Goal: Task Accomplishment & Management: Use online tool/utility

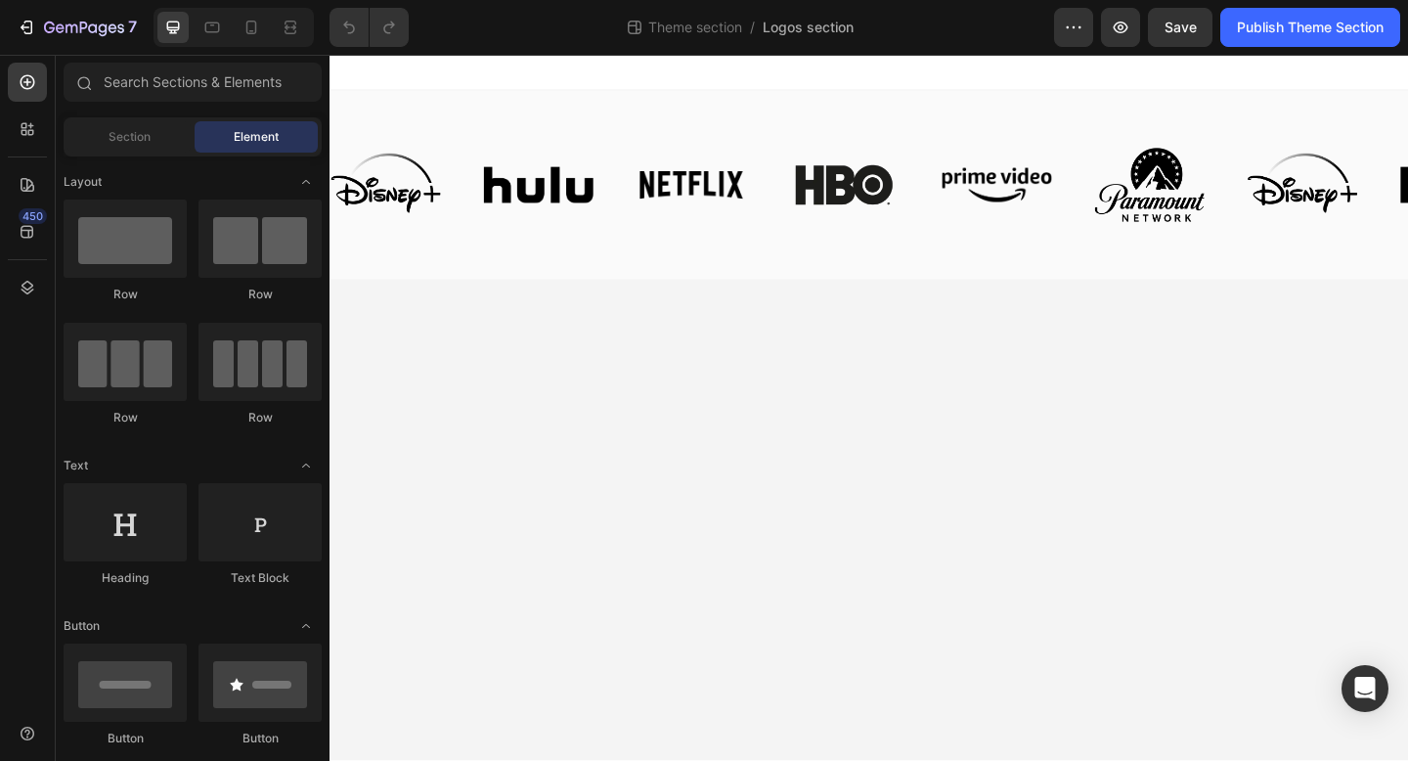
click at [689, 195] on img at bounding box center [722, 196] width 119 height 119
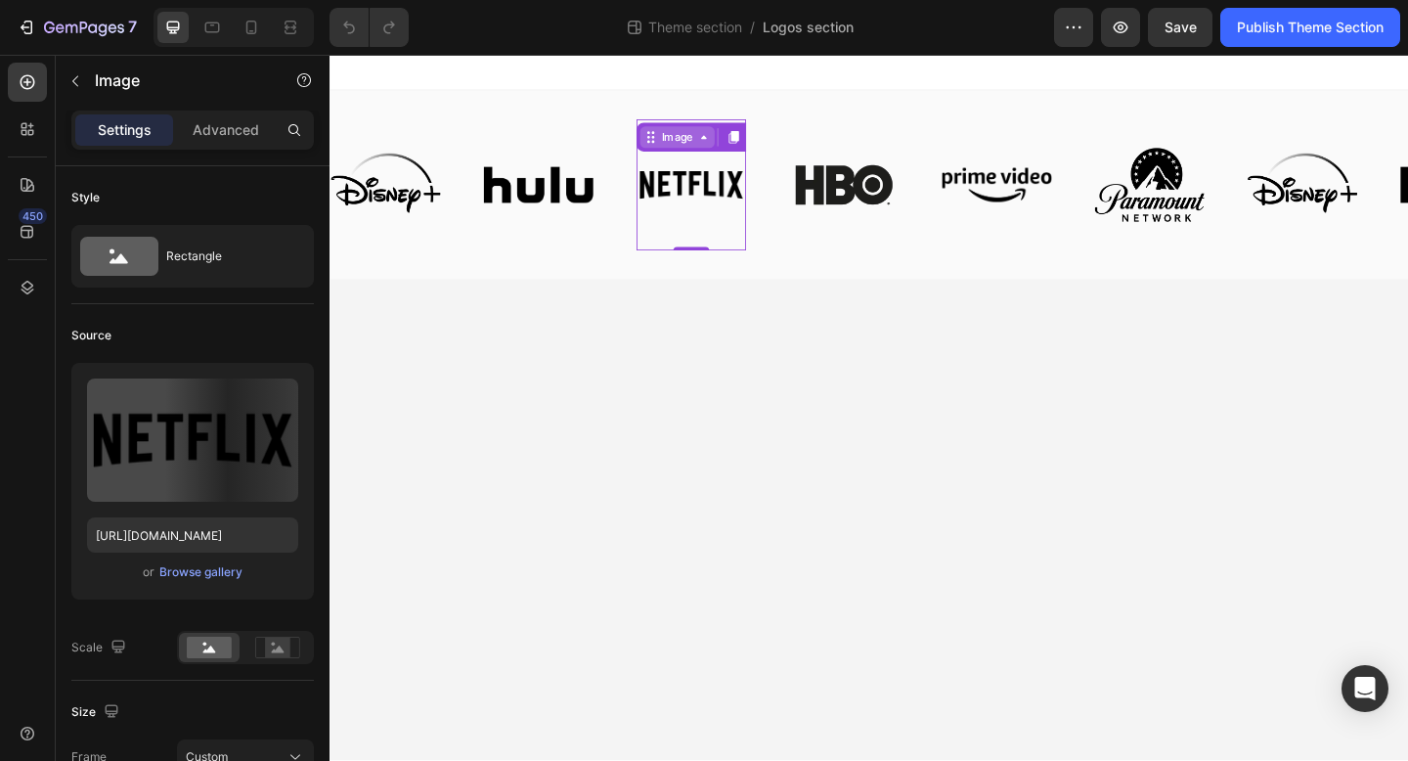
click at [694, 140] on div "Image" at bounding box center [707, 145] width 42 height 18
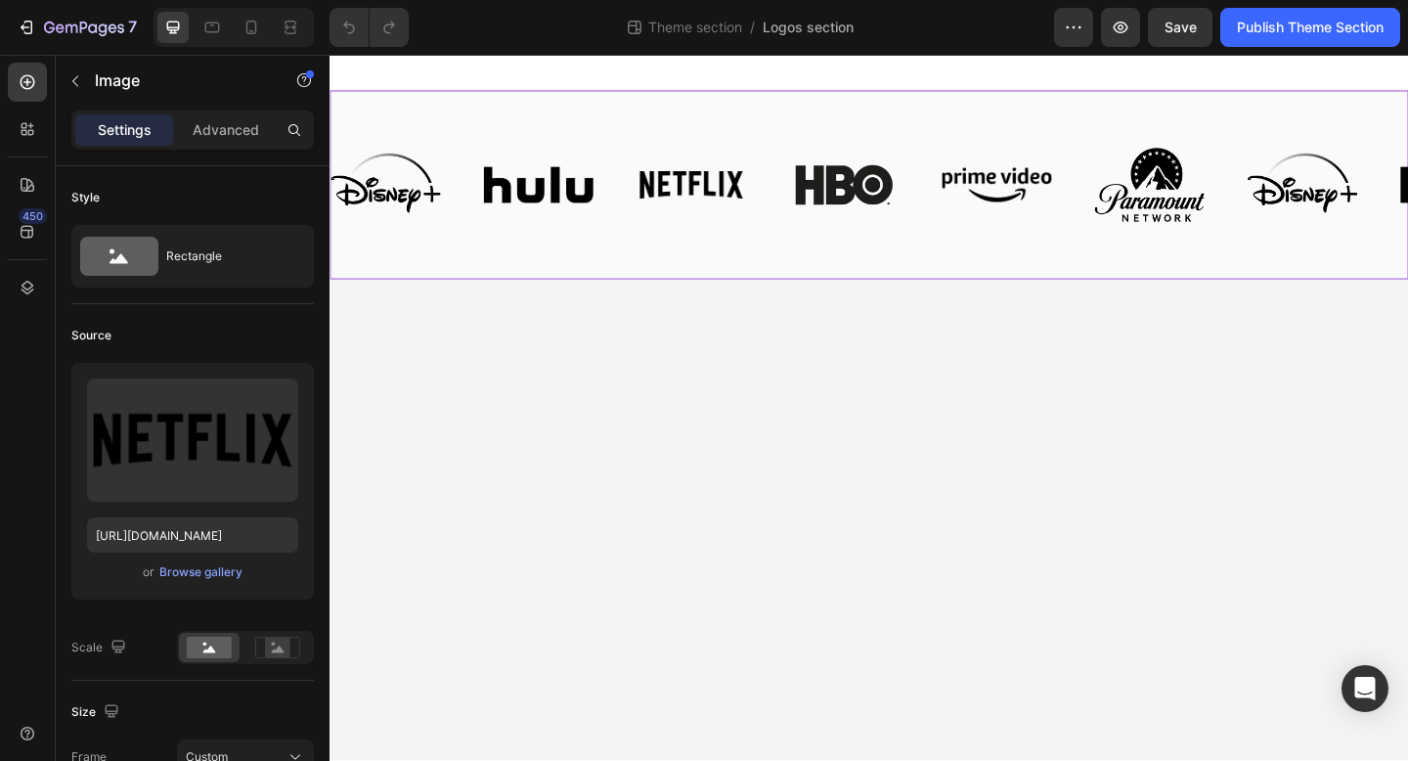
click at [614, 113] on div "Image Image Image Image Image Image Image Image Image Image Image Image Image I…" at bounding box center [916, 196] width 1173 height 205
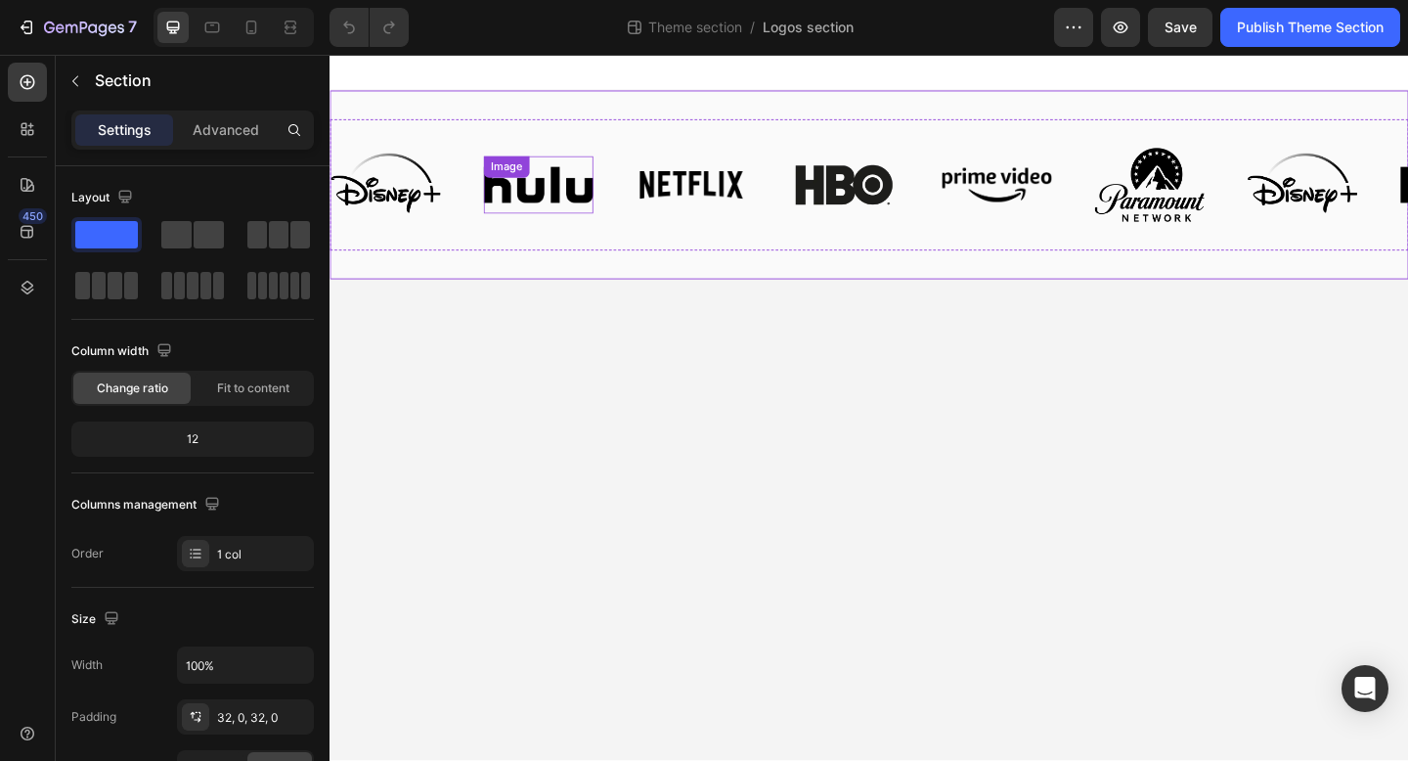
click at [614, 193] on img at bounding box center [556, 196] width 119 height 39
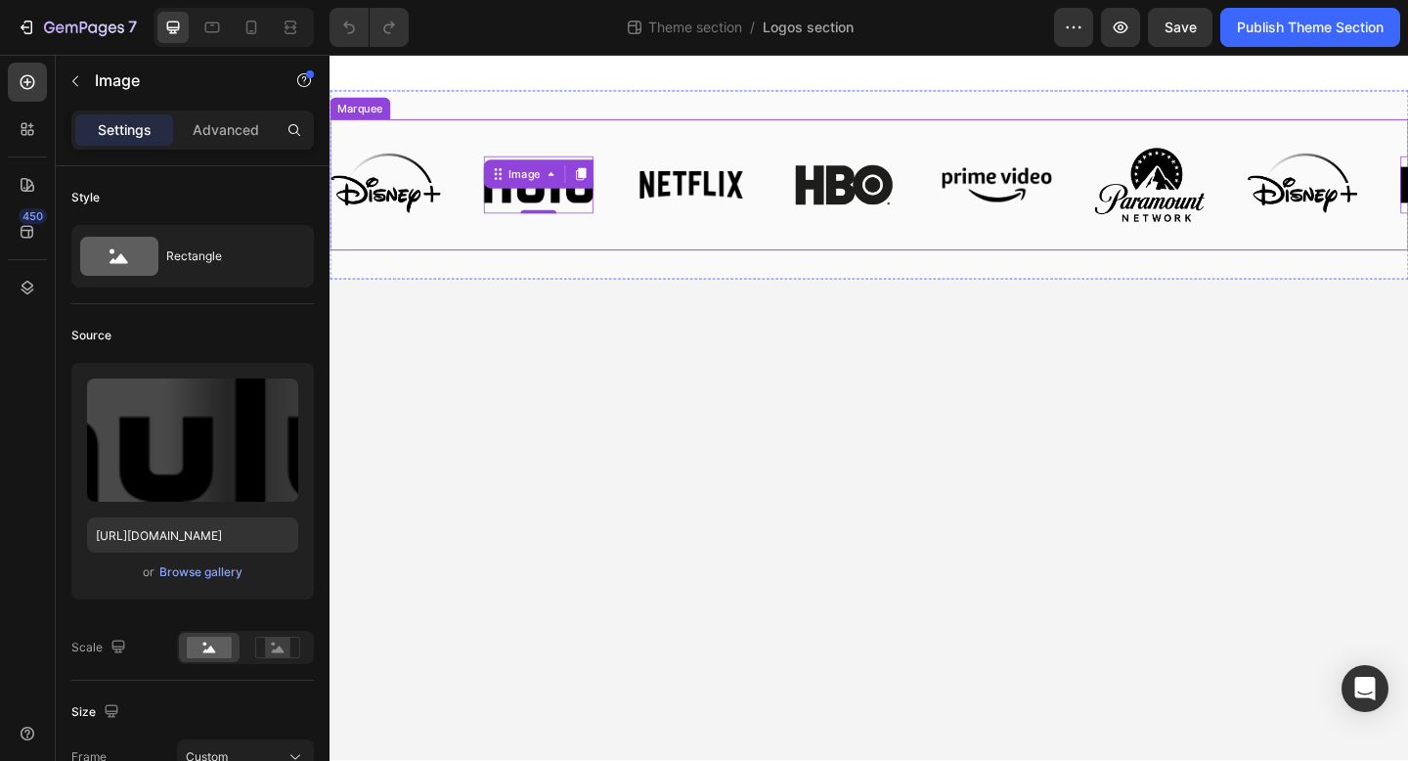
click at [637, 157] on div "Image Image 0 Image Image Image Image" at bounding box center [829, 196] width 997 height 143
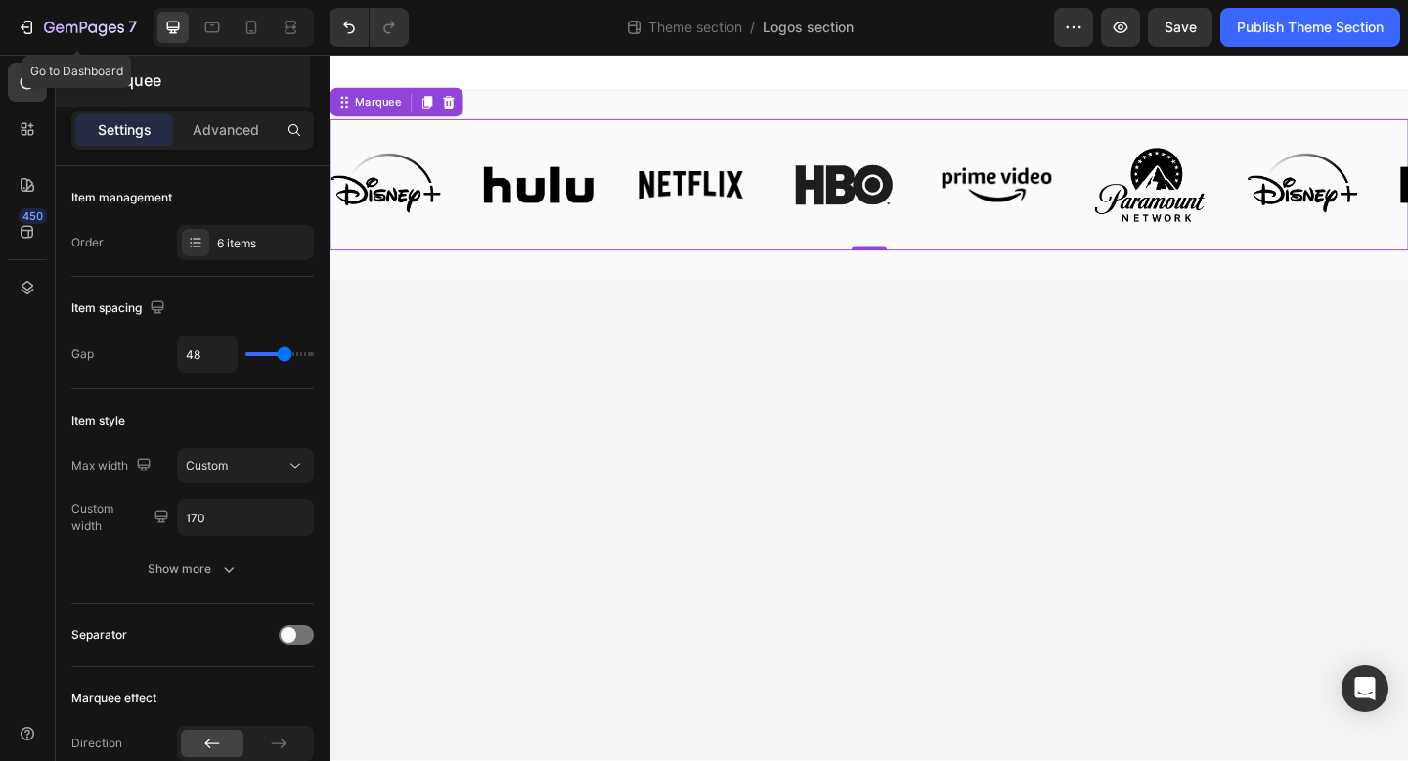
click at [81, 17] on div "7" at bounding box center [90, 27] width 93 height 23
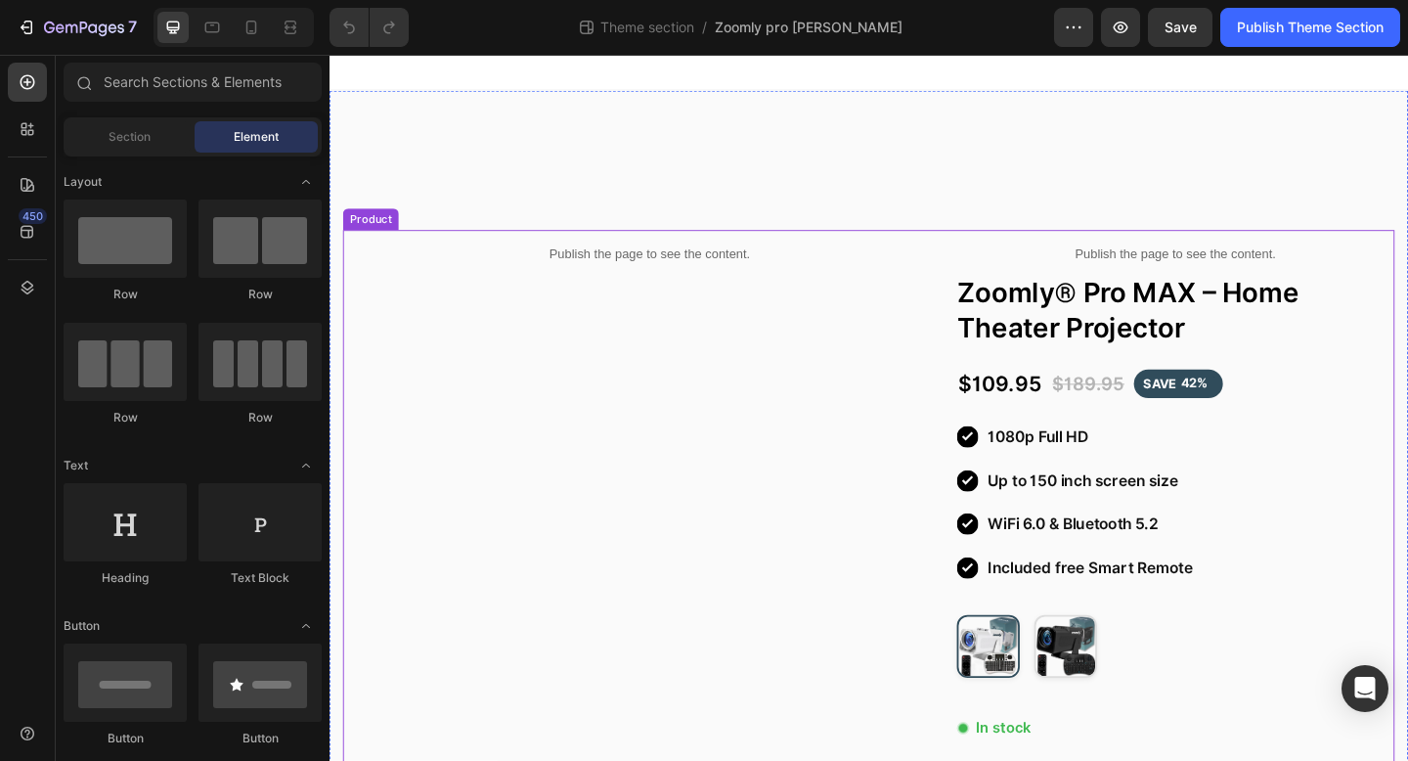
scroll to position [746, 0]
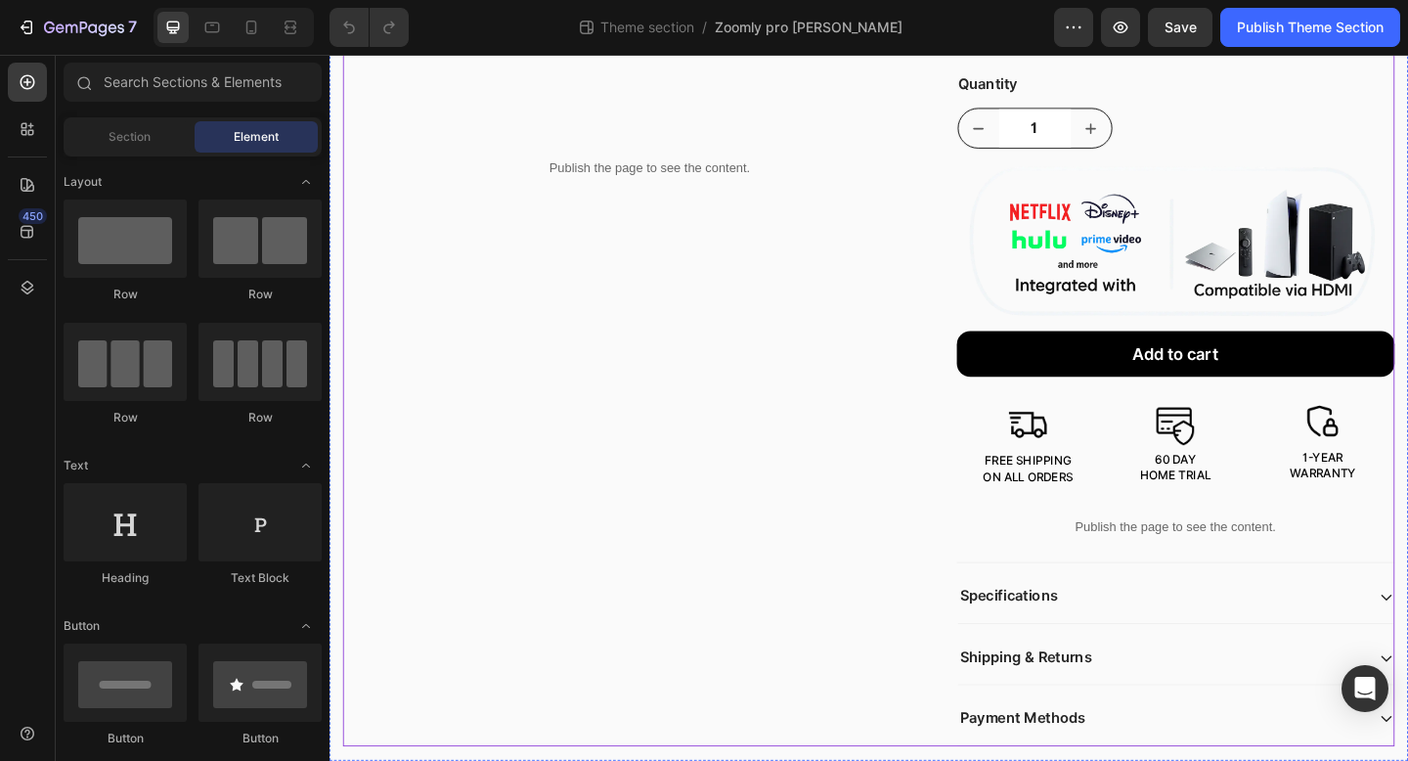
click at [683, 507] on div "Publish the page to see the content. Custom Code Row" at bounding box center [678, 153] width 668 height 1308
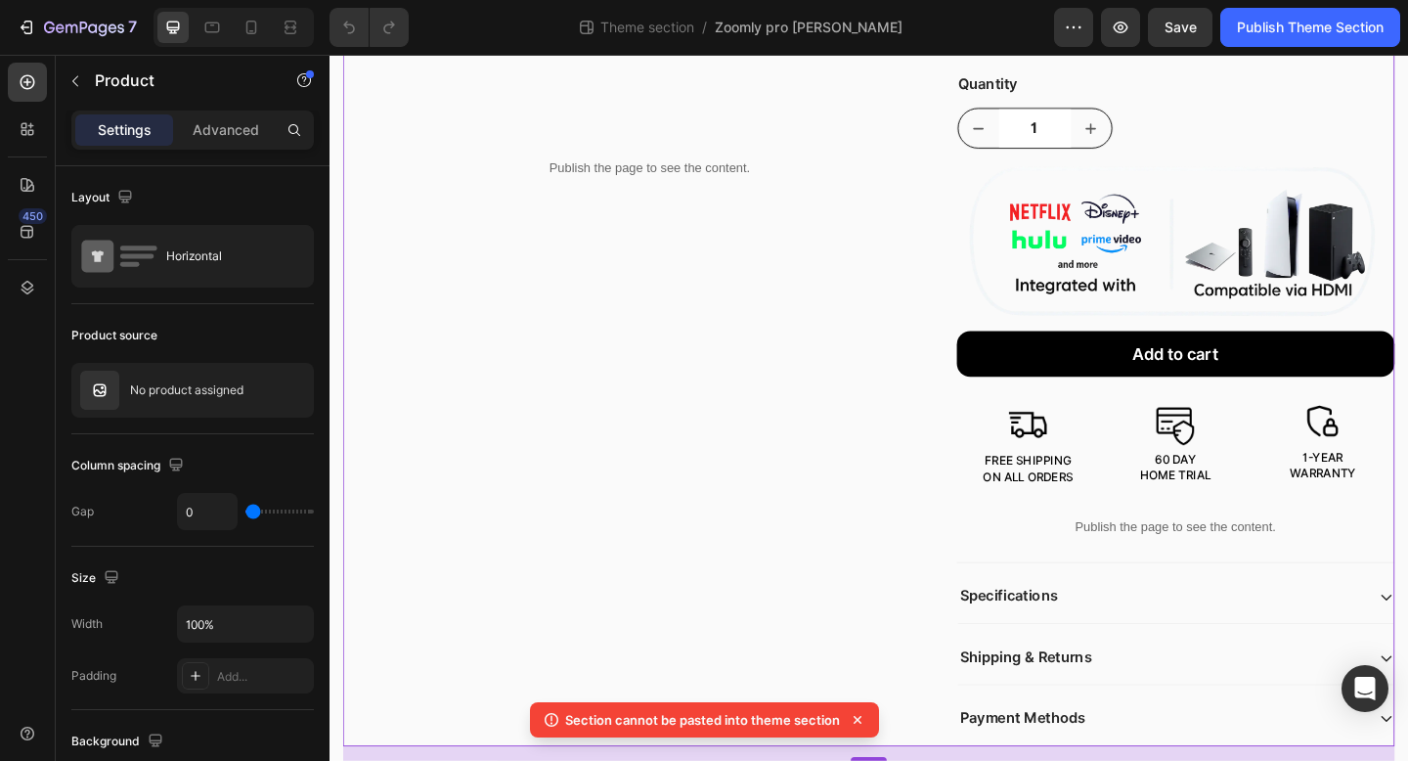
scroll to position [770, 0]
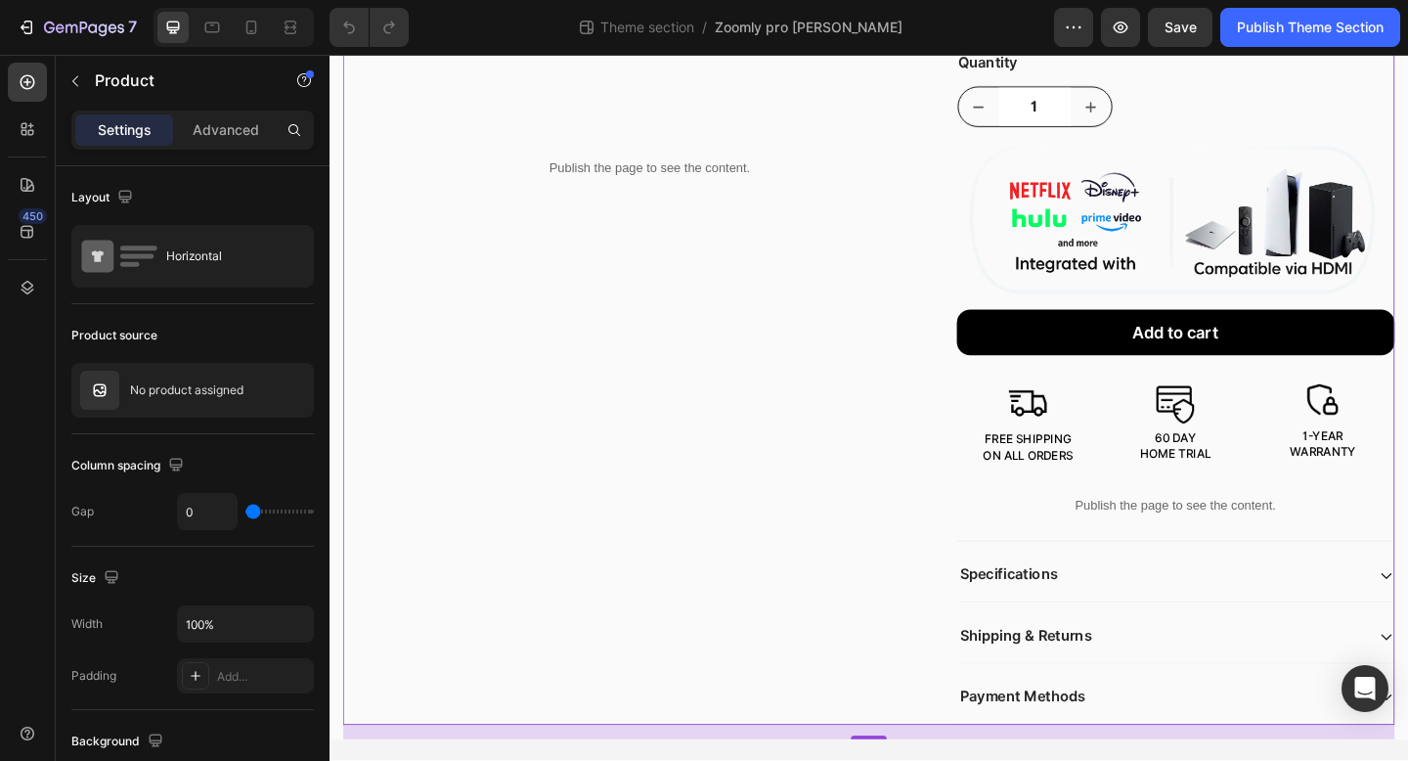
click at [561, 753] on div "Publish the page to see the content. Custom Code Row" at bounding box center [678, 130] width 668 height 1308
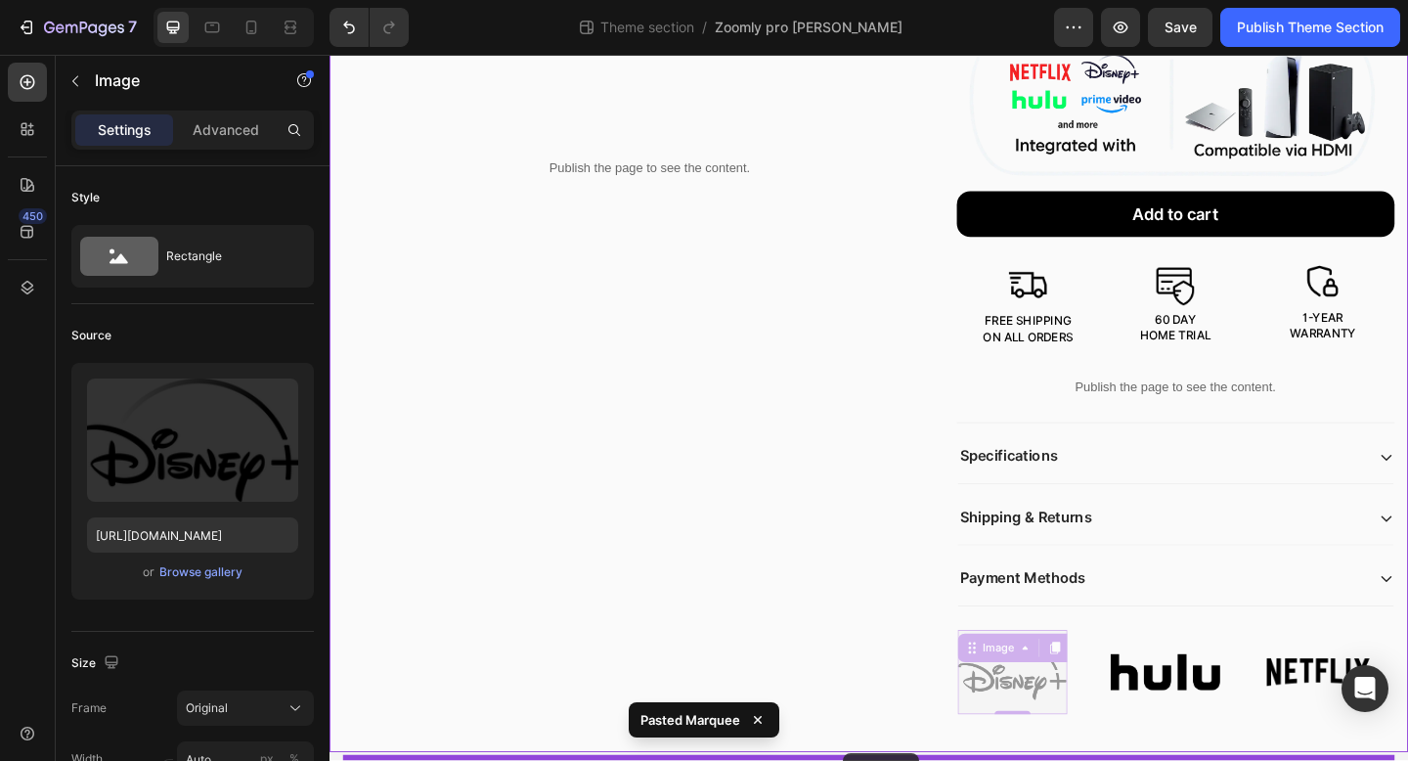
scroll to position [909, 0]
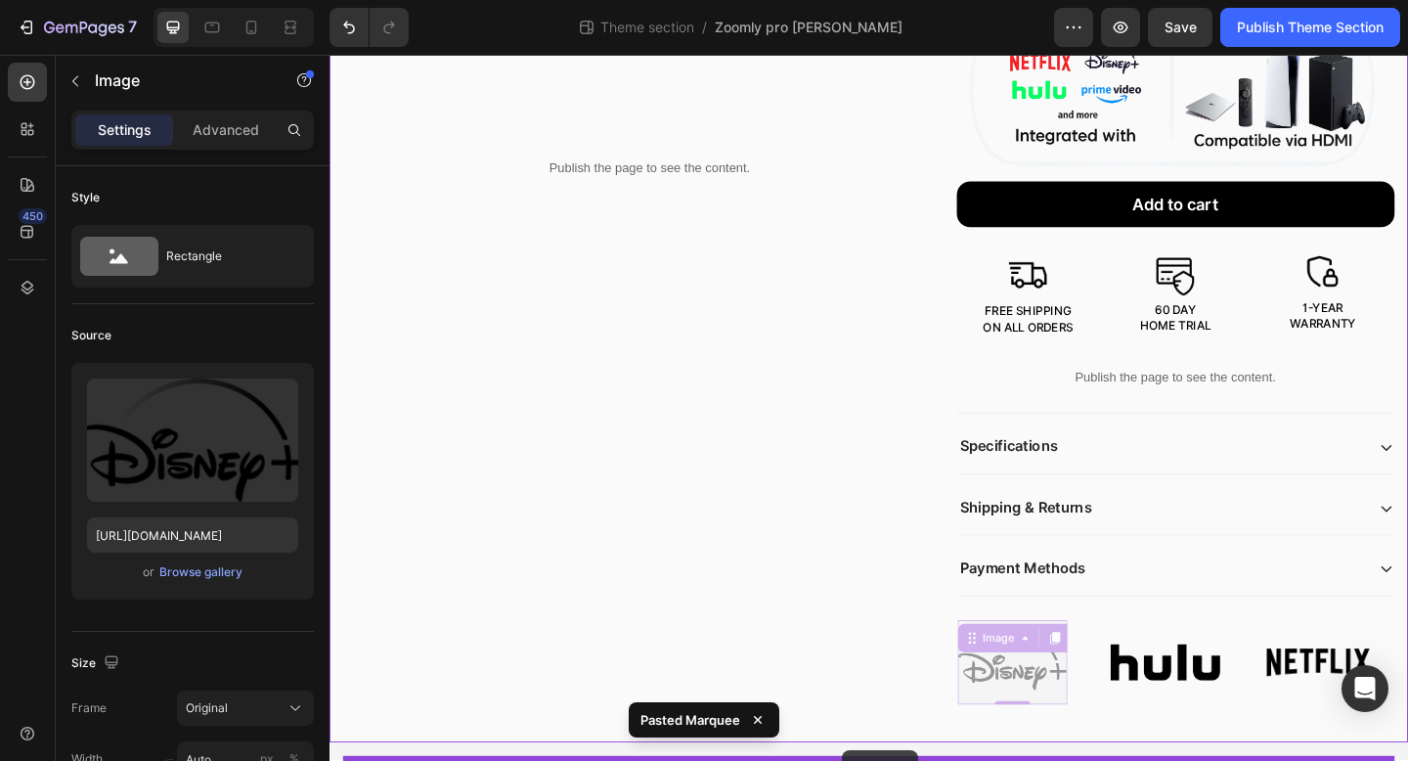
drag, startPoint x: 1067, startPoint y: 720, endPoint x: 887, endPoint y: 812, distance: 202.1
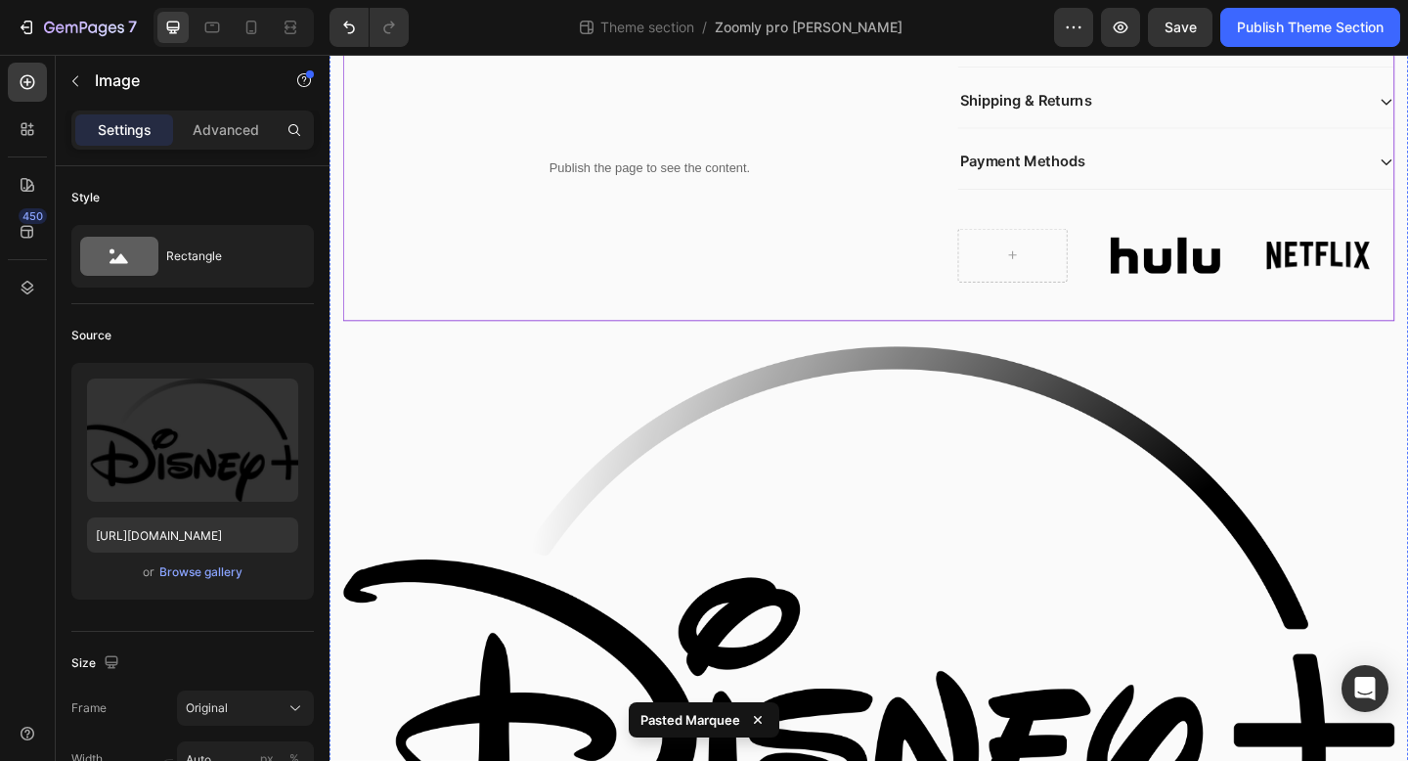
scroll to position [1413, 0]
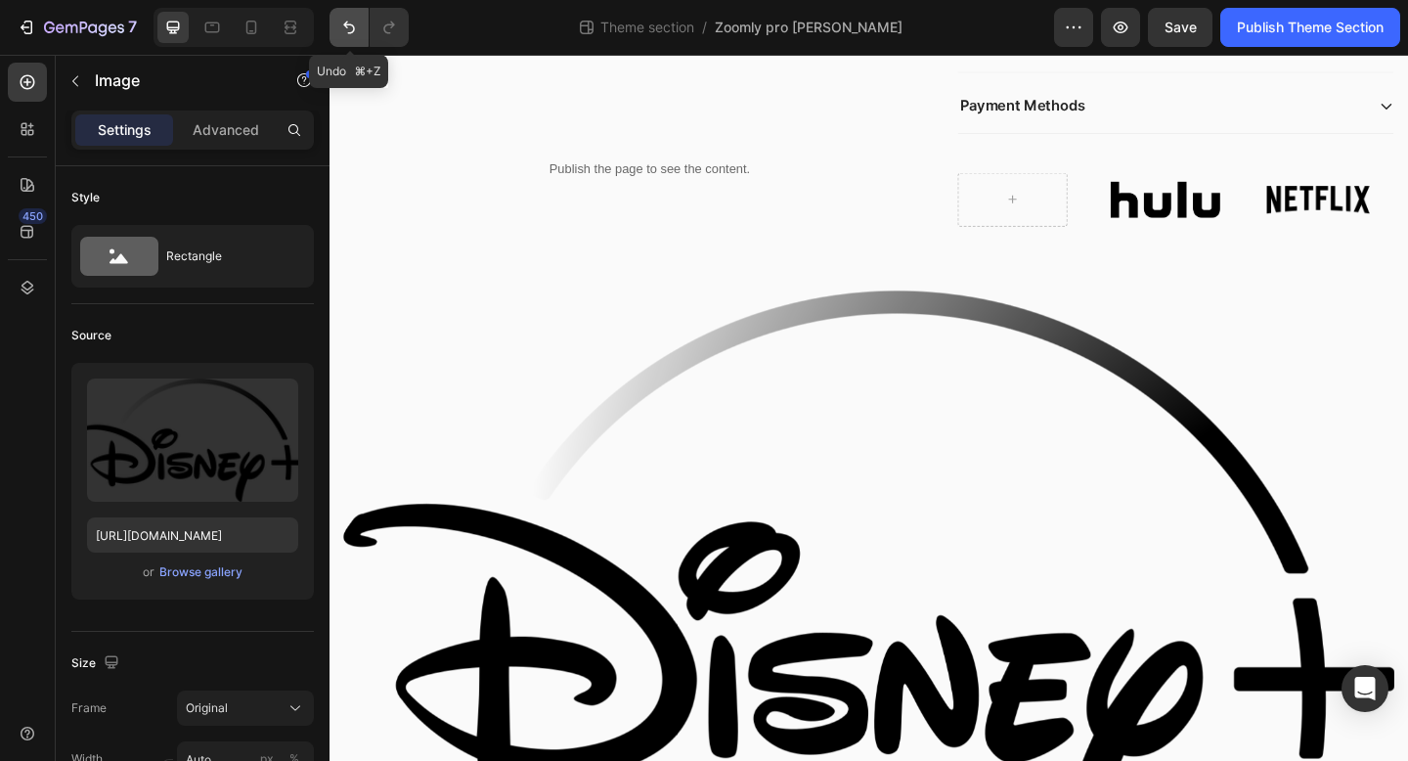
click at [345, 34] on icon "Undo/Redo" at bounding box center [349, 28] width 20 height 20
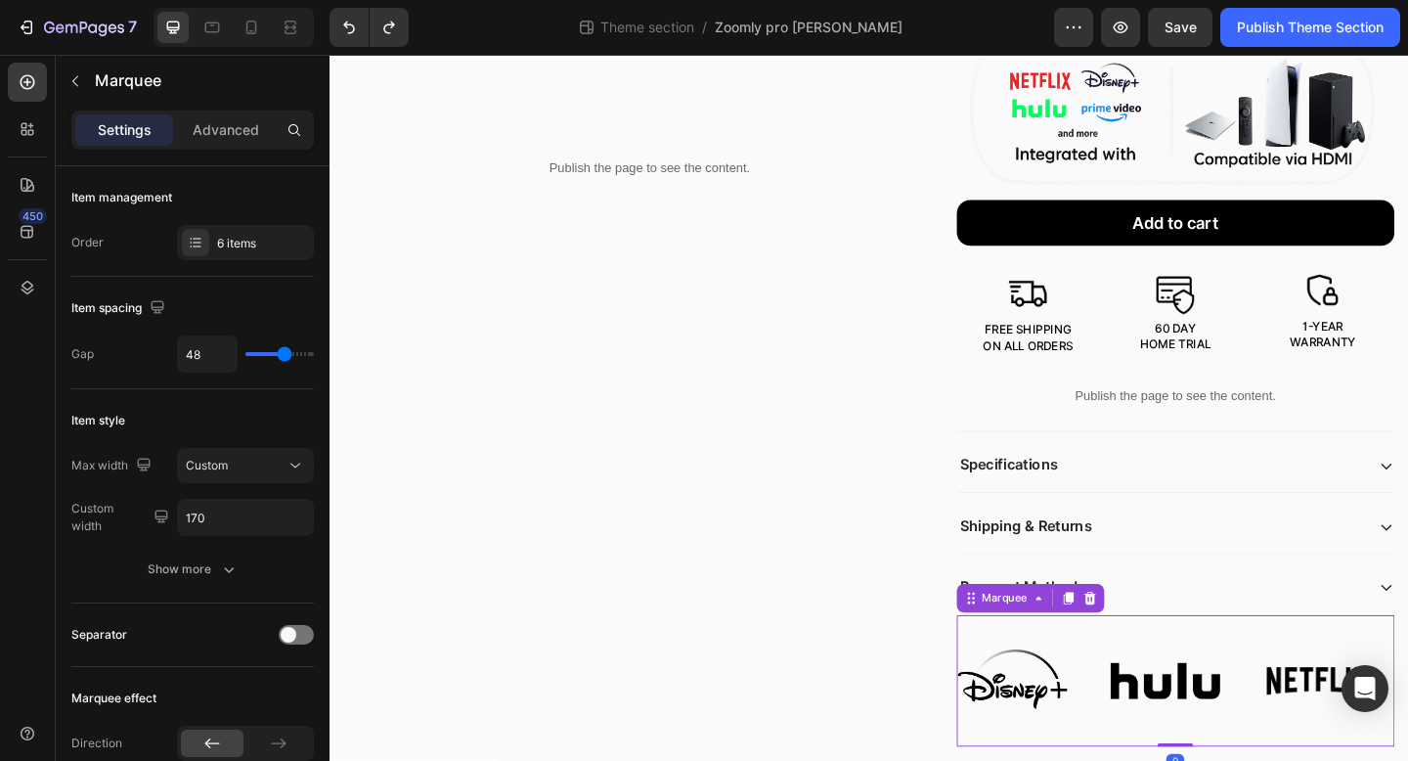
scroll to position [897, 0]
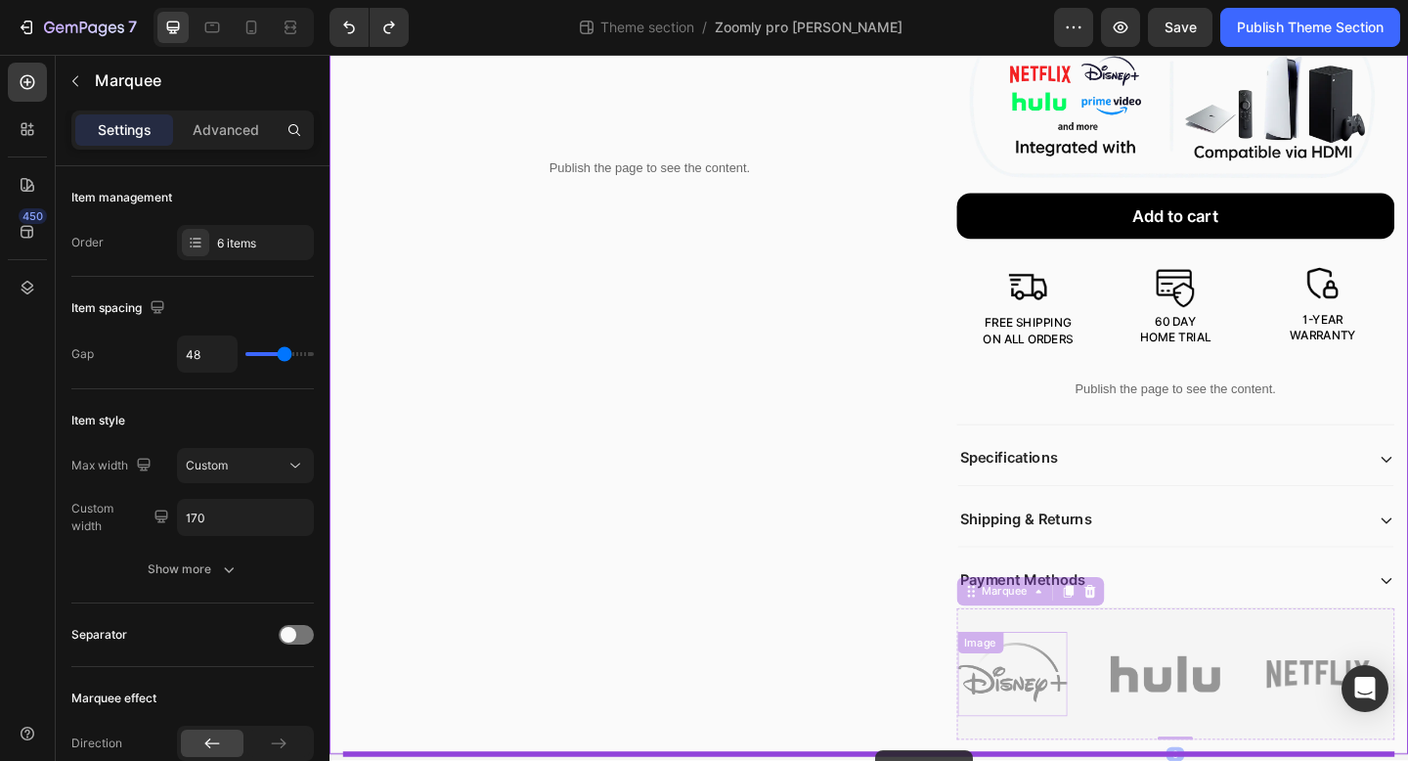
drag, startPoint x: 1097, startPoint y: 675, endPoint x: 923, endPoint y: 813, distance: 222.1
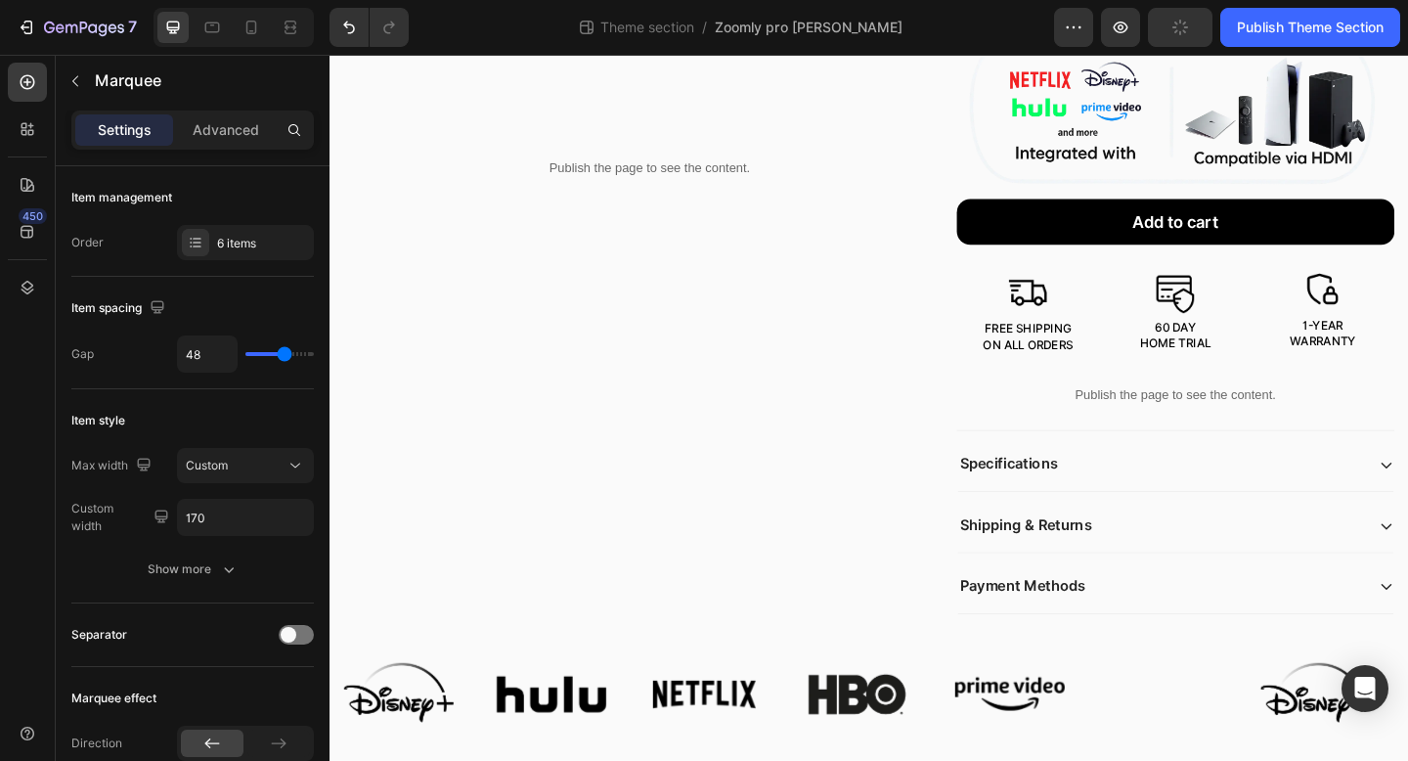
scroll to position [889, 0]
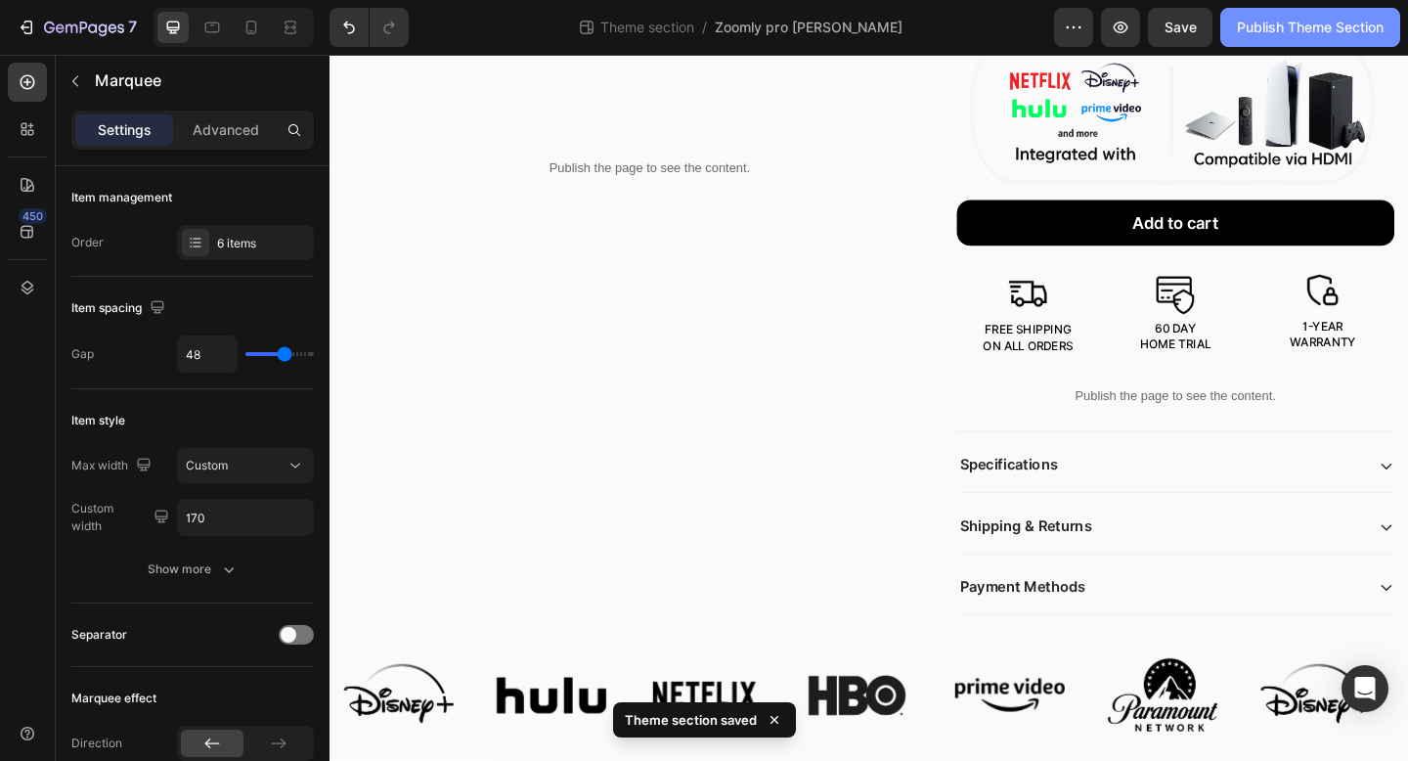
click at [1260, 35] on div "Publish Theme Section" at bounding box center [1310, 28] width 147 height 21
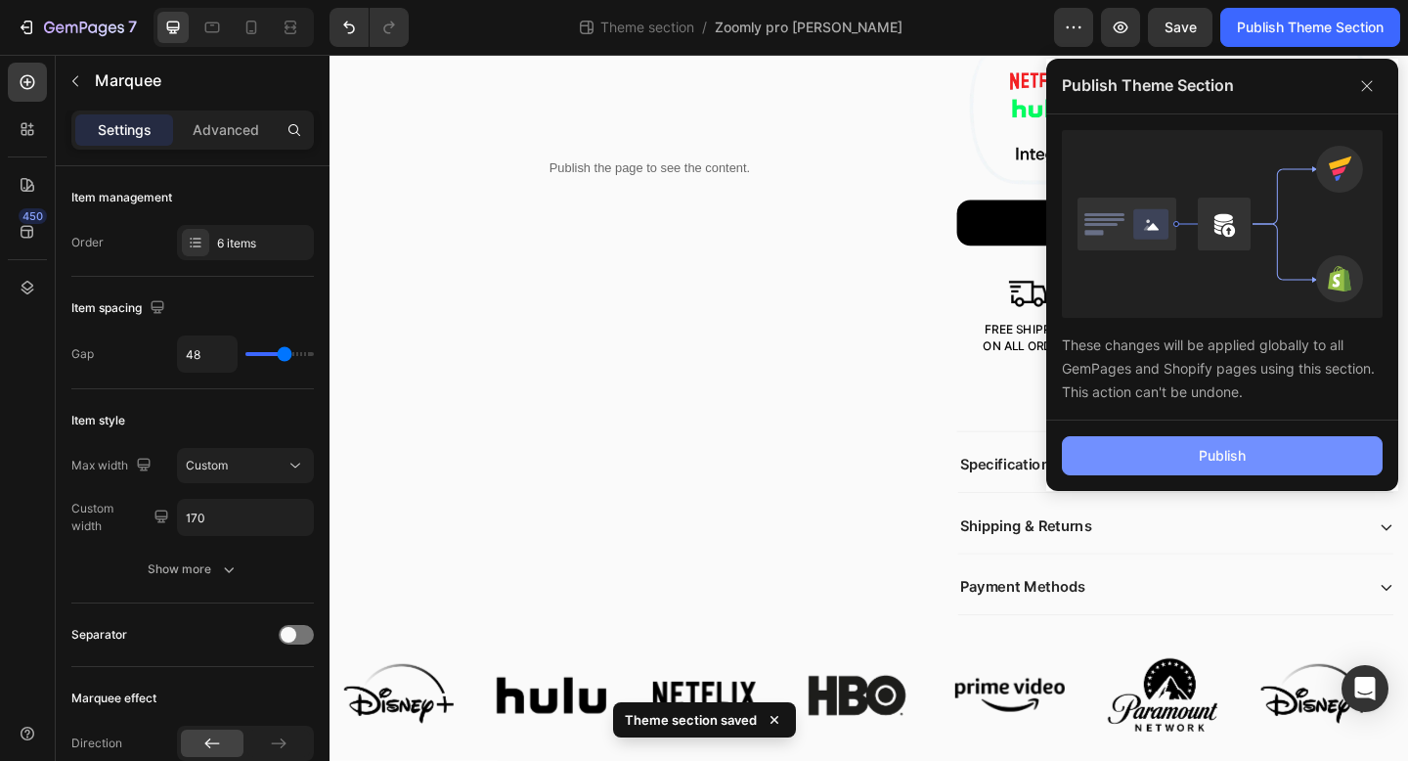
click at [1131, 466] on button "Publish" at bounding box center [1222, 455] width 321 height 39
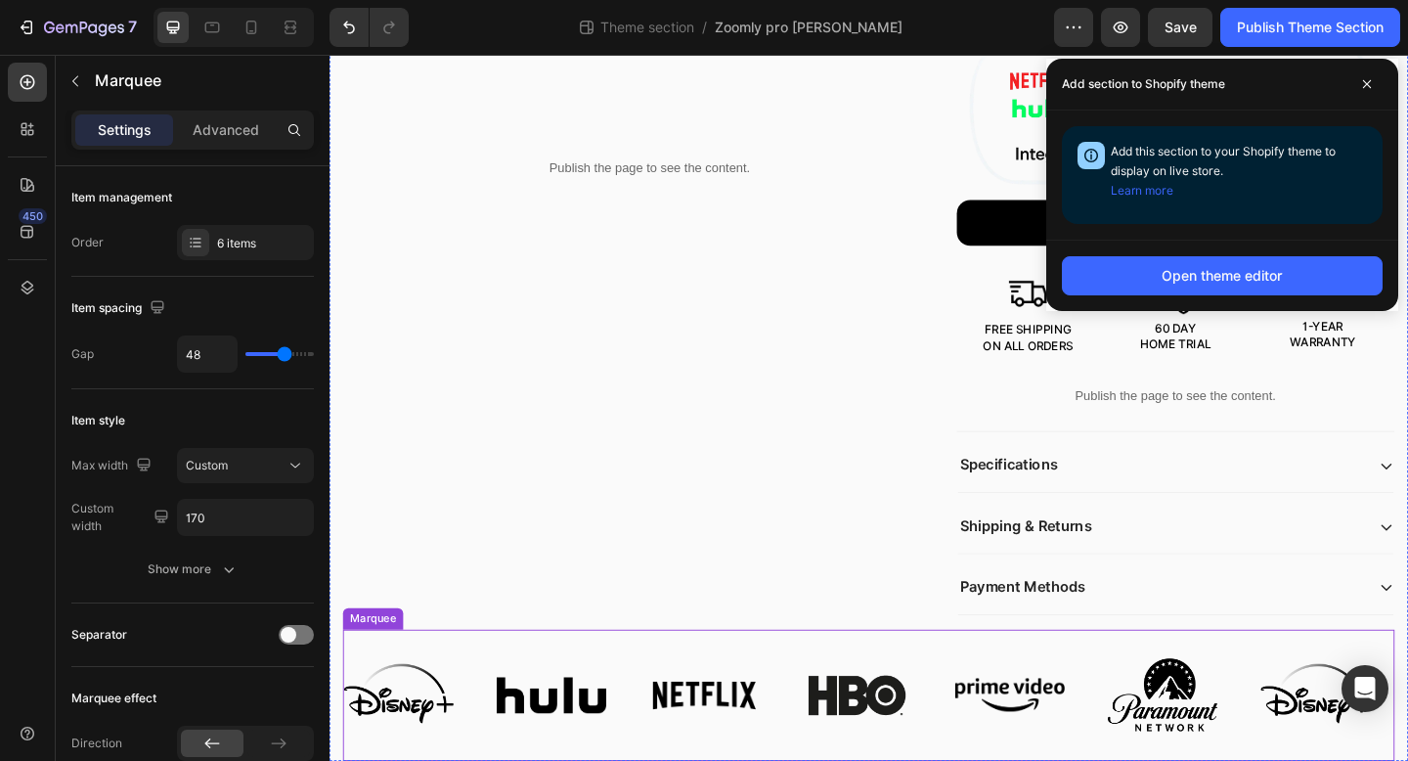
click at [599, 688] on div "Image Image Image Image Image Image" at bounding box center [843, 752] width 997 height 143
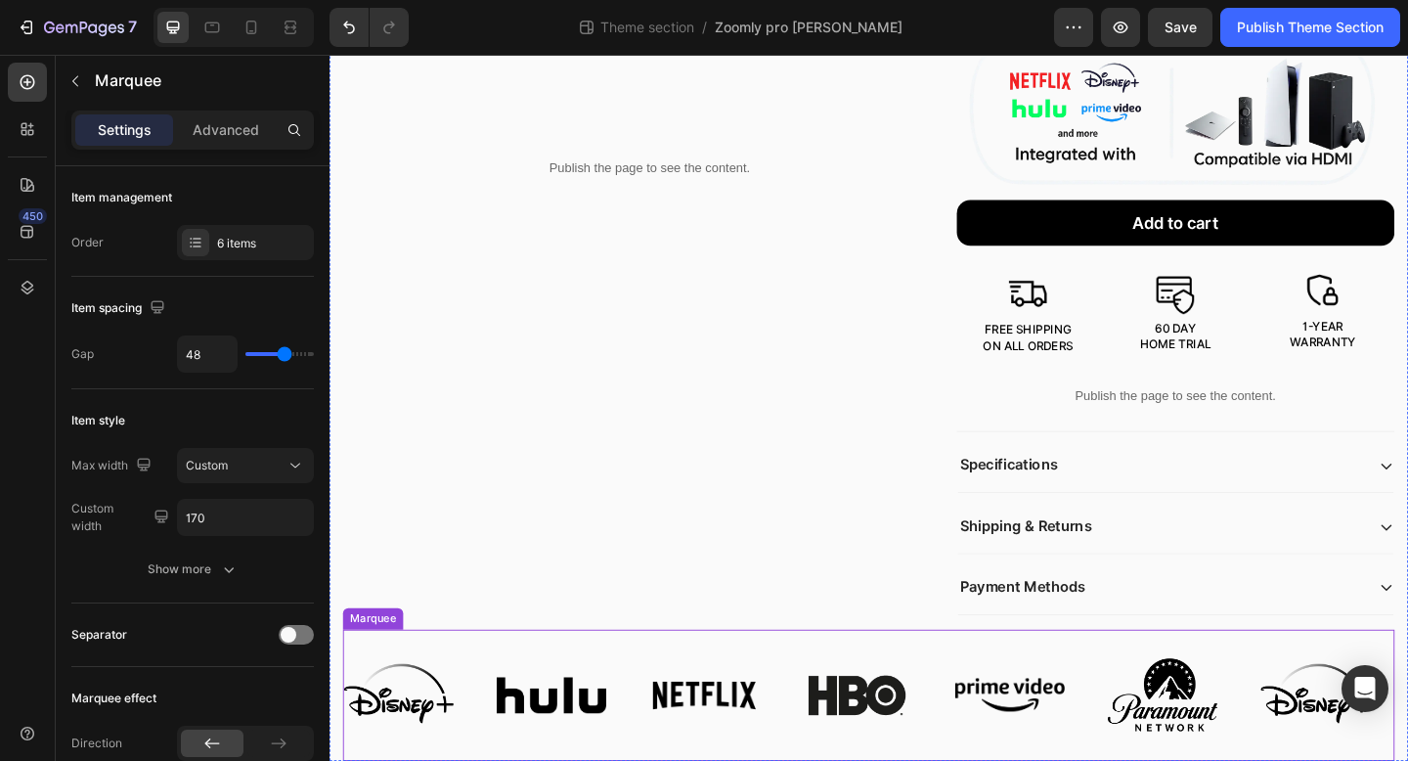
scroll to position [897, 0]
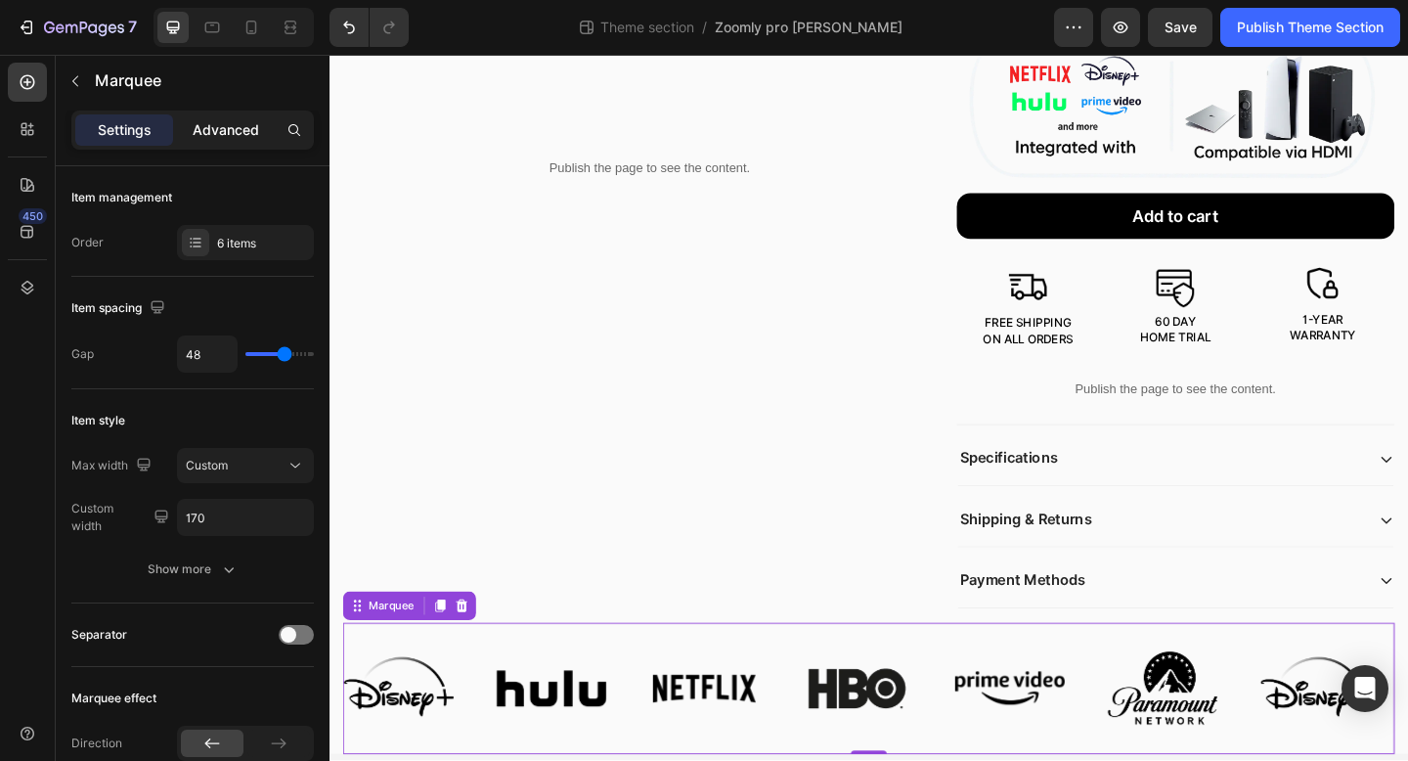
click at [233, 125] on p "Advanced" at bounding box center [226, 130] width 66 height 21
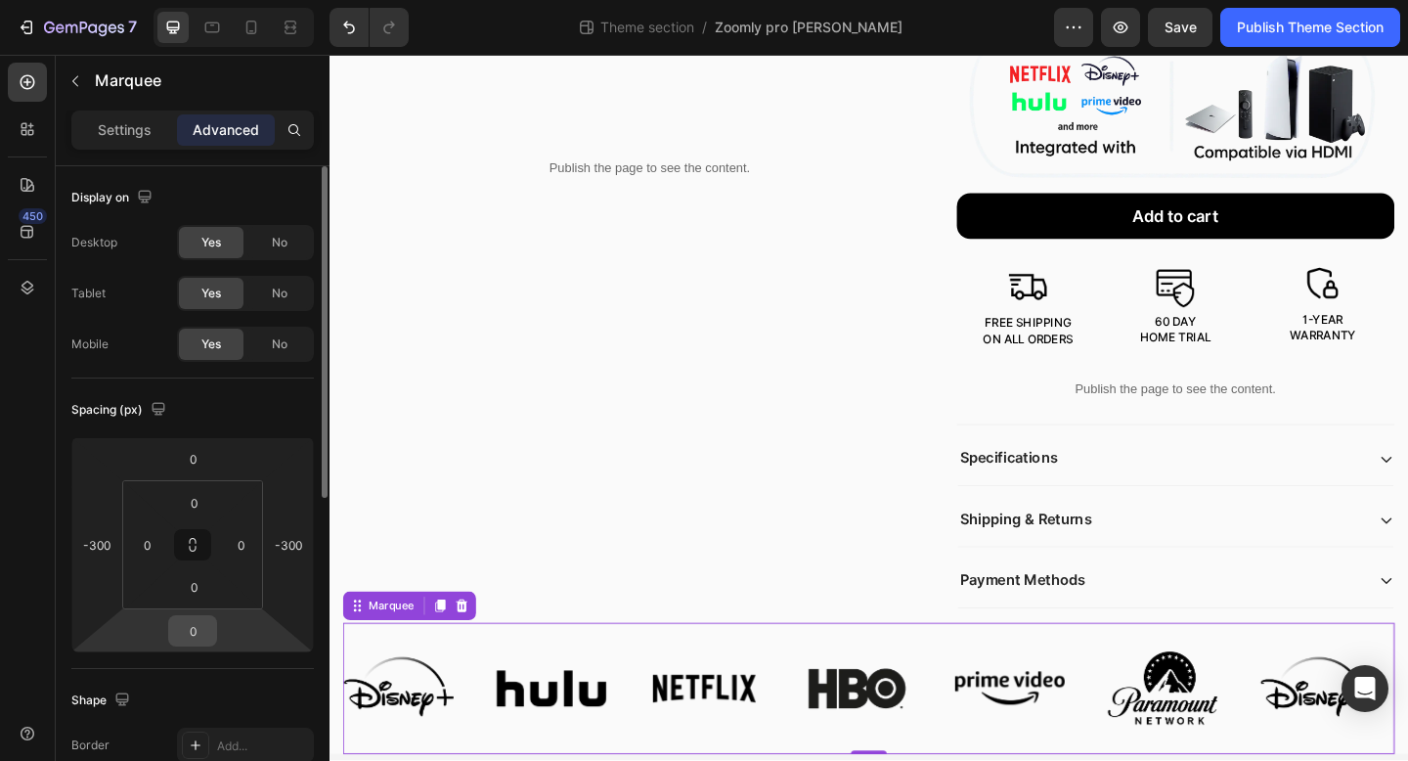
click at [197, 629] on input "0" at bounding box center [192, 630] width 39 height 29
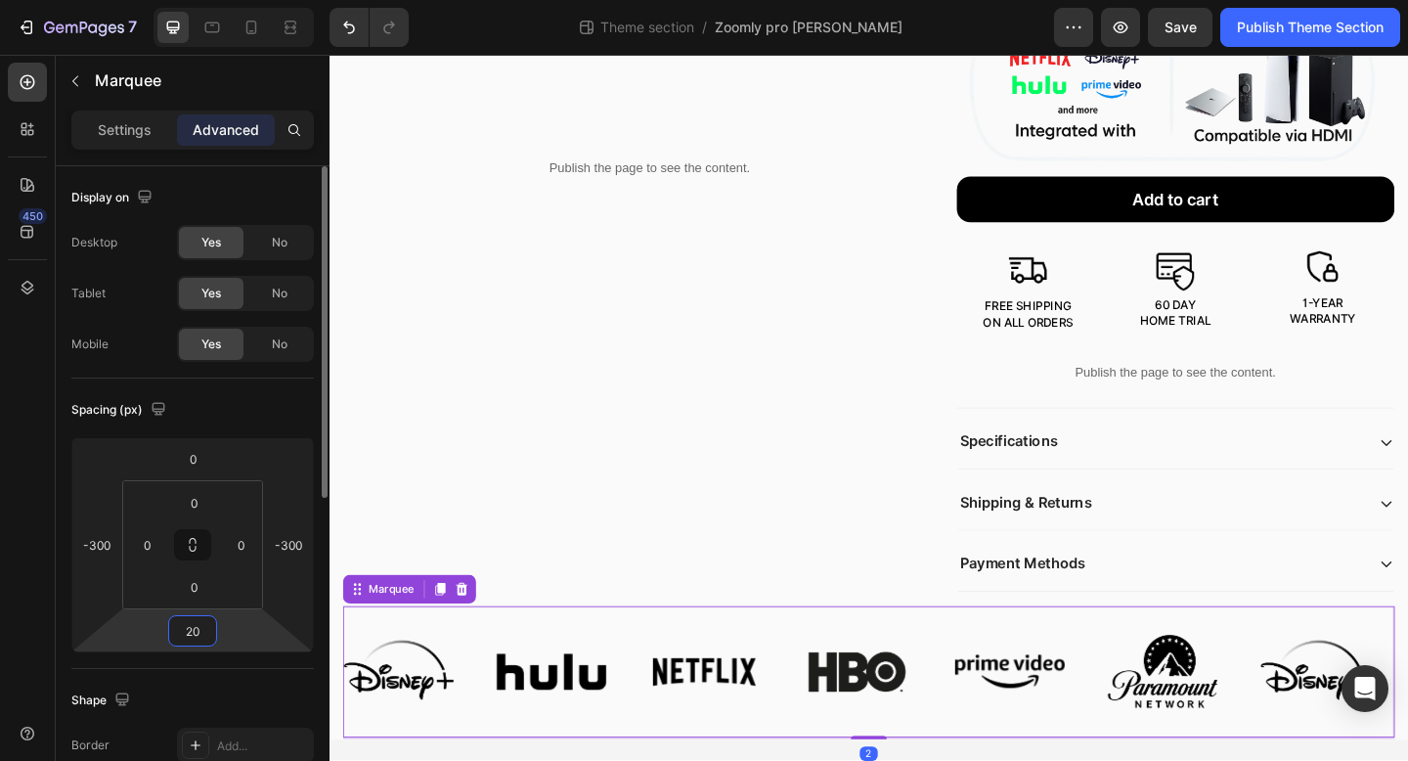
scroll to position [932, 0]
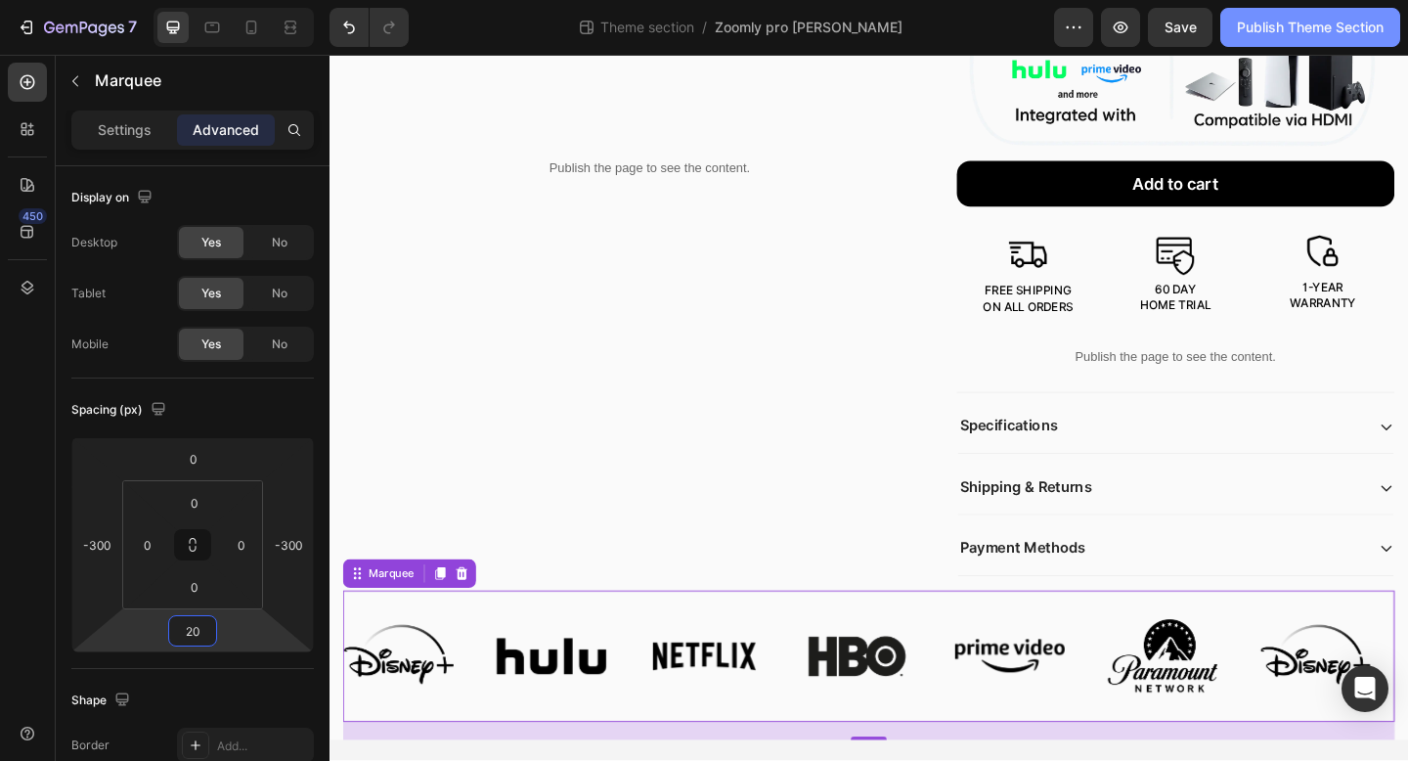
type input "20"
click at [1278, 19] on div "Publish Theme Section" at bounding box center [1310, 28] width 147 height 21
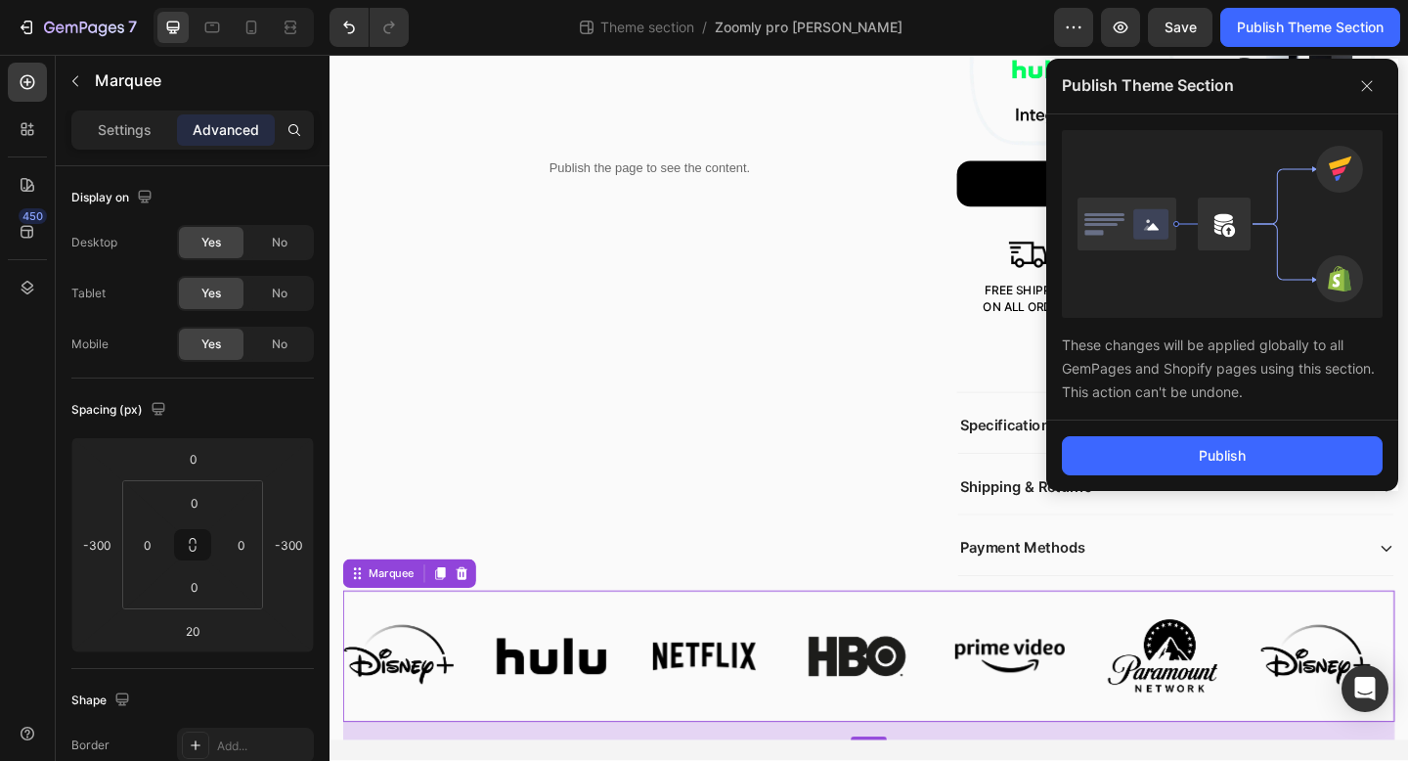
click at [1128, 433] on div "Publish" at bounding box center [1222, 456] width 352 height 70
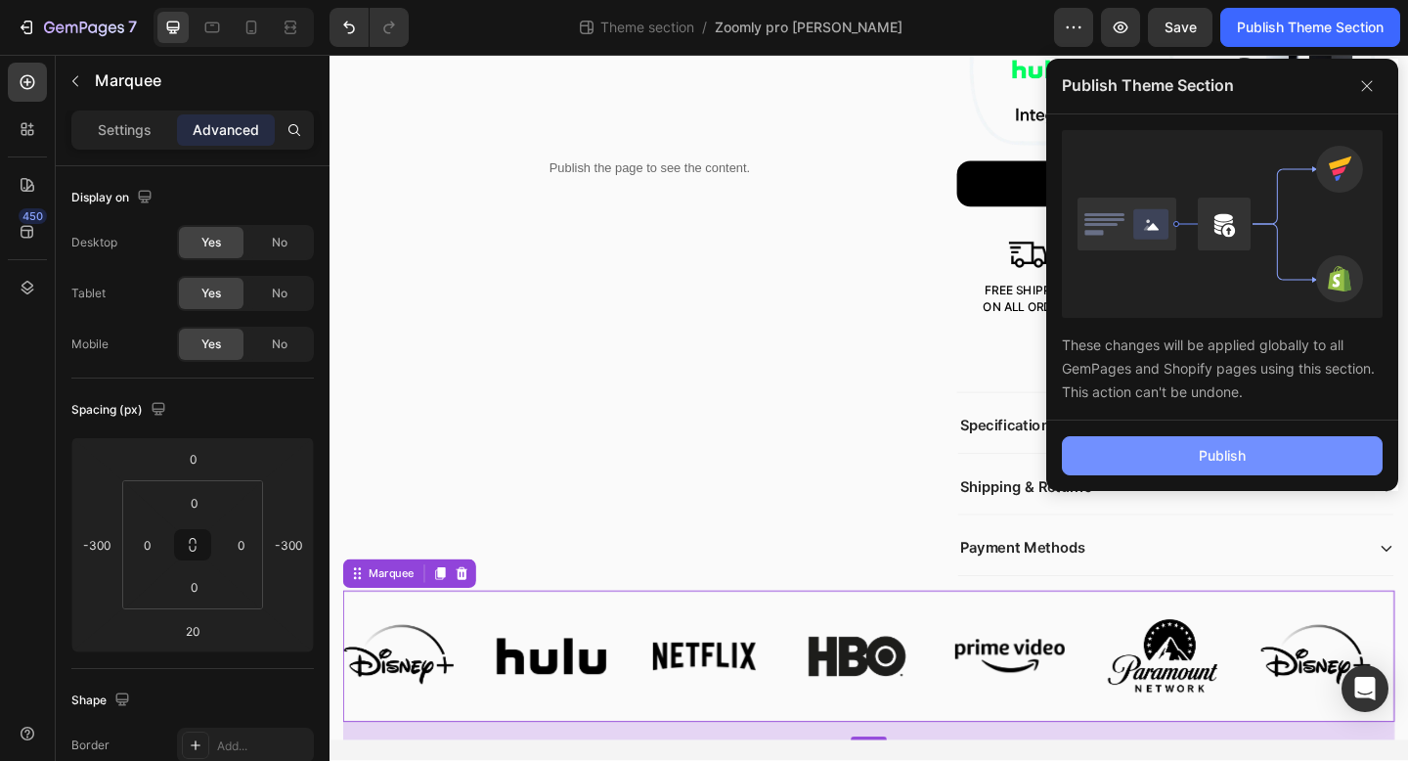
click at [1126, 448] on button "Publish" at bounding box center [1222, 455] width 321 height 39
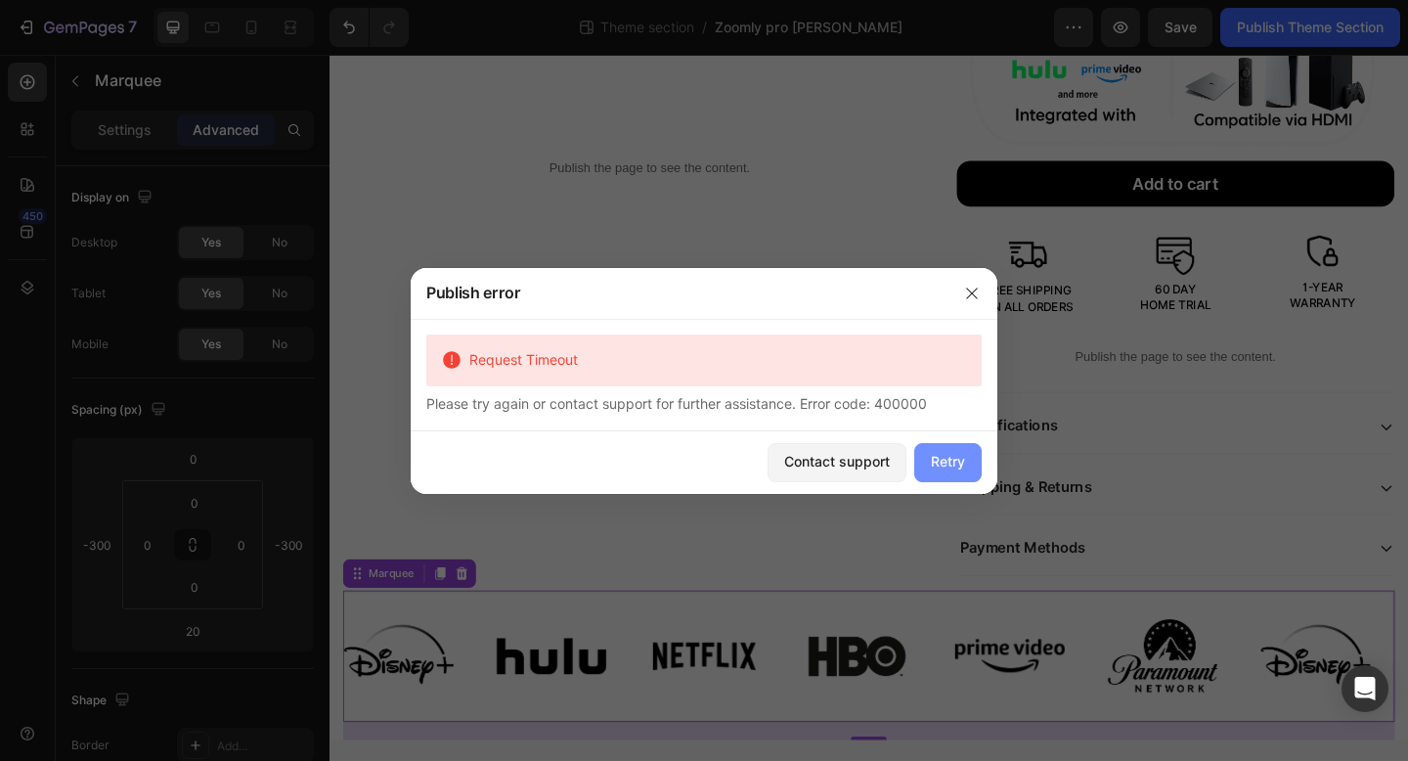
click at [926, 466] on button "Retry" at bounding box center [947, 462] width 67 height 39
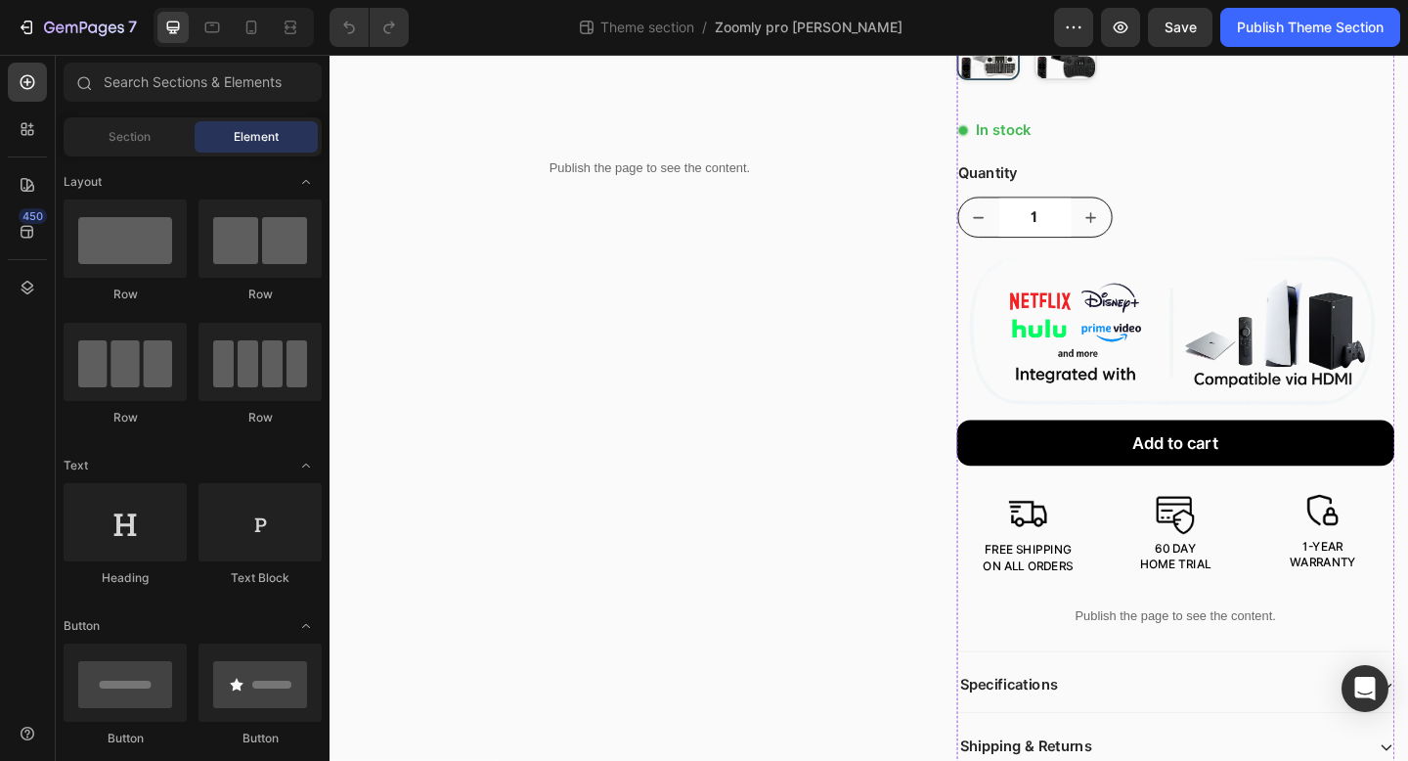
scroll to position [908, 0]
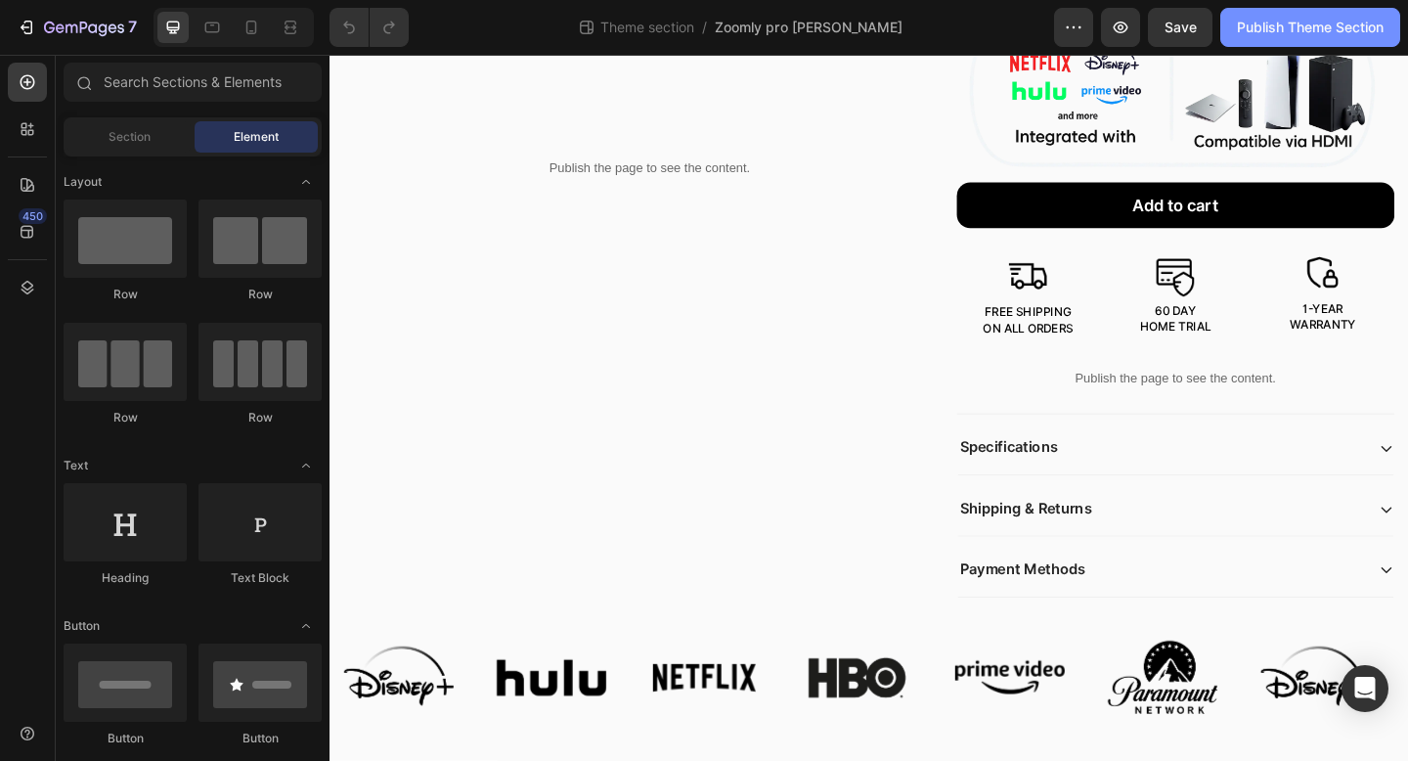
click at [1263, 18] on div "Publish Theme Section" at bounding box center [1310, 28] width 147 height 21
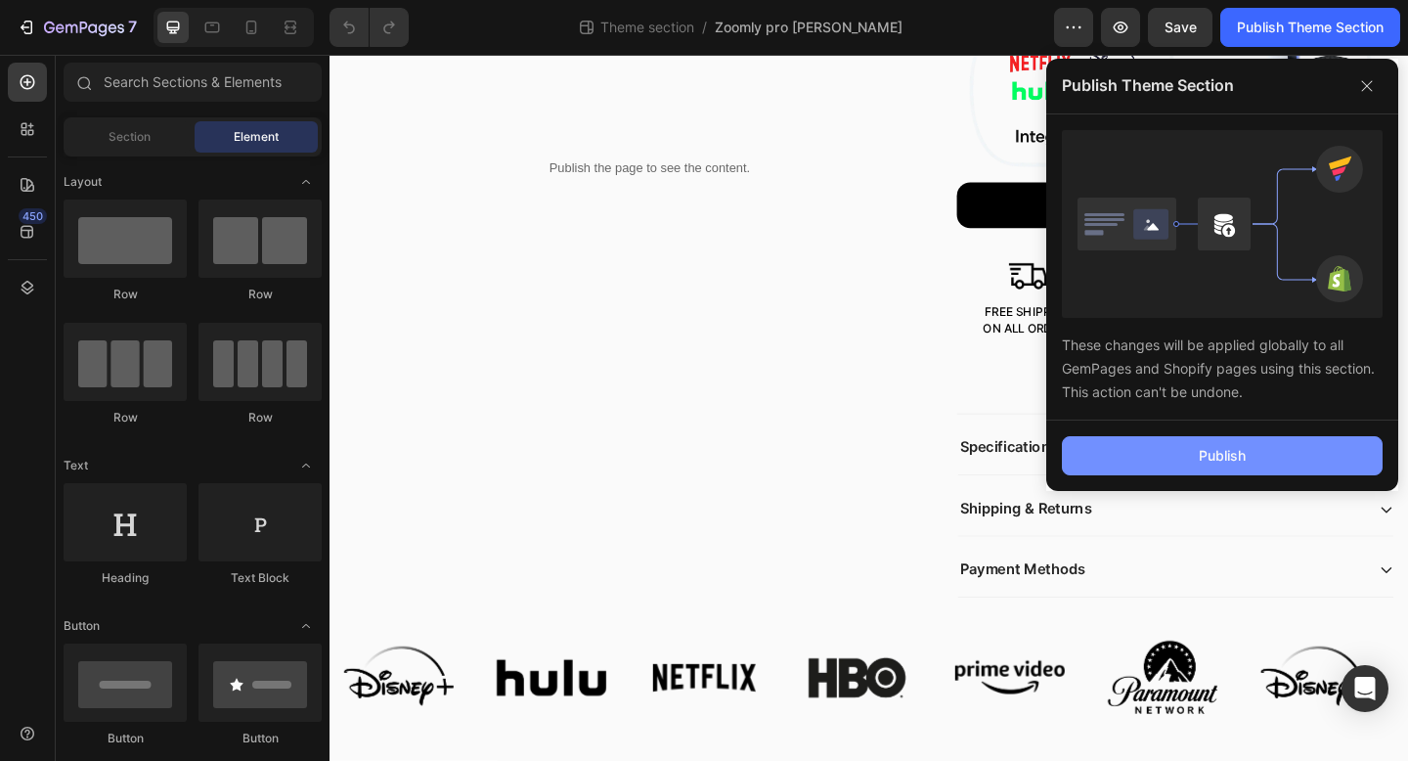
click at [1089, 453] on button "Publish" at bounding box center [1222, 455] width 321 height 39
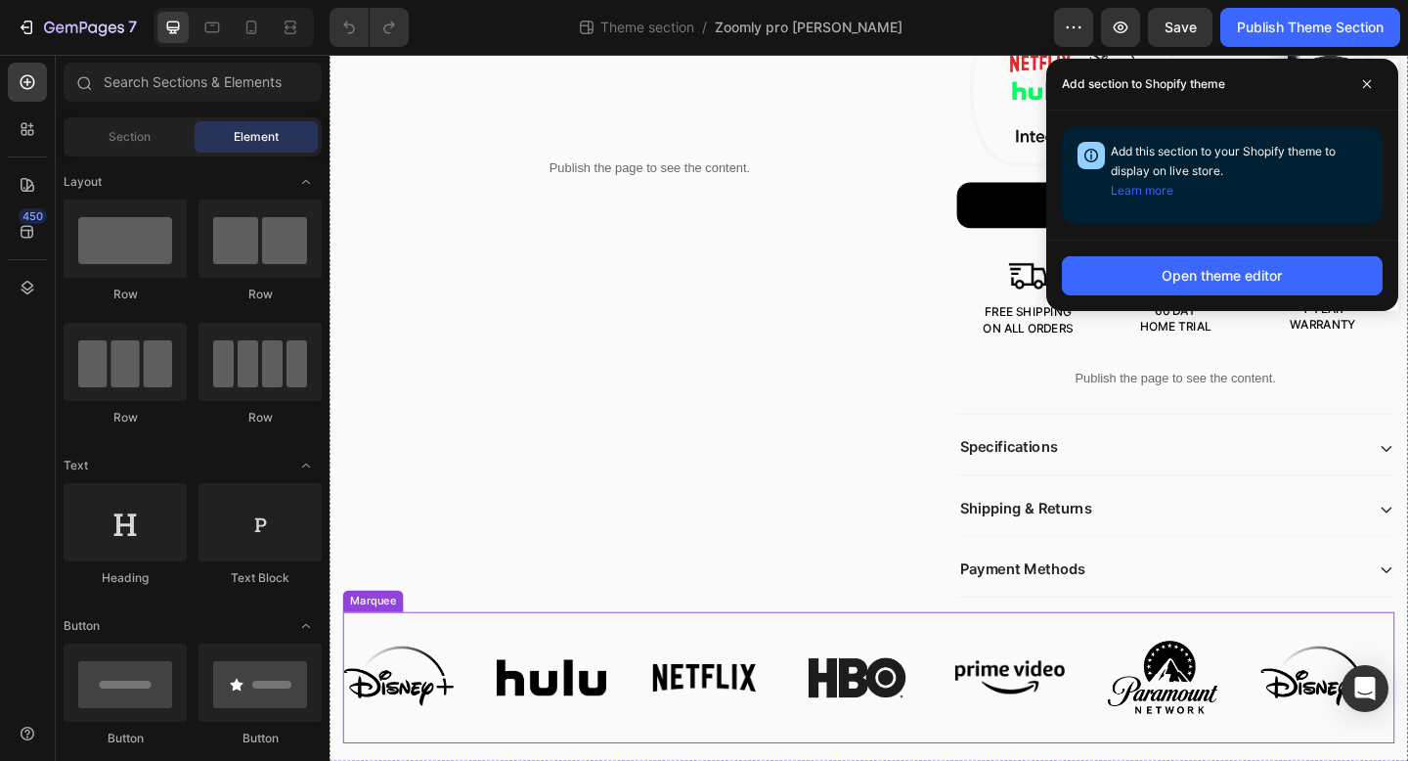
click at [618, 684] on div "Image Image Image Image Image Image" at bounding box center [843, 732] width 997 height 143
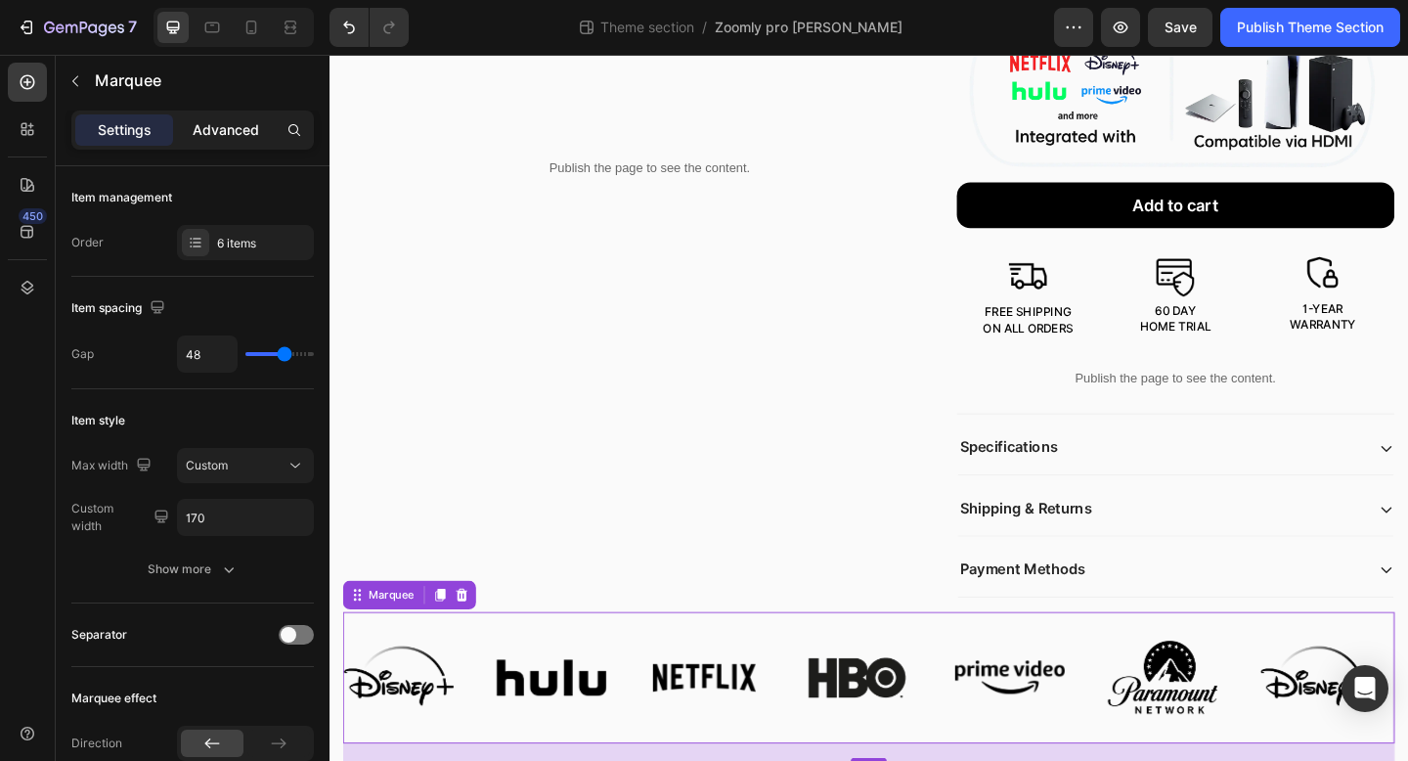
click at [231, 131] on p "Advanced" at bounding box center [226, 130] width 66 height 21
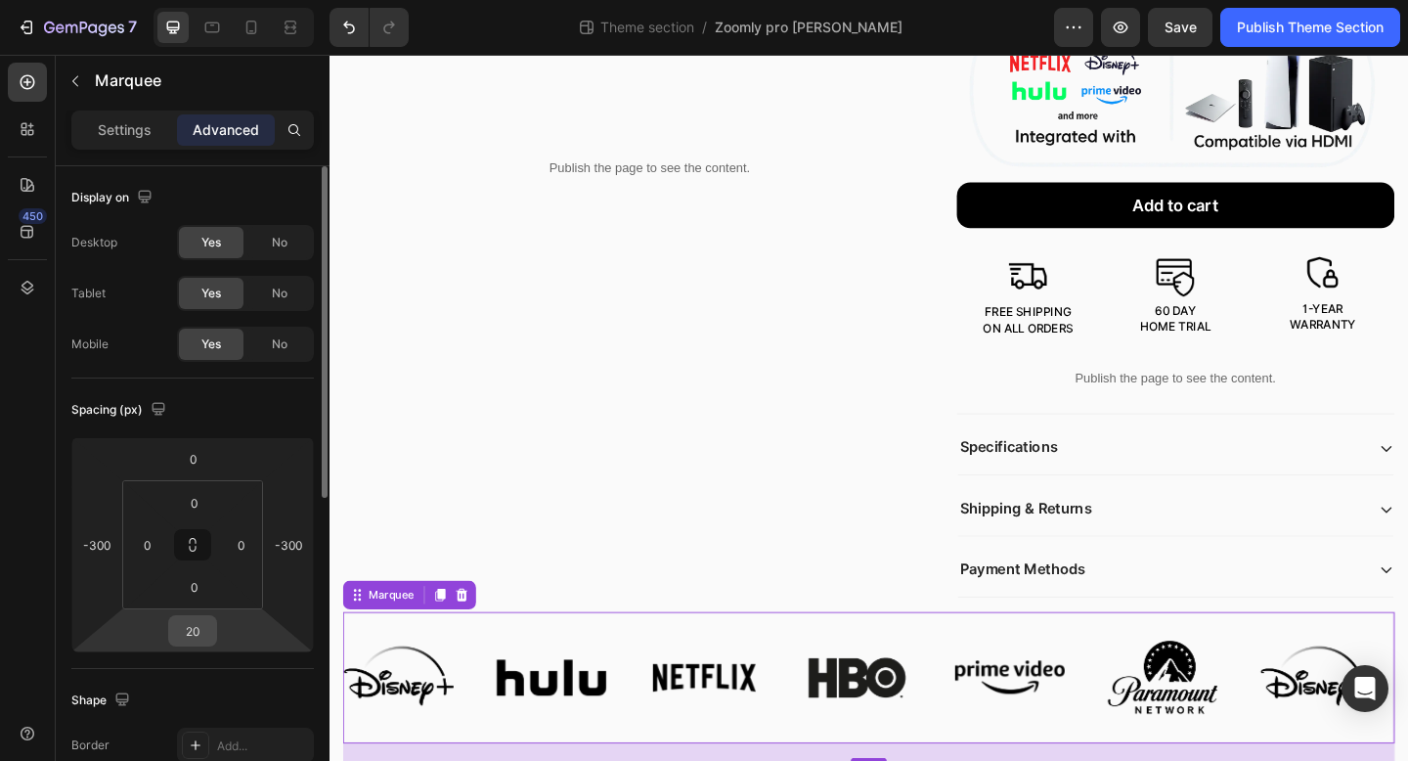
click at [193, 643] on input "20" at bounding box center [192, 630] width 39 height 29
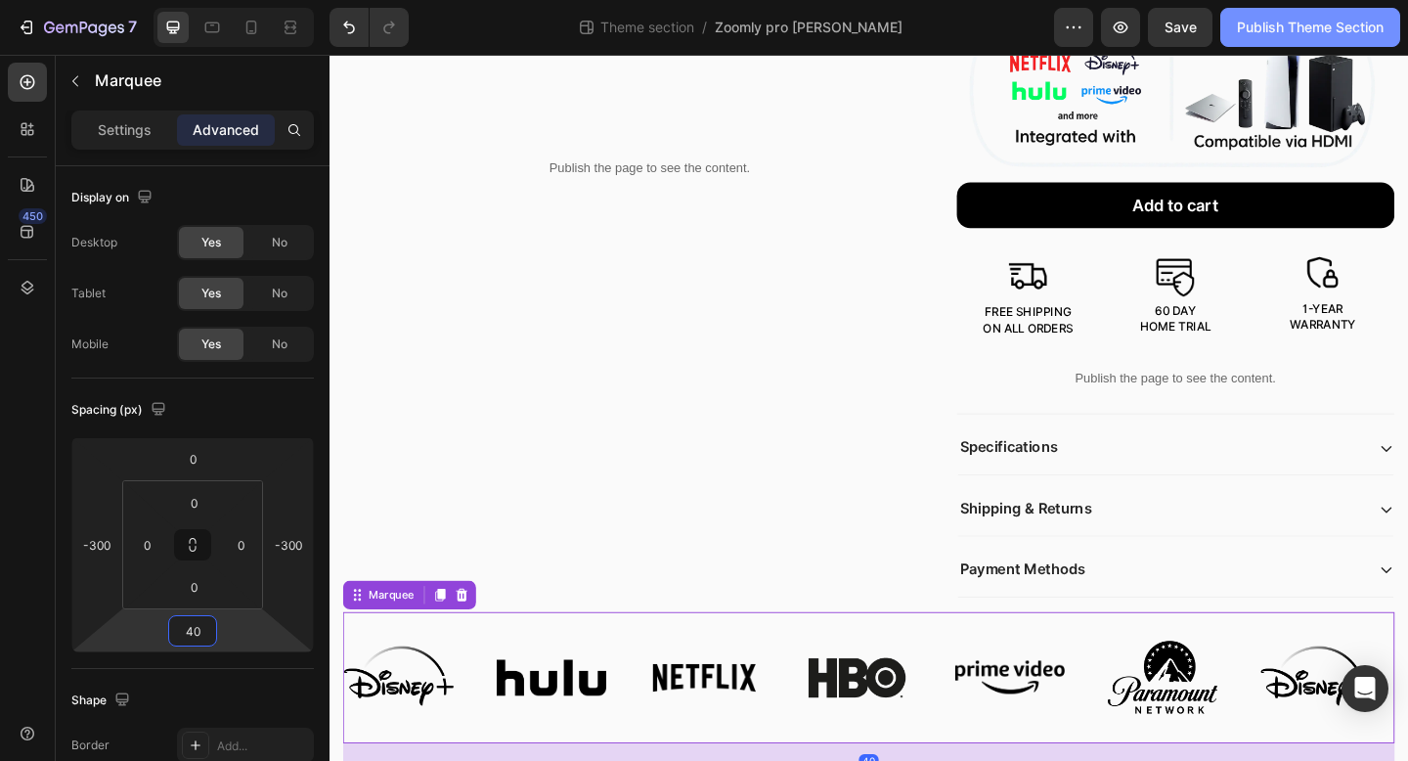
click at [1273, 26] on div "Publish Theme Section" at bounding box center [1310, 28] width 147 height 21
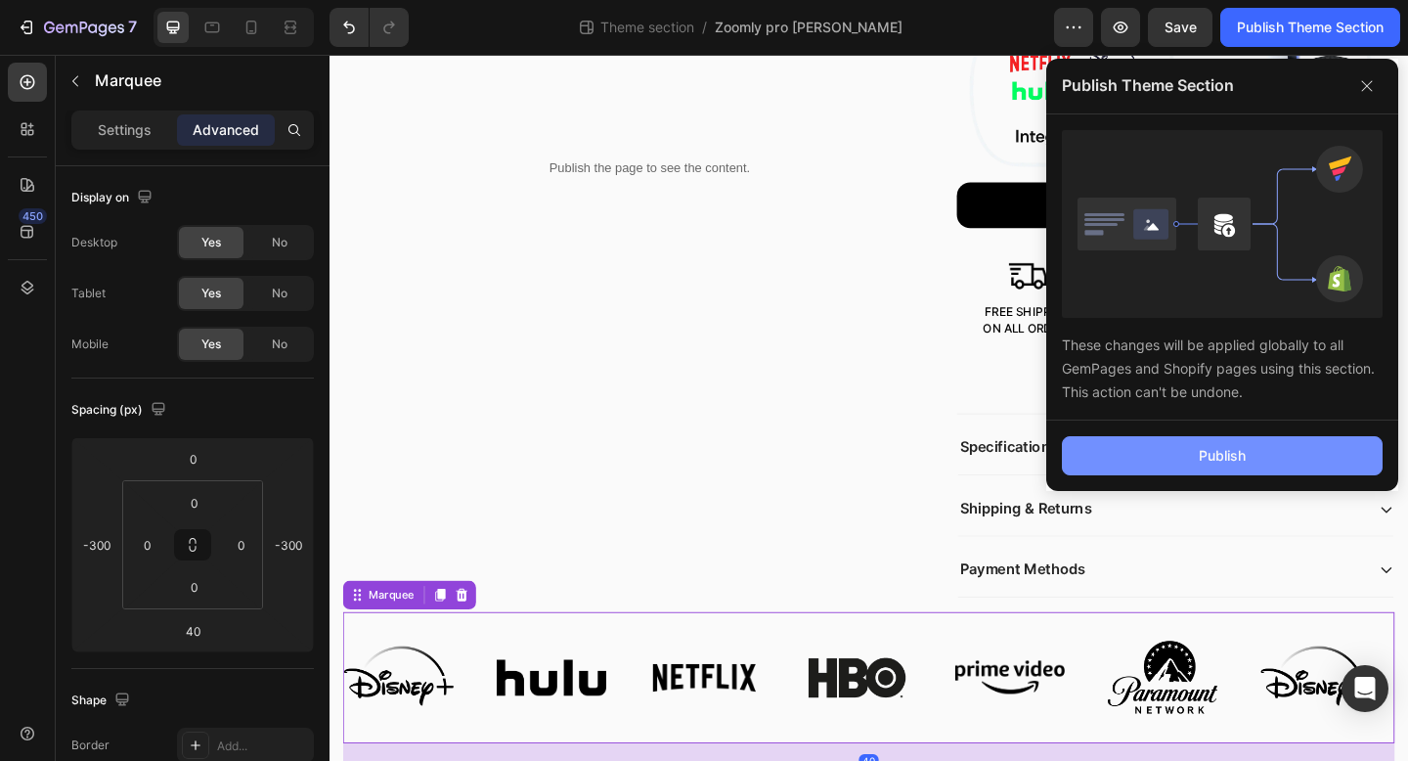
click at [1107, 456] on button "Publish" at bounding box center [1222, 455] width 321 height 39
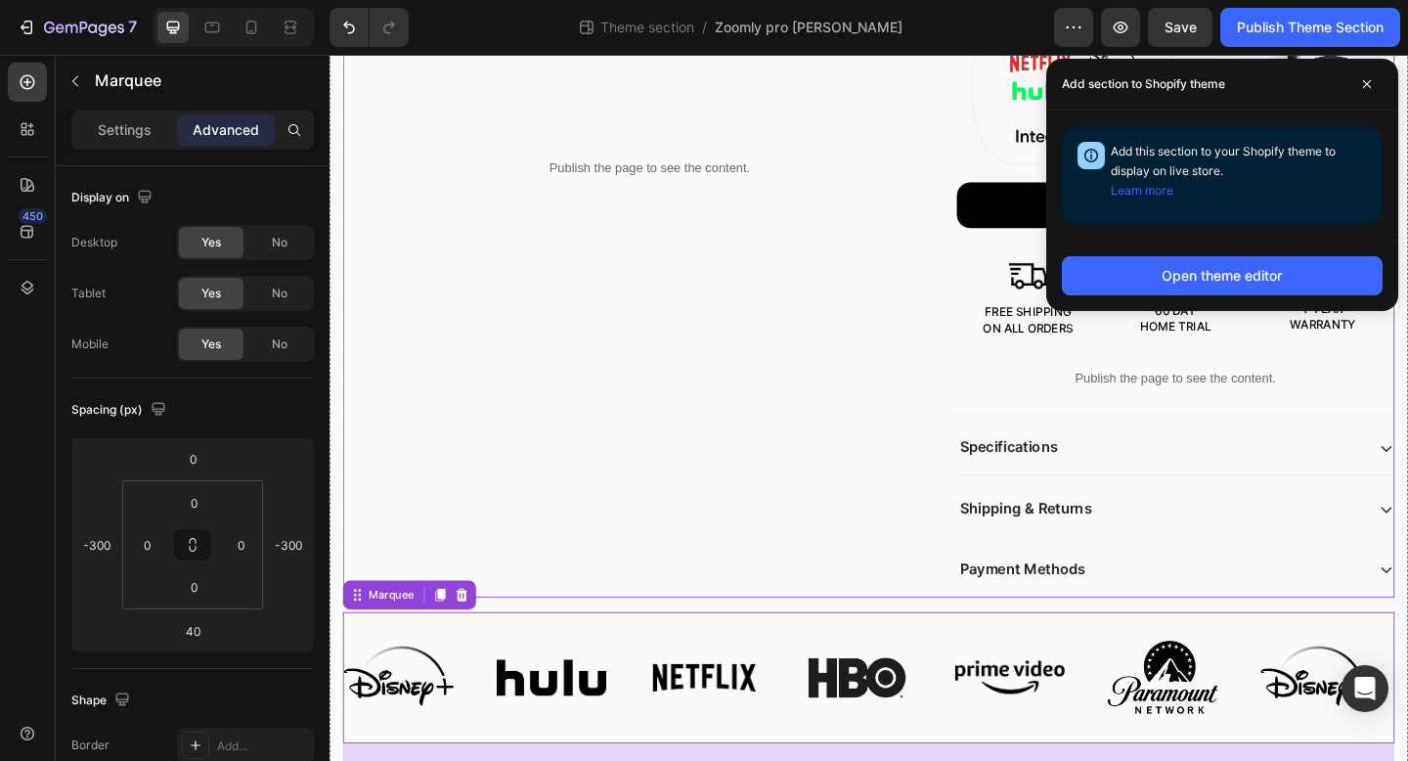
scroll to position [928, 0]
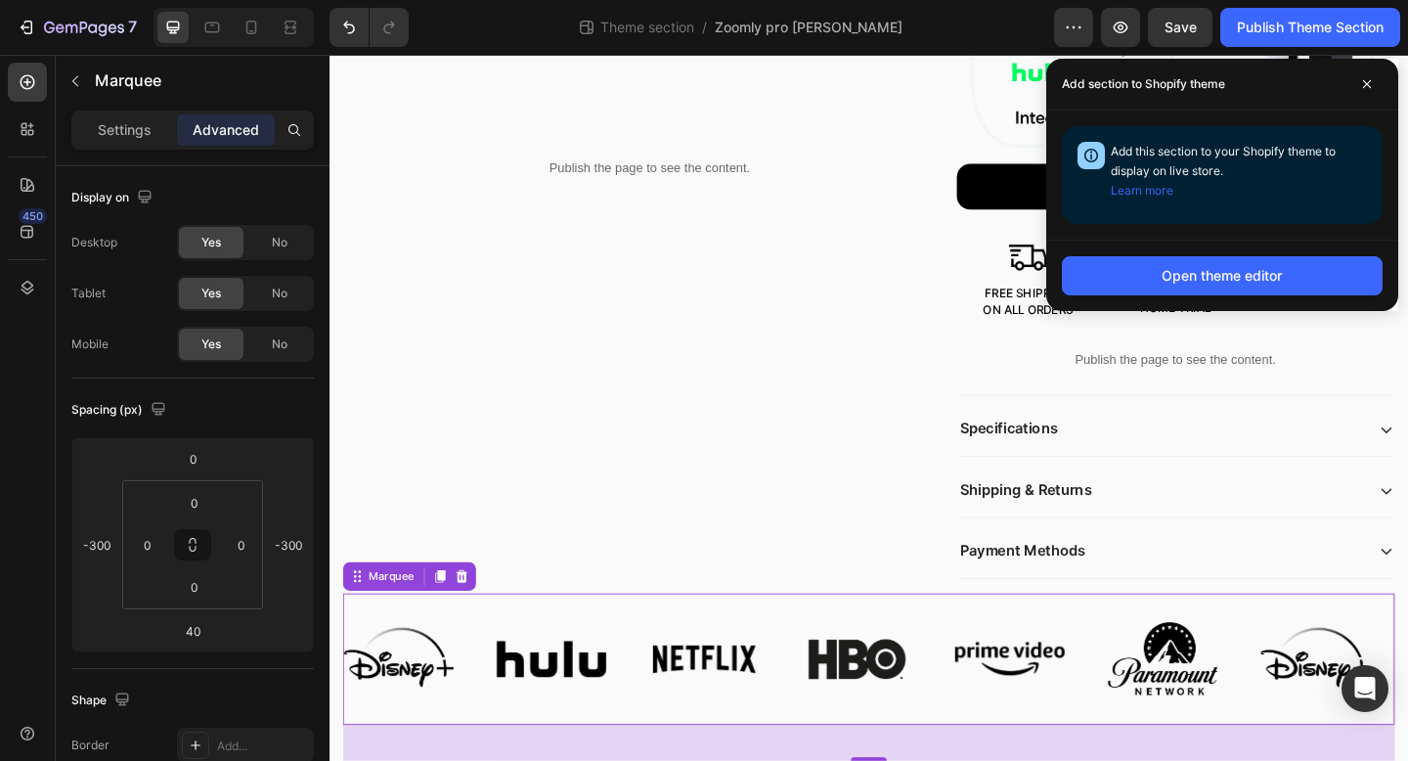
click at [649, 676] on div "Image Image Image Image Image Image" at bounding box center [843, 713] width 997 height 143
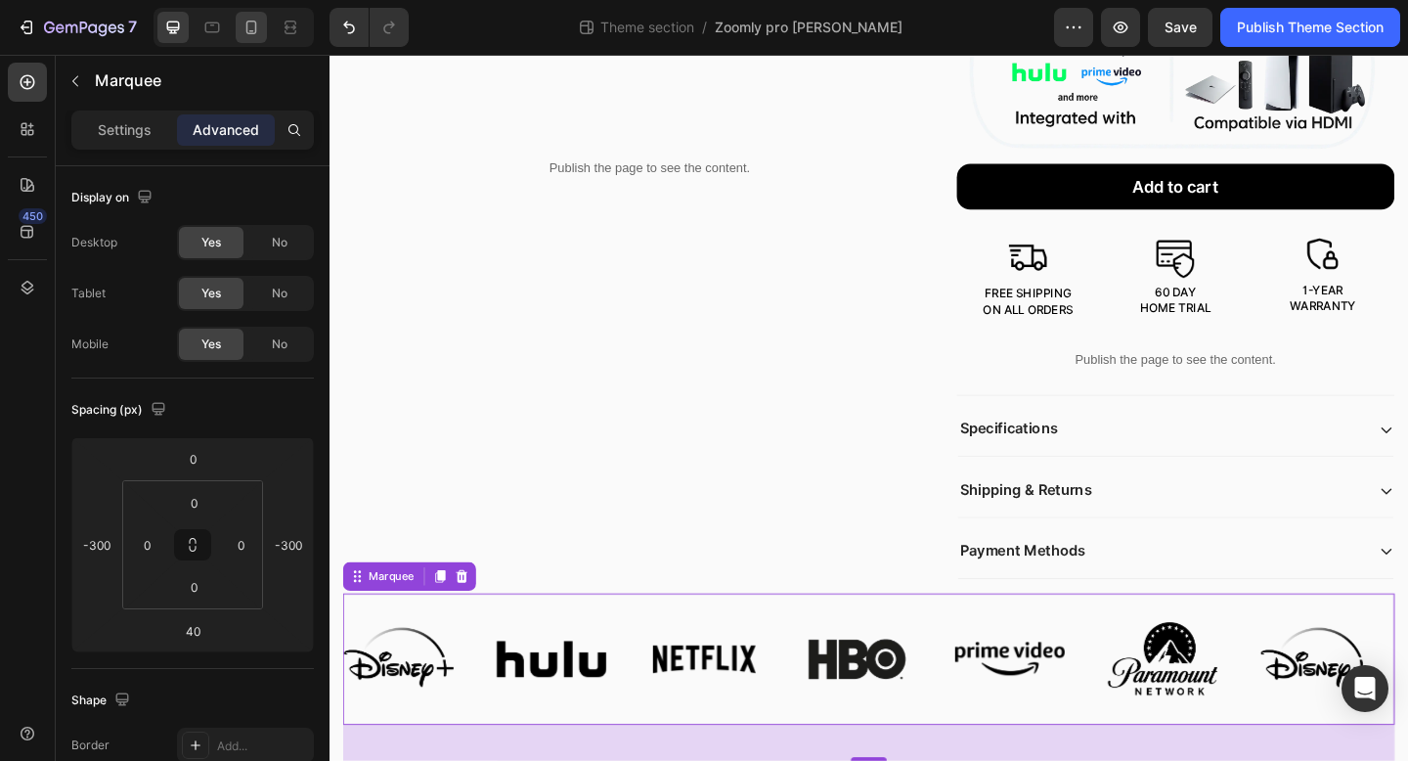
click at [247, 31] on icon at bounding box center [251, 28] width 11 height 14
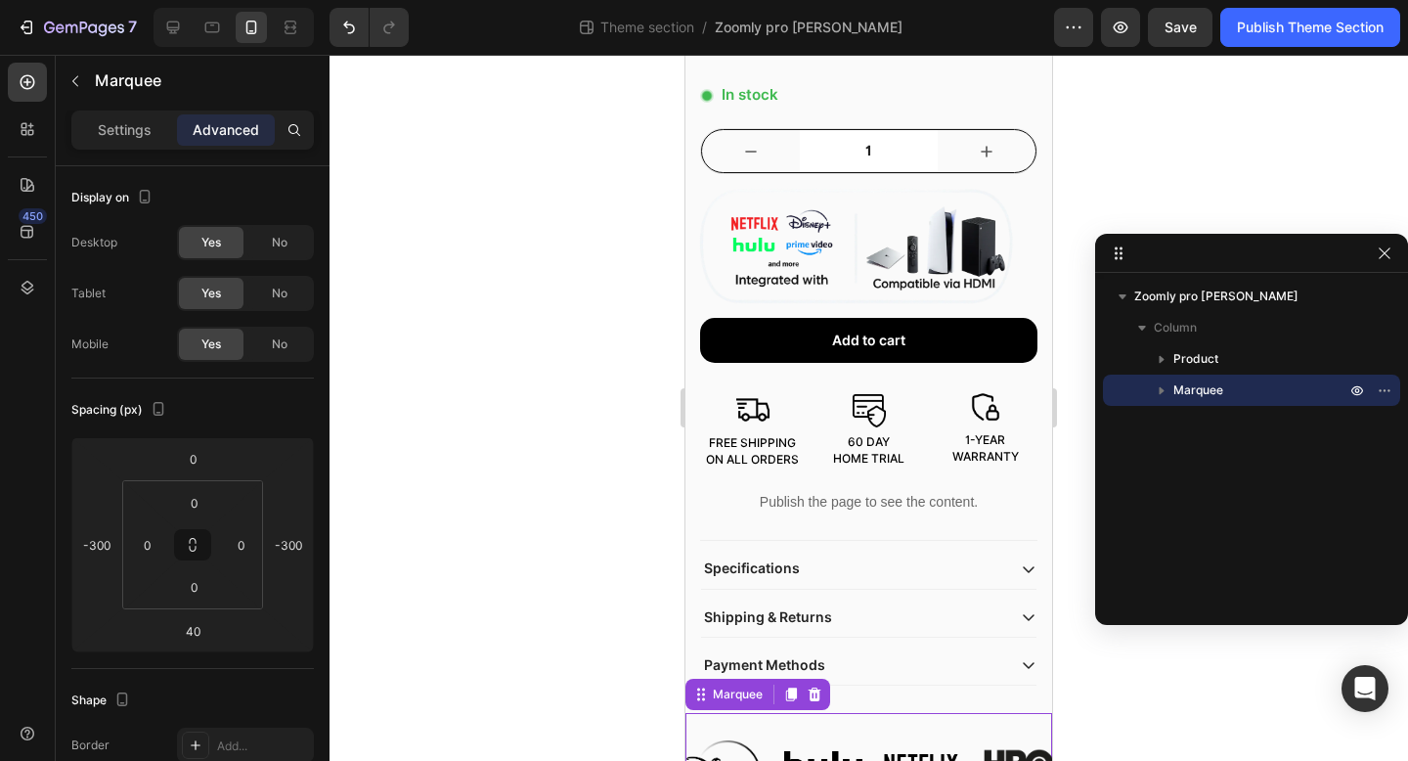
scroll to position [1024, 0]
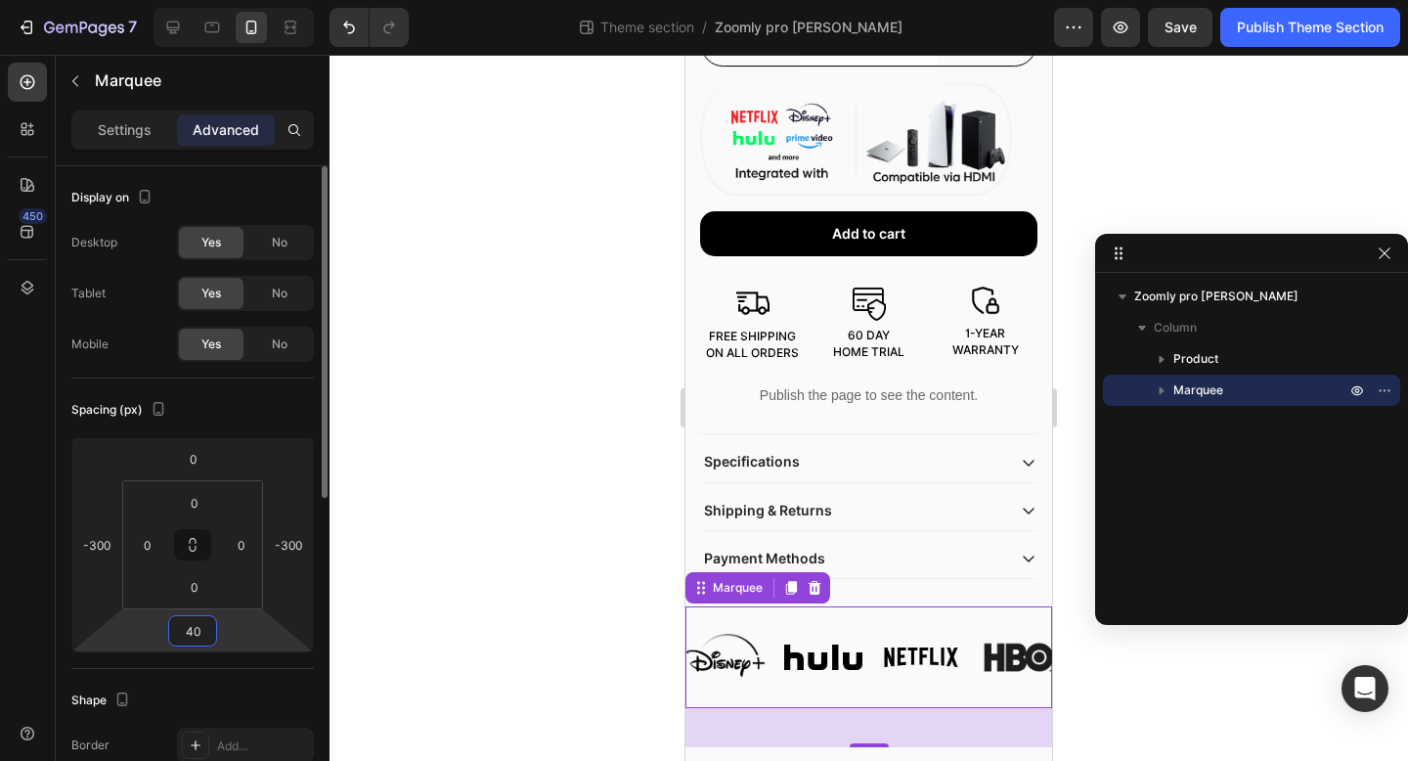
click at [202, 631] on input "40" at bounding box center [192, 630] width 39 height 29
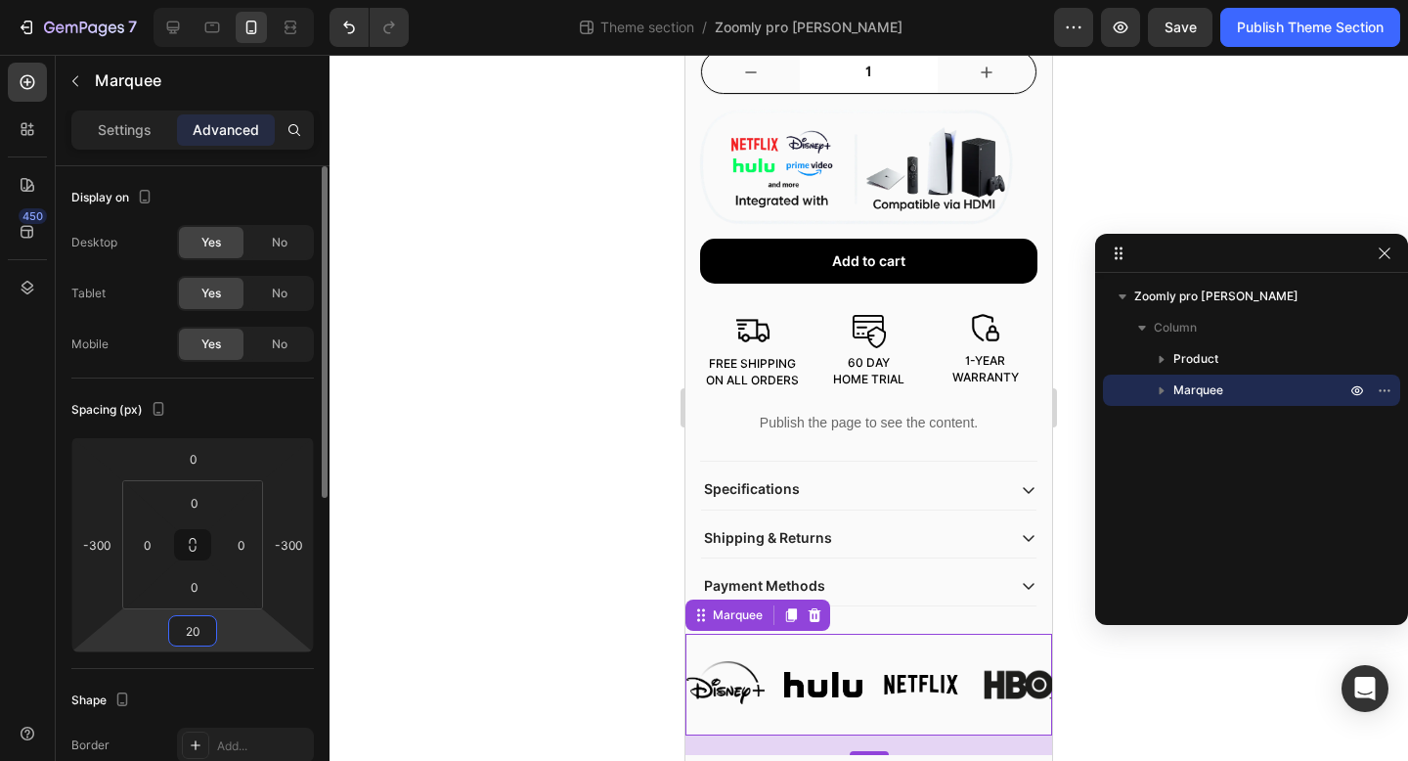
scroll to position [1014, 0]
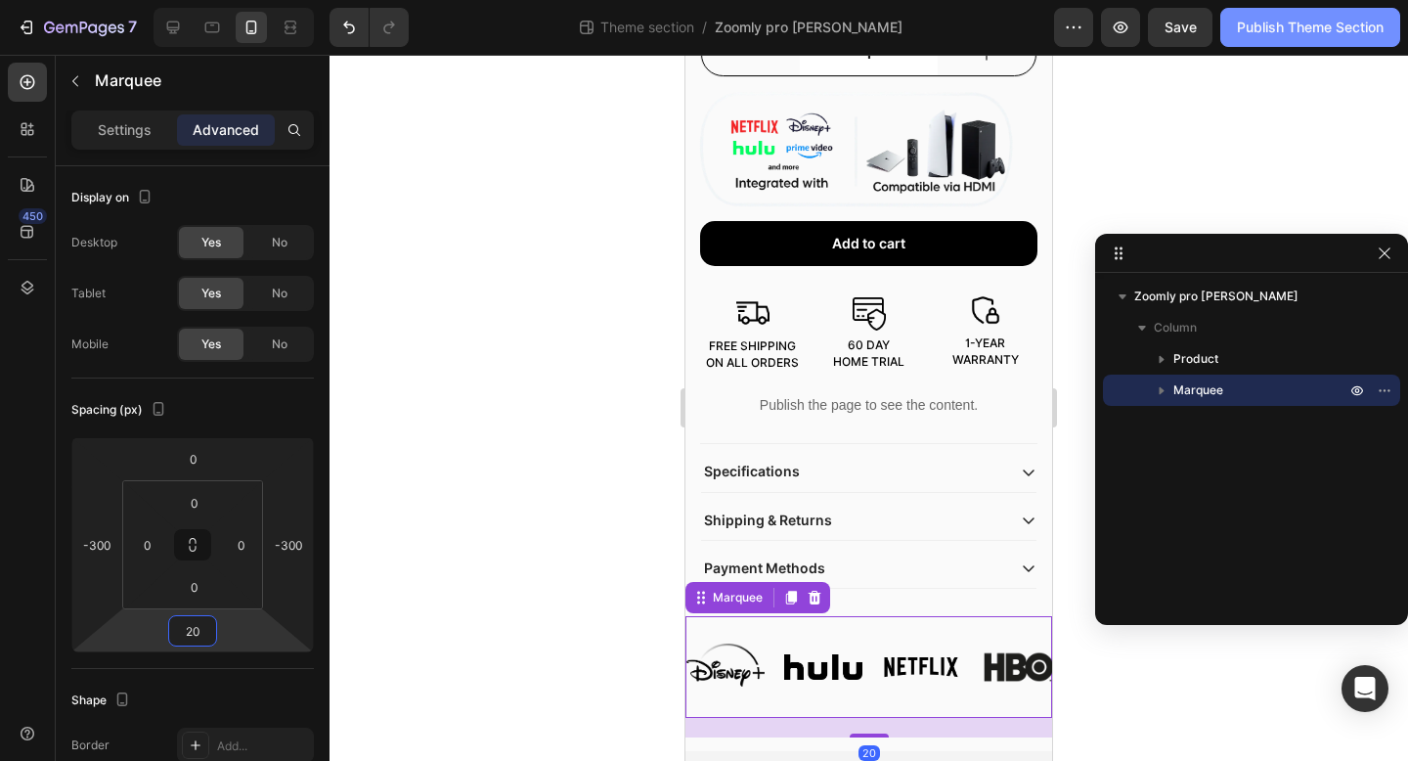
type input "20"
click at [1320, 22] on div "Publish Theme Section" at bounding box center [1310, 28] width 147 height 21
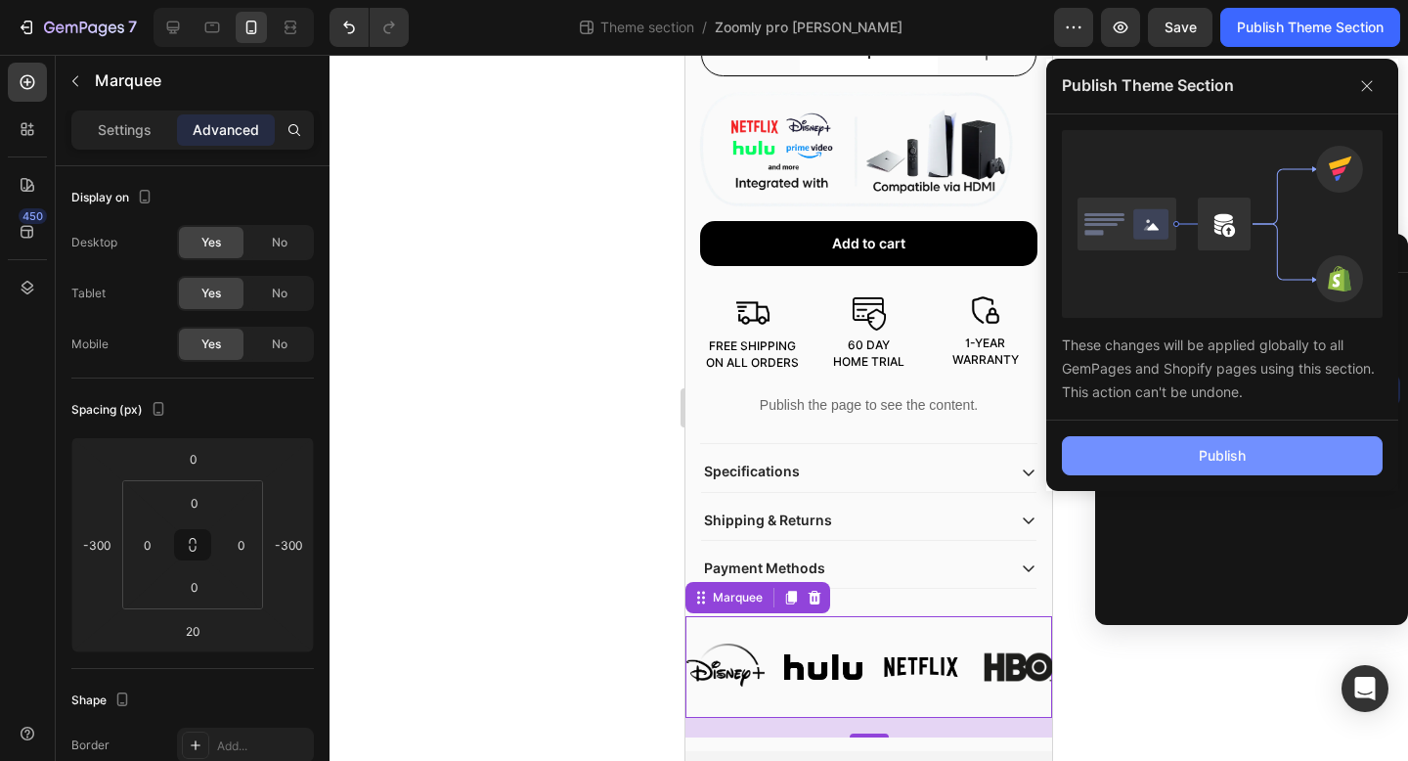
click at [1156, 449] on button "Publish" at bounding box center [1222, 455] width 321 height 39
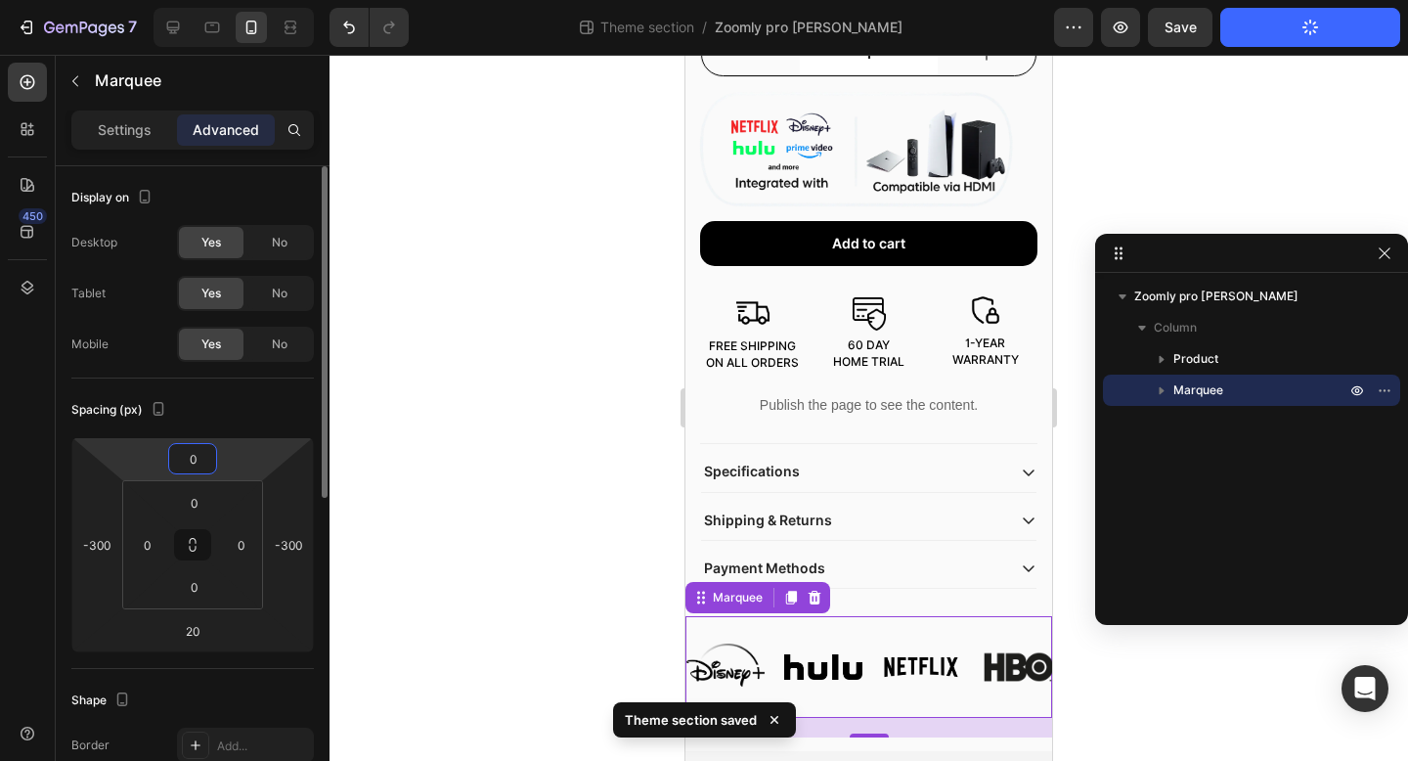
click at [190, 456] on input "0" at bounding box center [192, 458] width 39 height 29
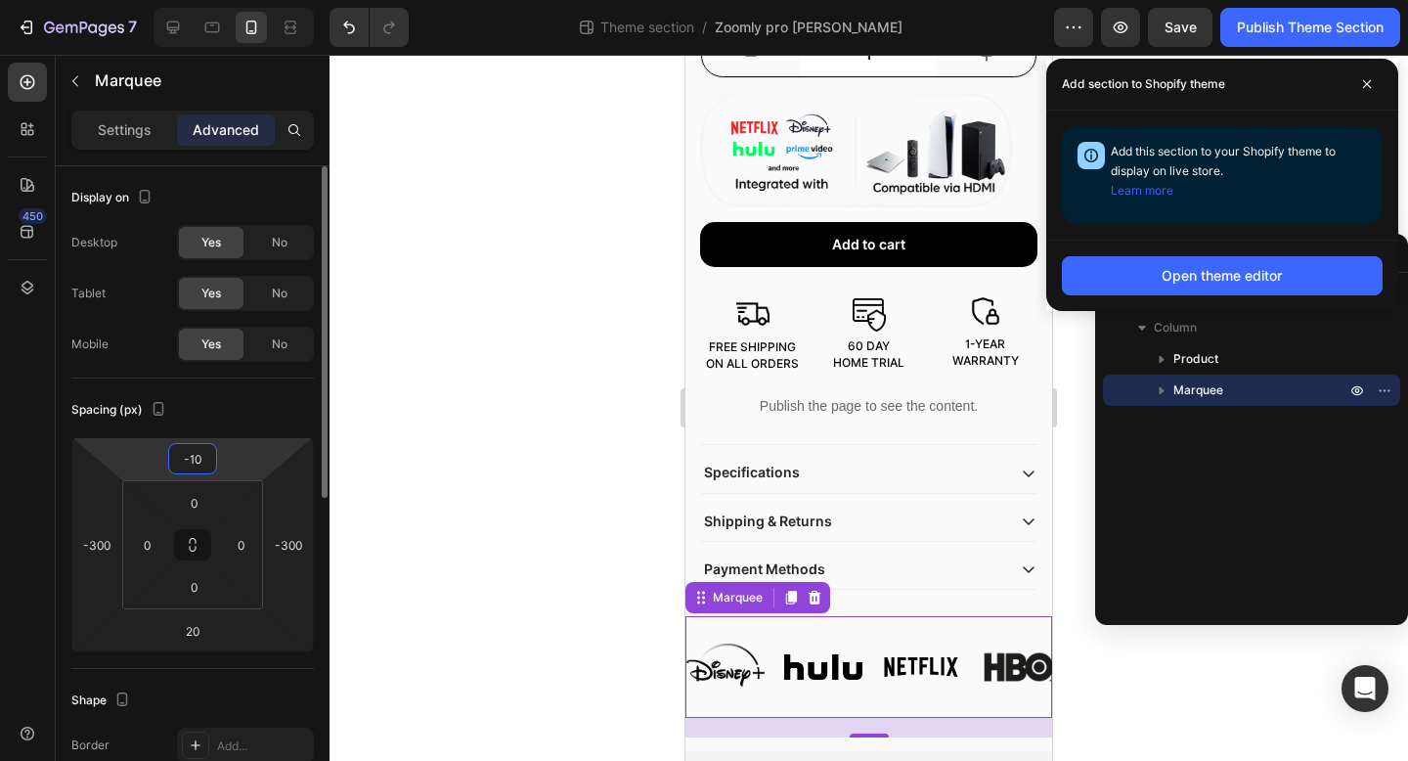
scroll to position [1004, 0]
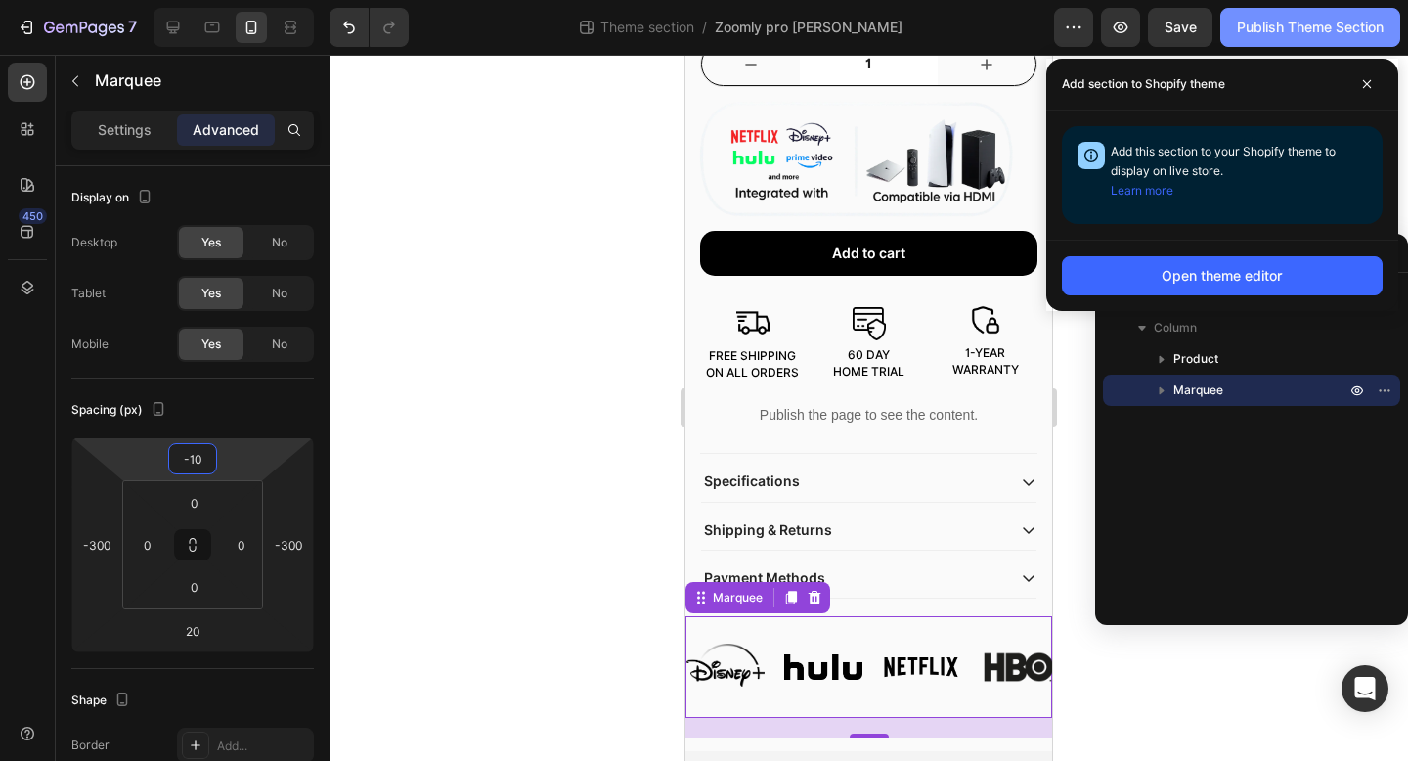
type input "-10"
click at [1274, 34] on div "Publish Theme Section" at bounding box center [1310, 28] width 147 height 21
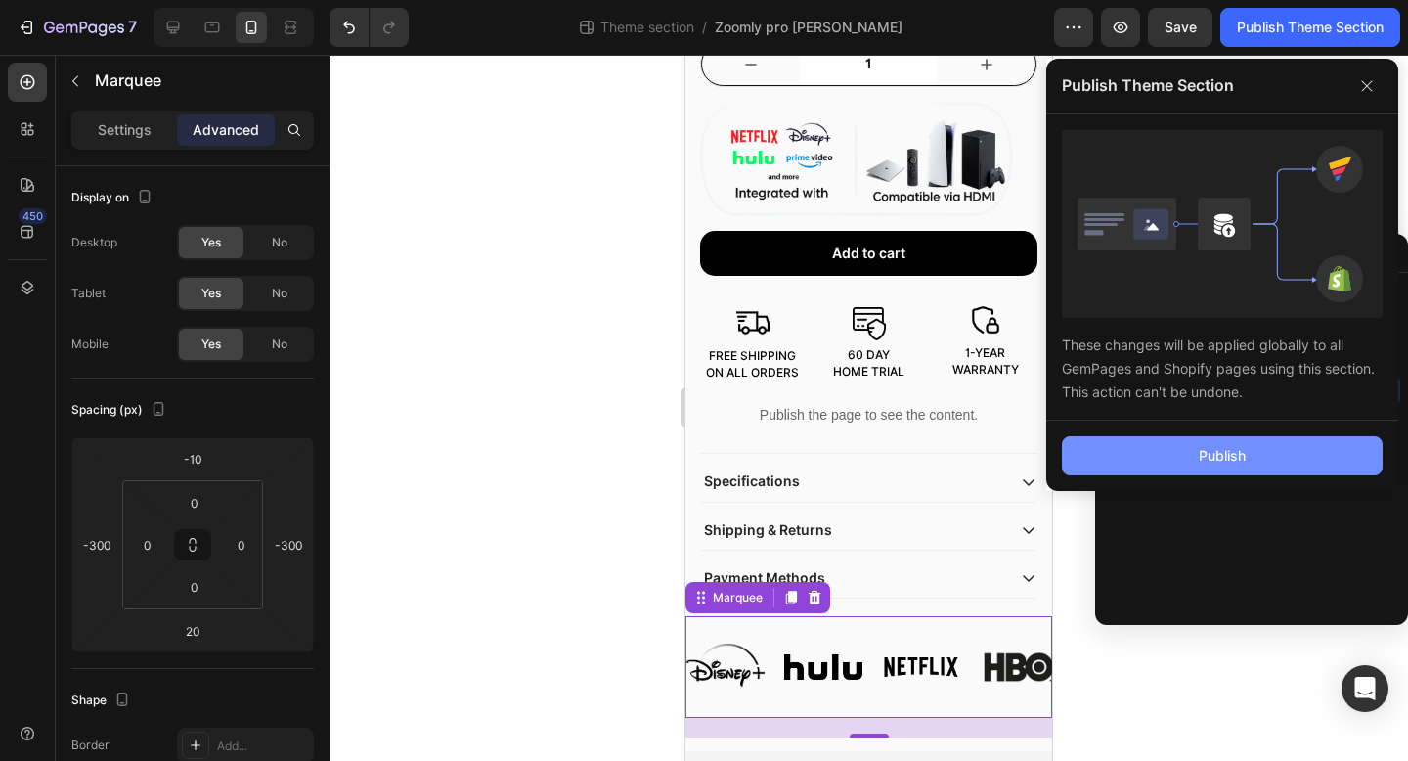
click at [1159, 461] on button "Publish" at bounding box center [1222, 455] width 321 height 39
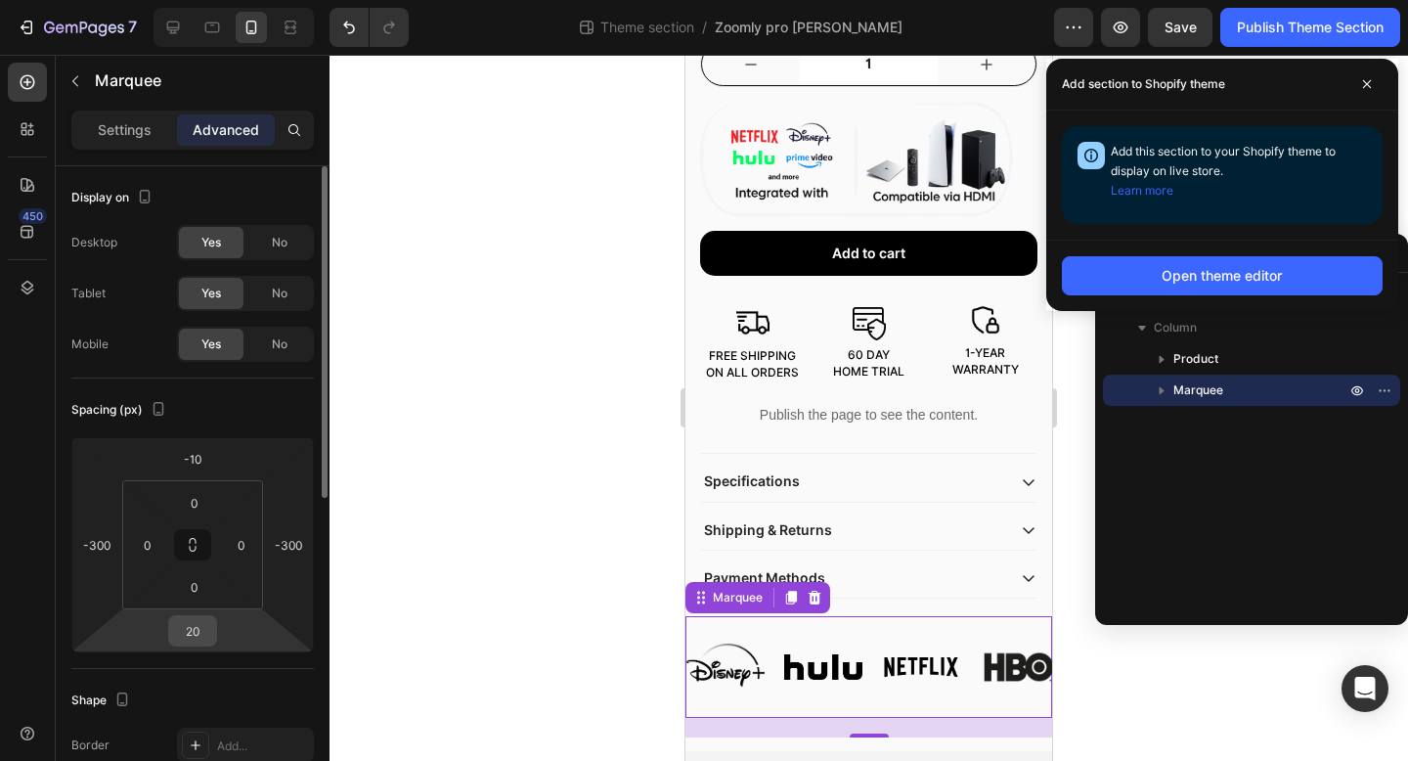
click at [183, 624] on input "20" at bounding box center [192, 630] width 39 height 29
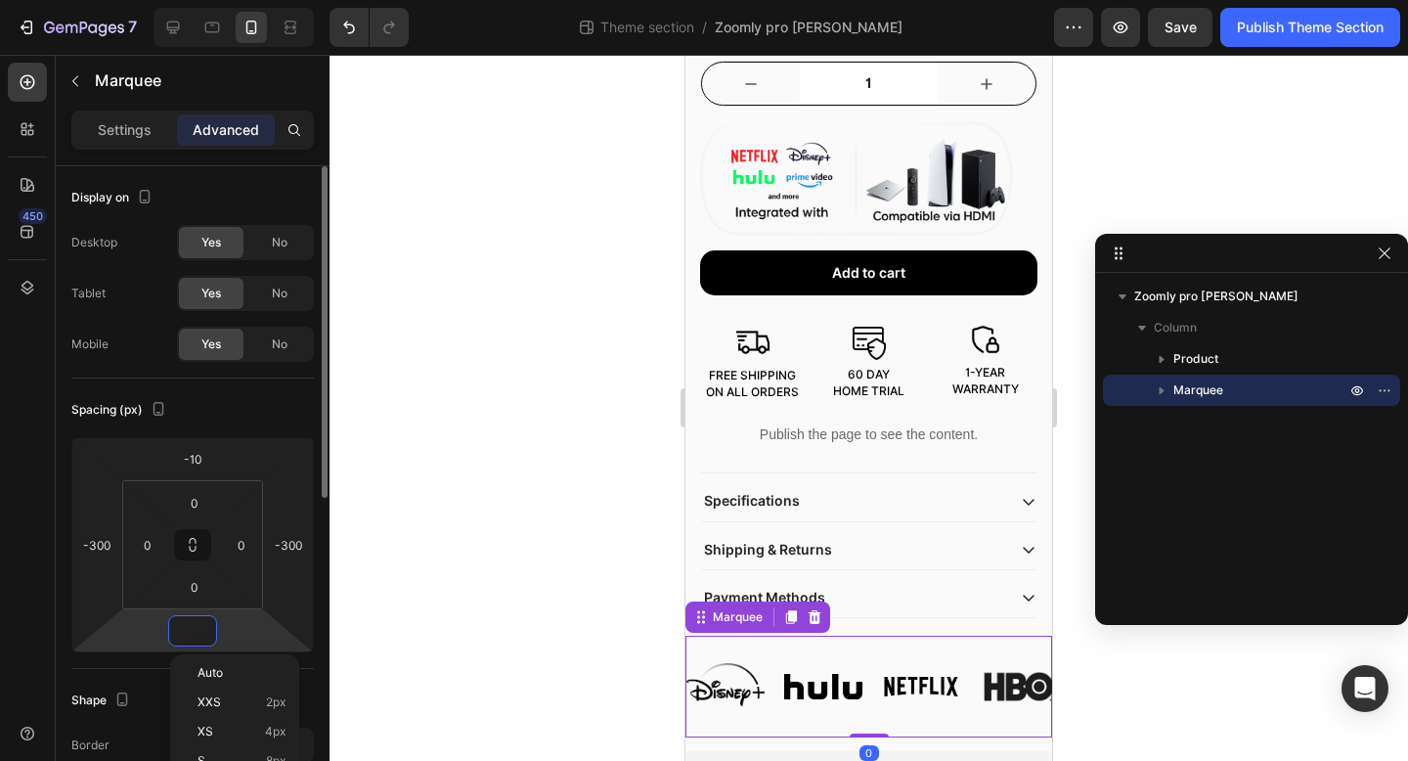
scroll to position [985, 0]
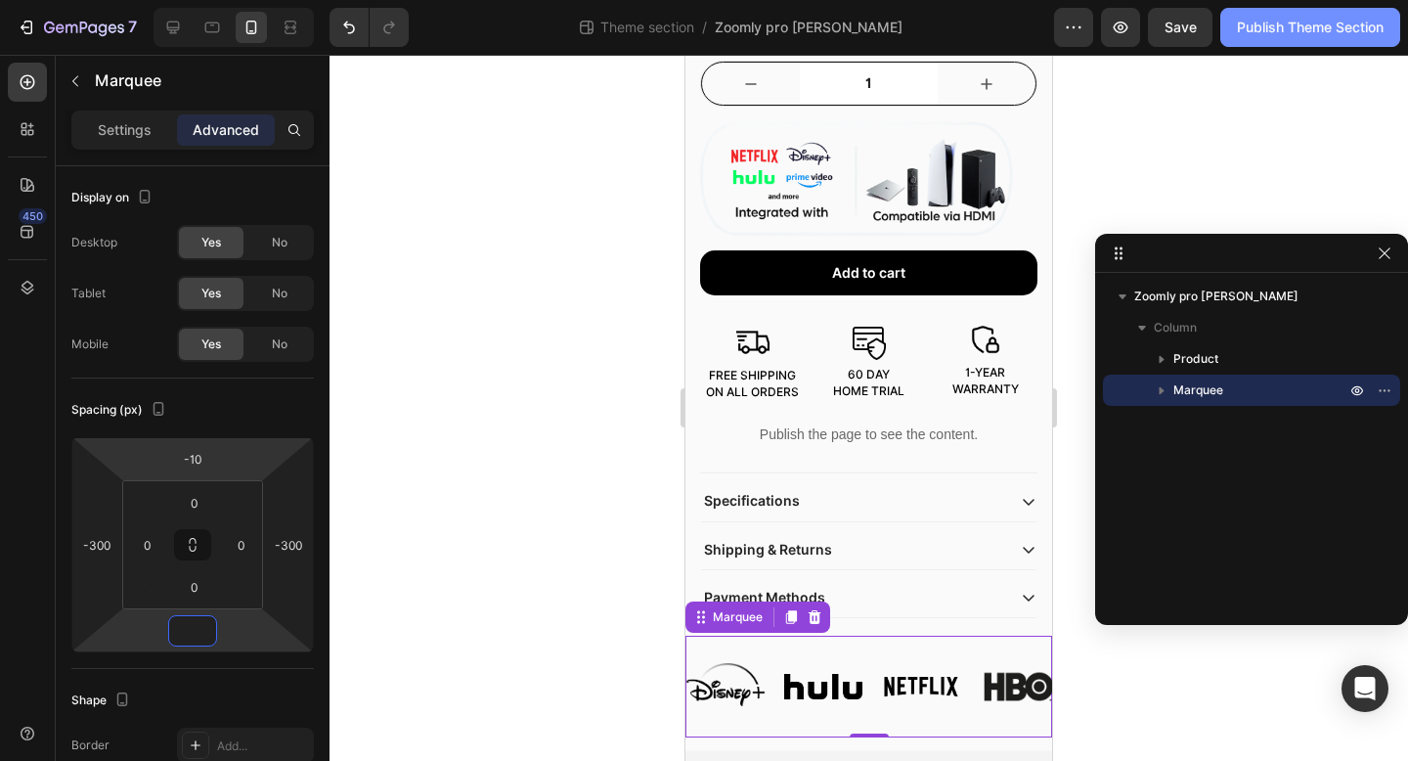
type input "0"
click at [1316, 31] on div "Publish Theme Section" at bounding box center [1310, 28] width 147 height 21
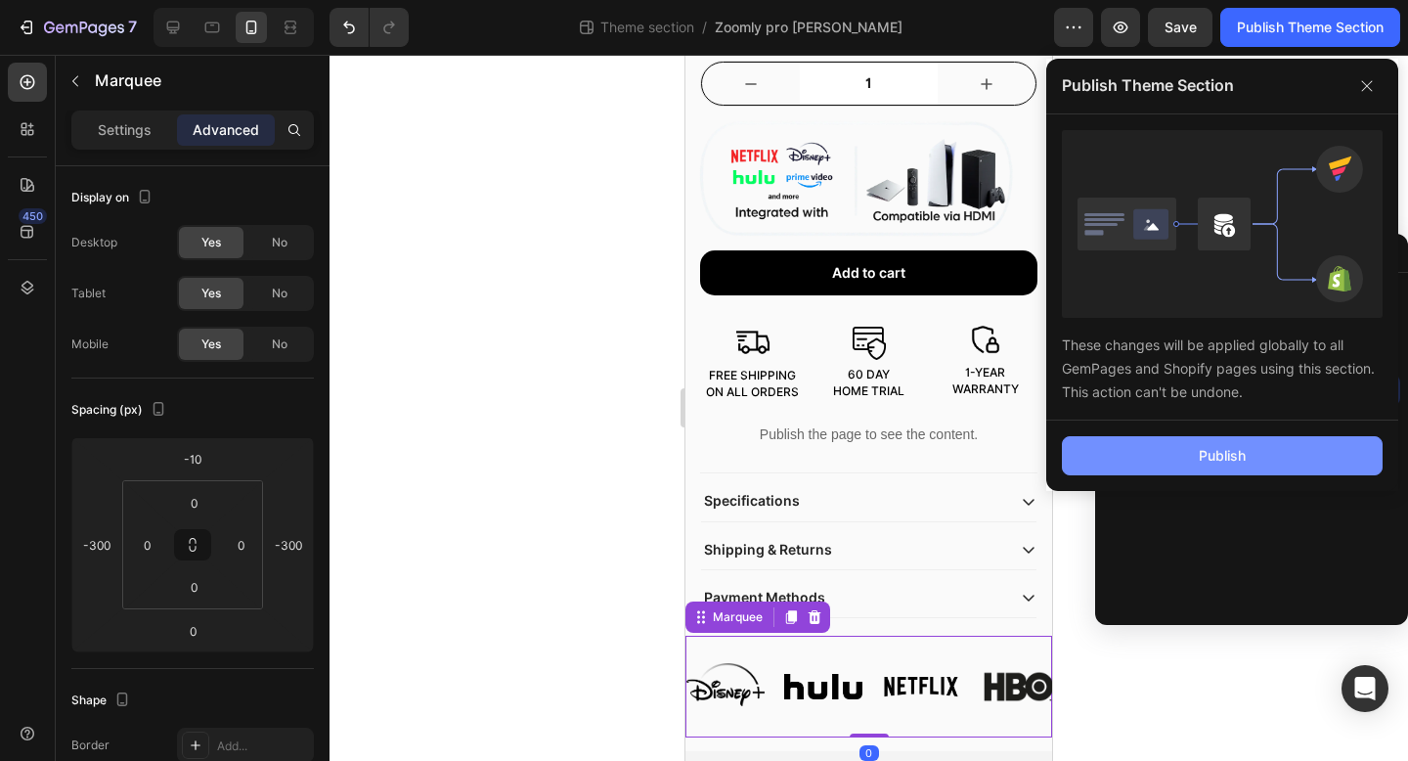
click at [1158, 449] on button "Publish" at bounding box center [1222, 455] width 321 height 39
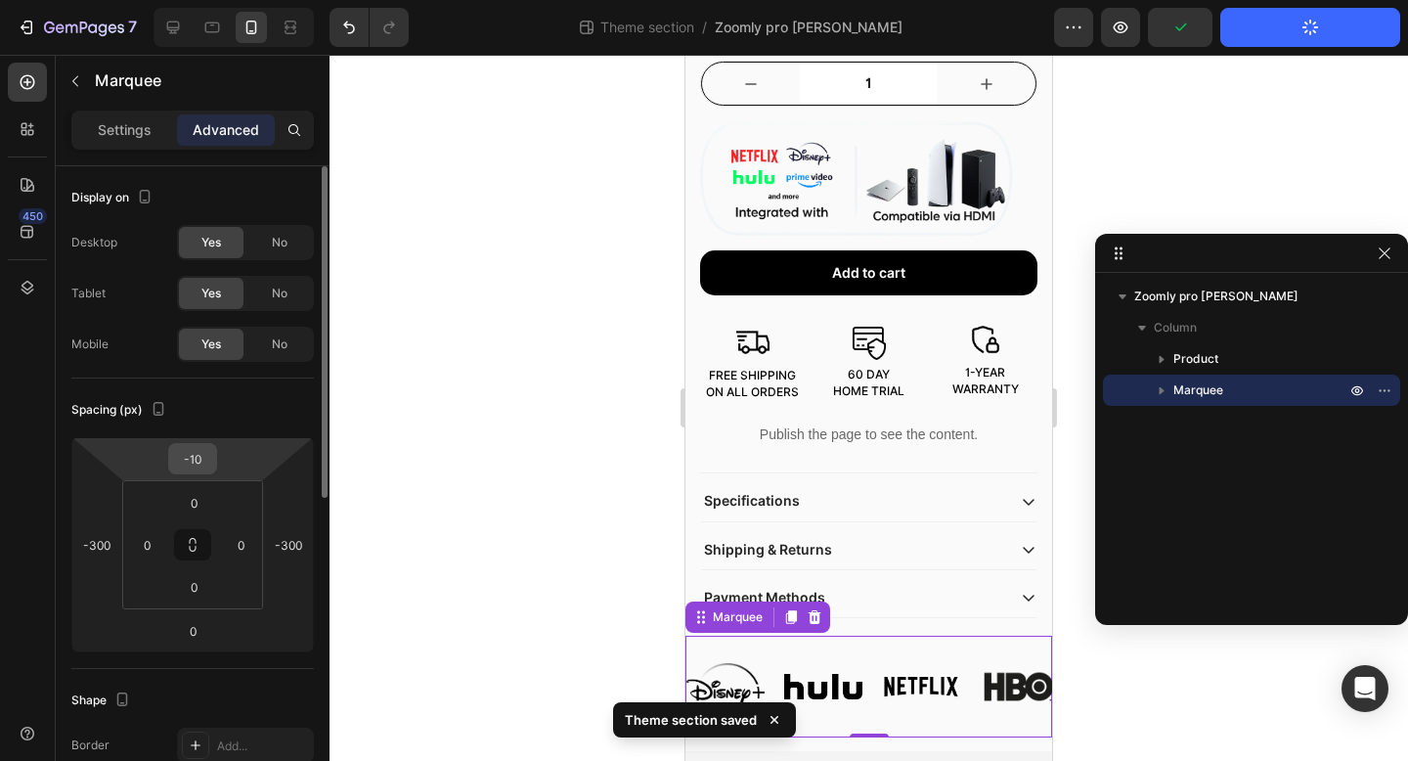
click at [198, 454] on input "-10" at bounding box center [192, 458] width 39 height 29
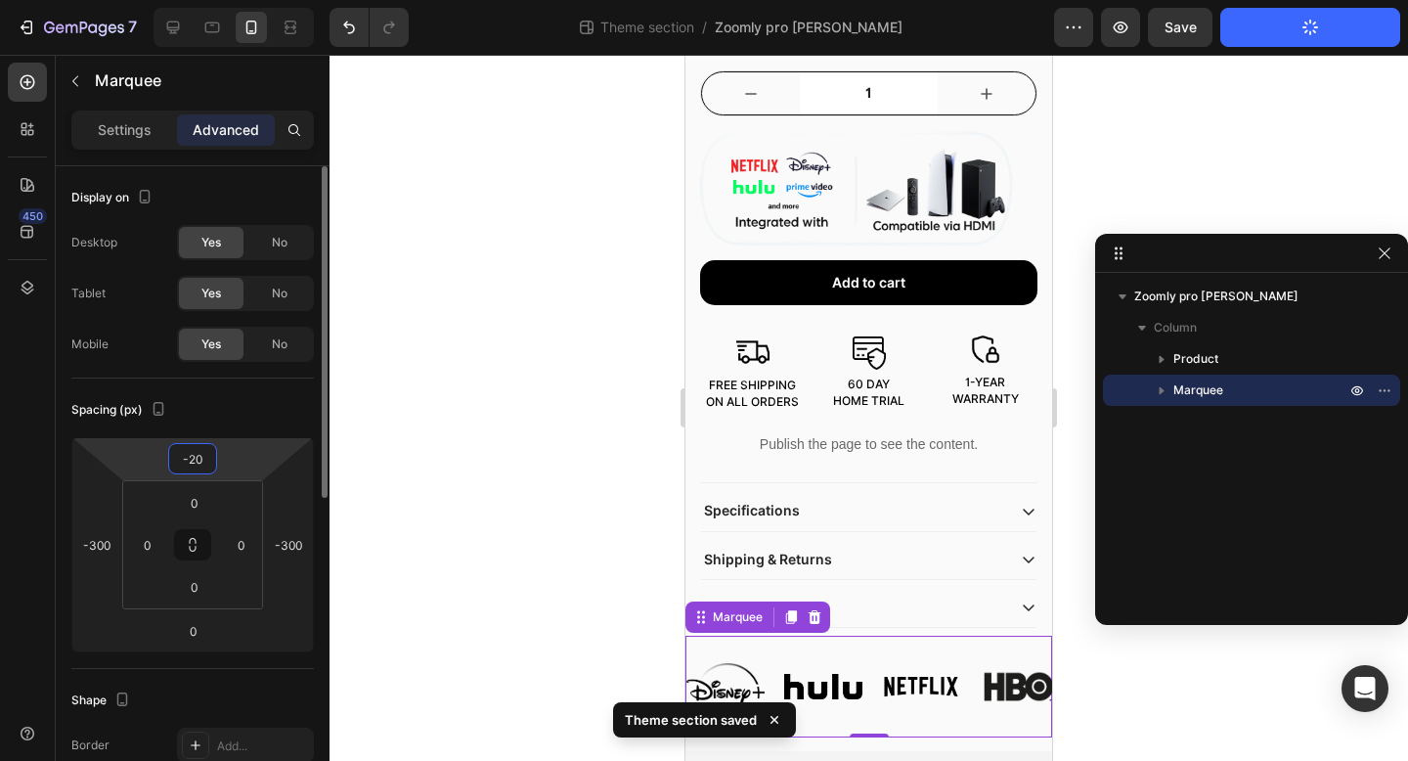
scroll to position [975, 0]
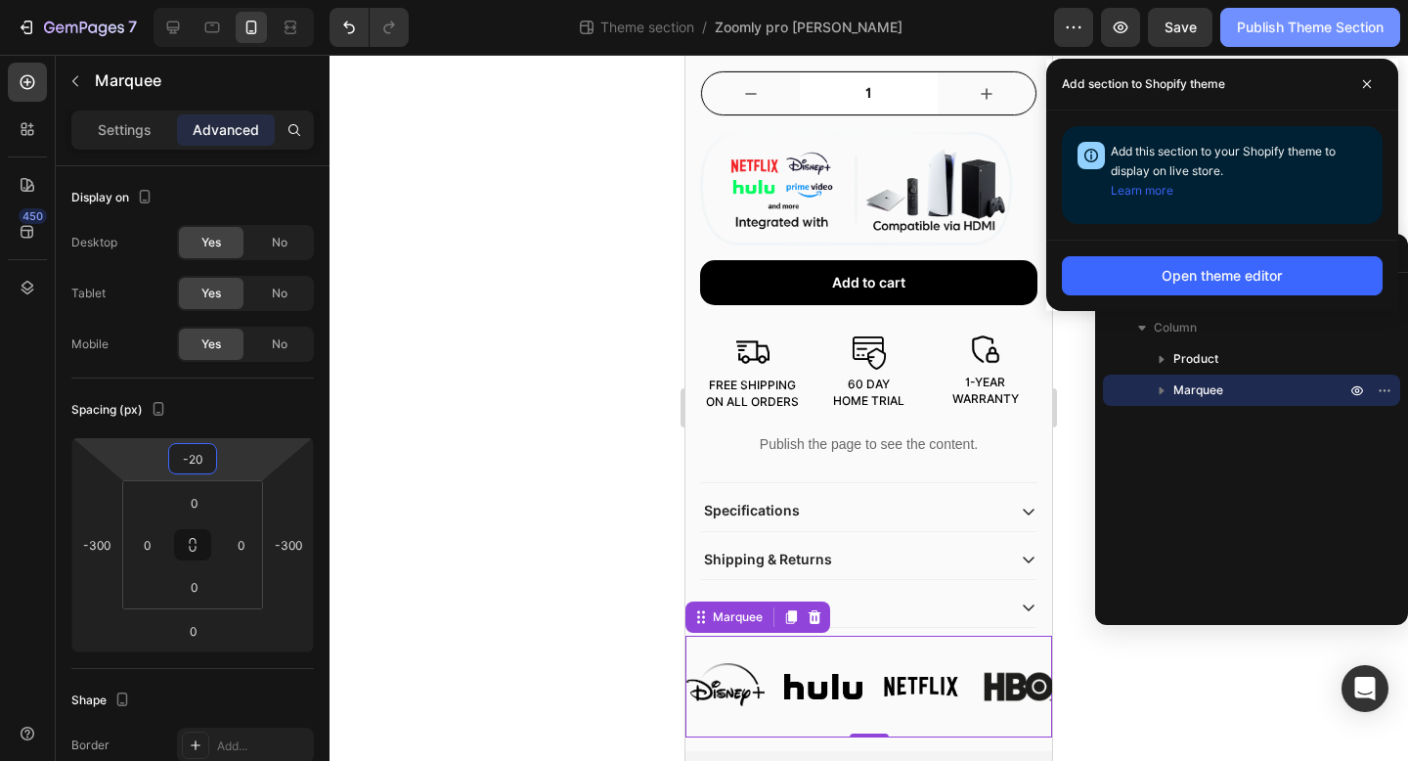
click at [1338, 39] on button "Publish Theme Section" at bounding box center [1310, 27] width 180 height 39
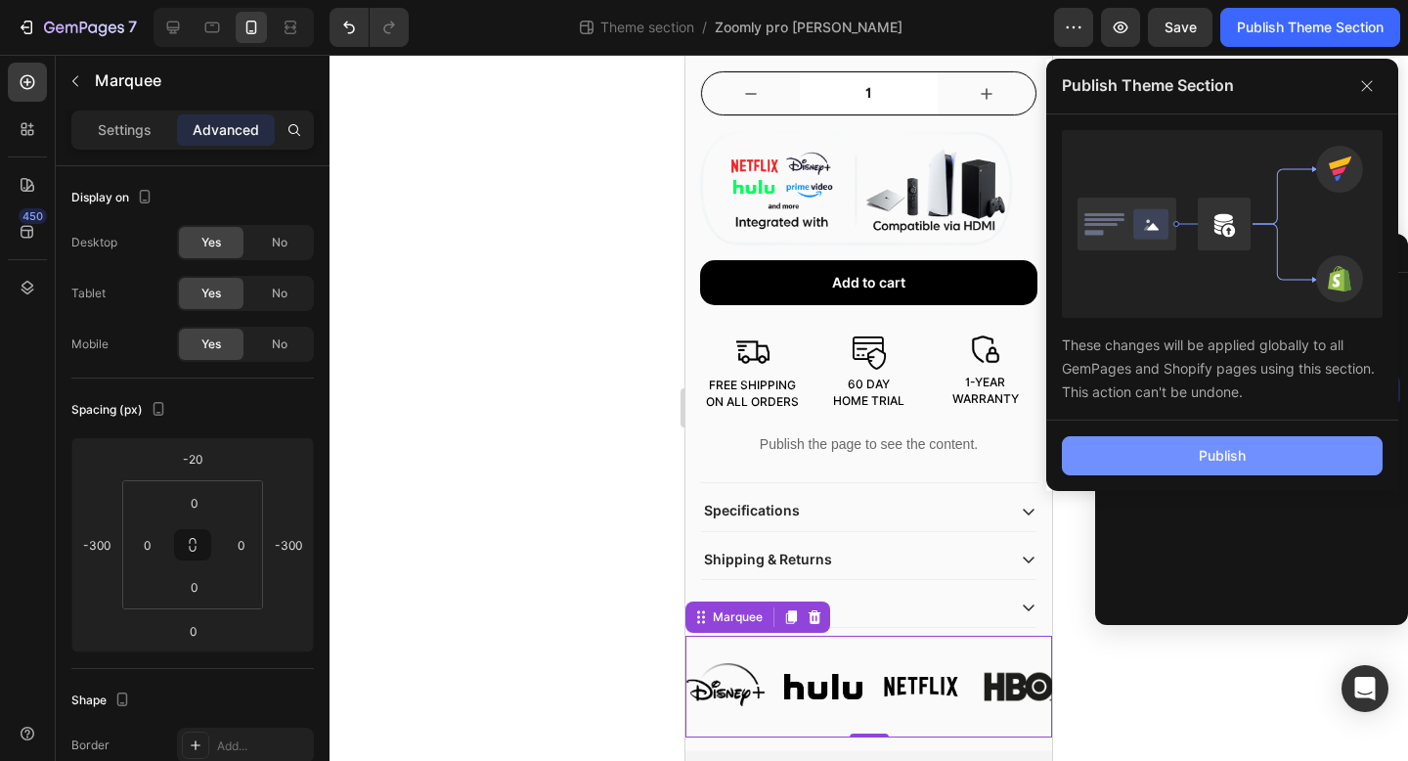
click at [1205, 464] on div "Publish" at bounding box center [1222, 456] width 47 height 21
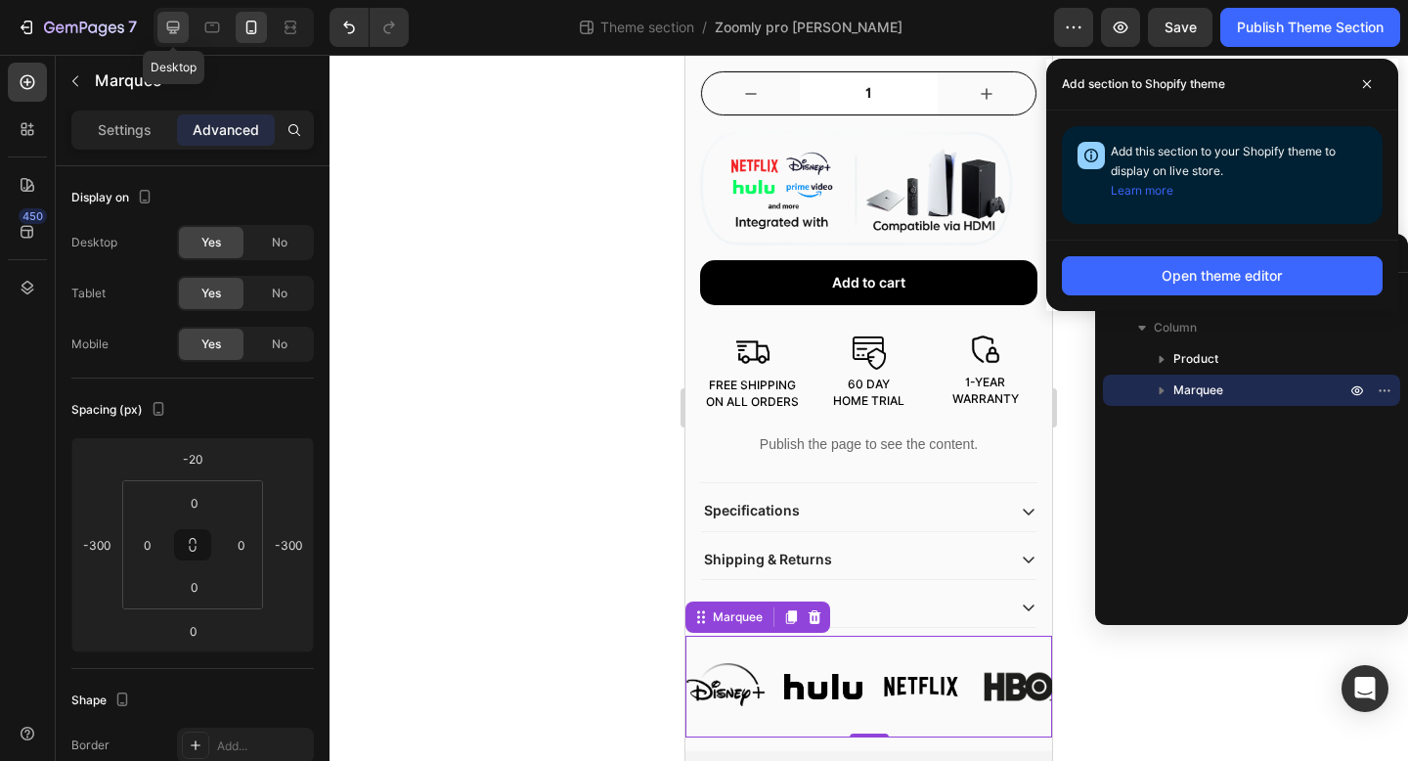
click at [185, 34] on div at bounding box center [172, 27] width 31 height 31
type input "0"
type input "40"
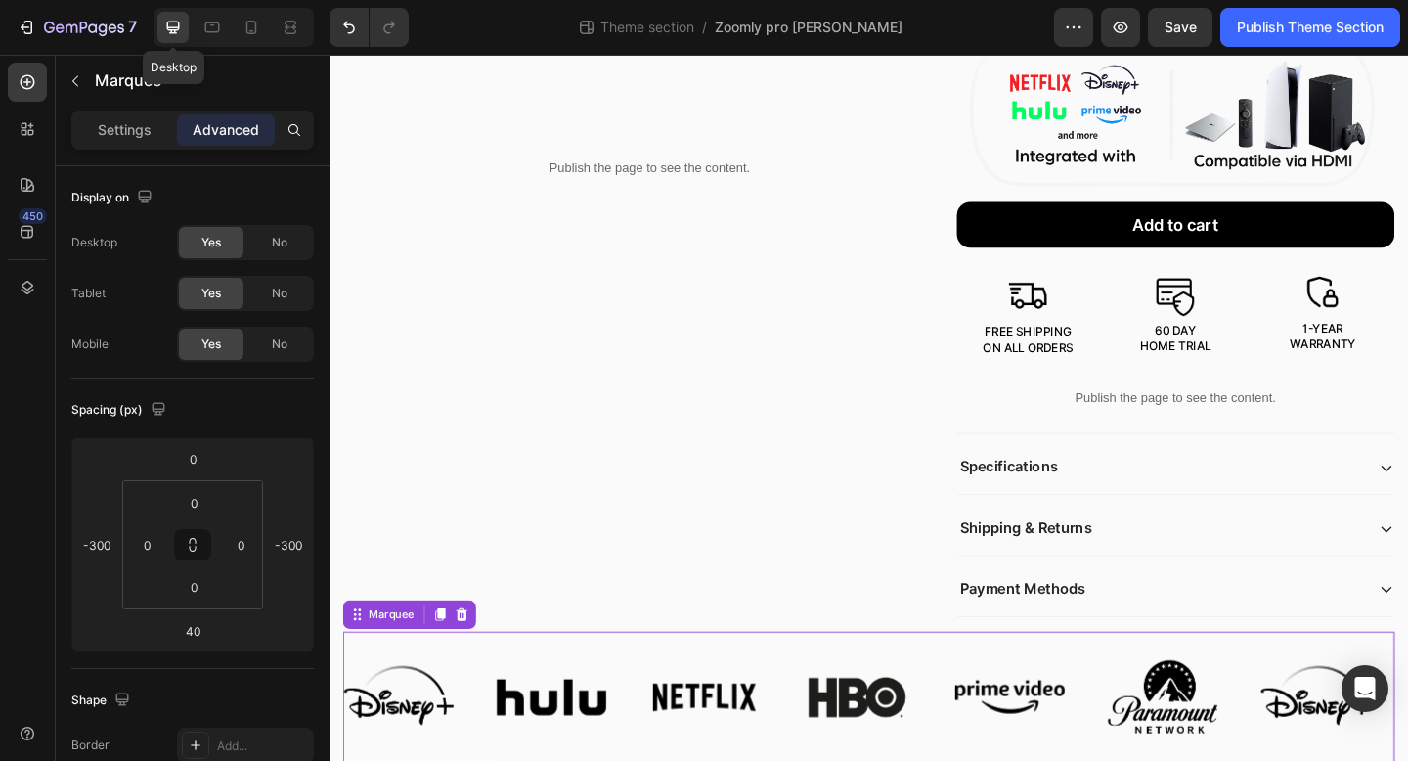
scroll to position [932, 0]
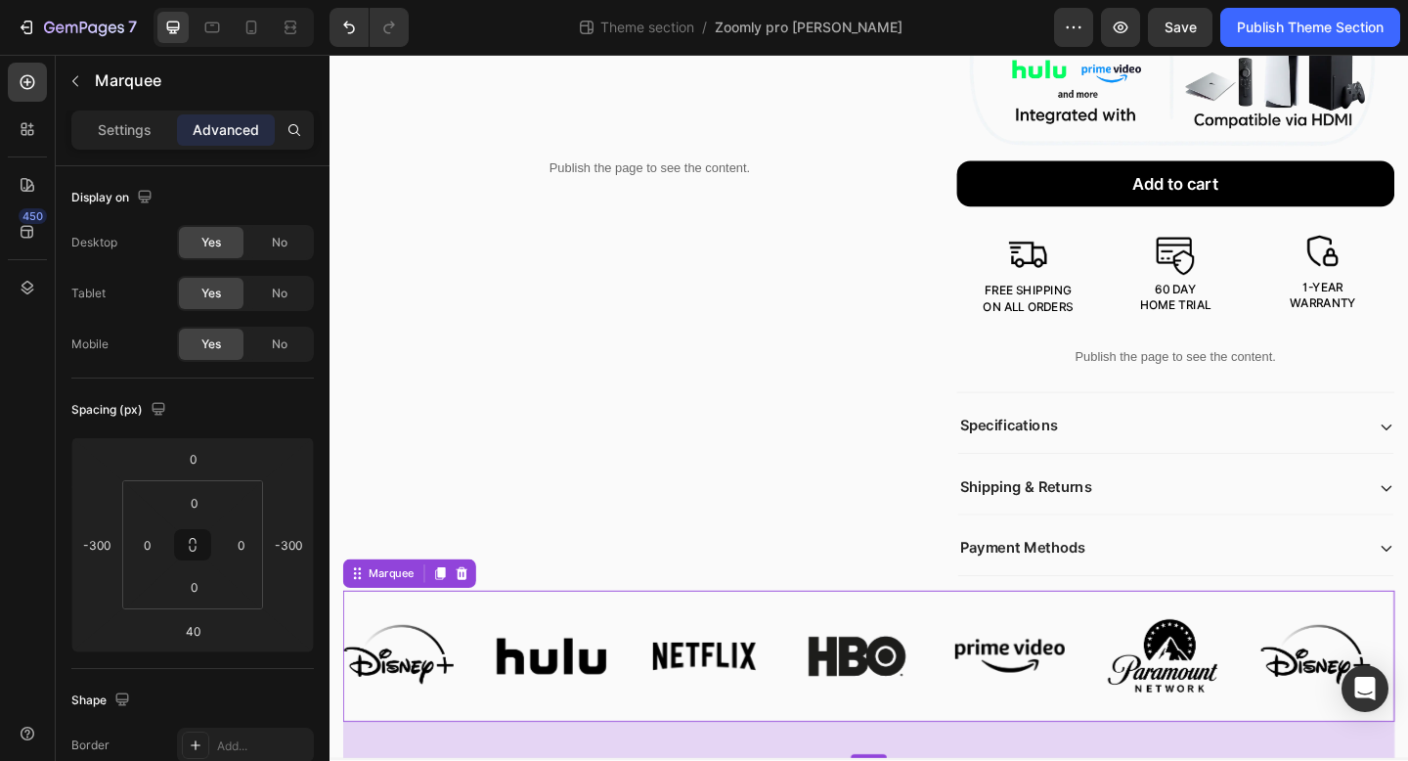
click at [808, 667] on div "Image" at bounding box center [761, 709] width 166 height 143
click at [75, 30] on icon "button" at bounding box center [72, 28] width 12 height 9
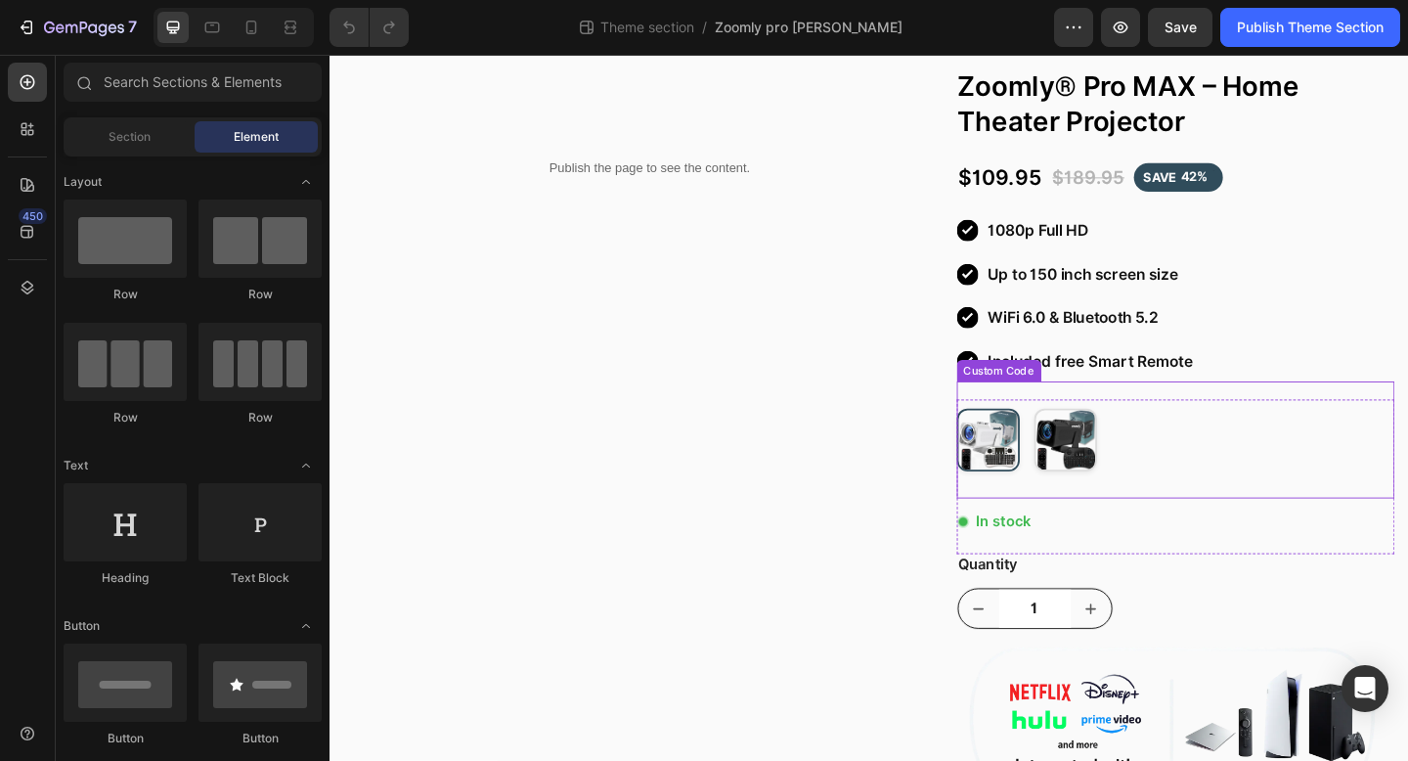
scroll to position [190, 0]
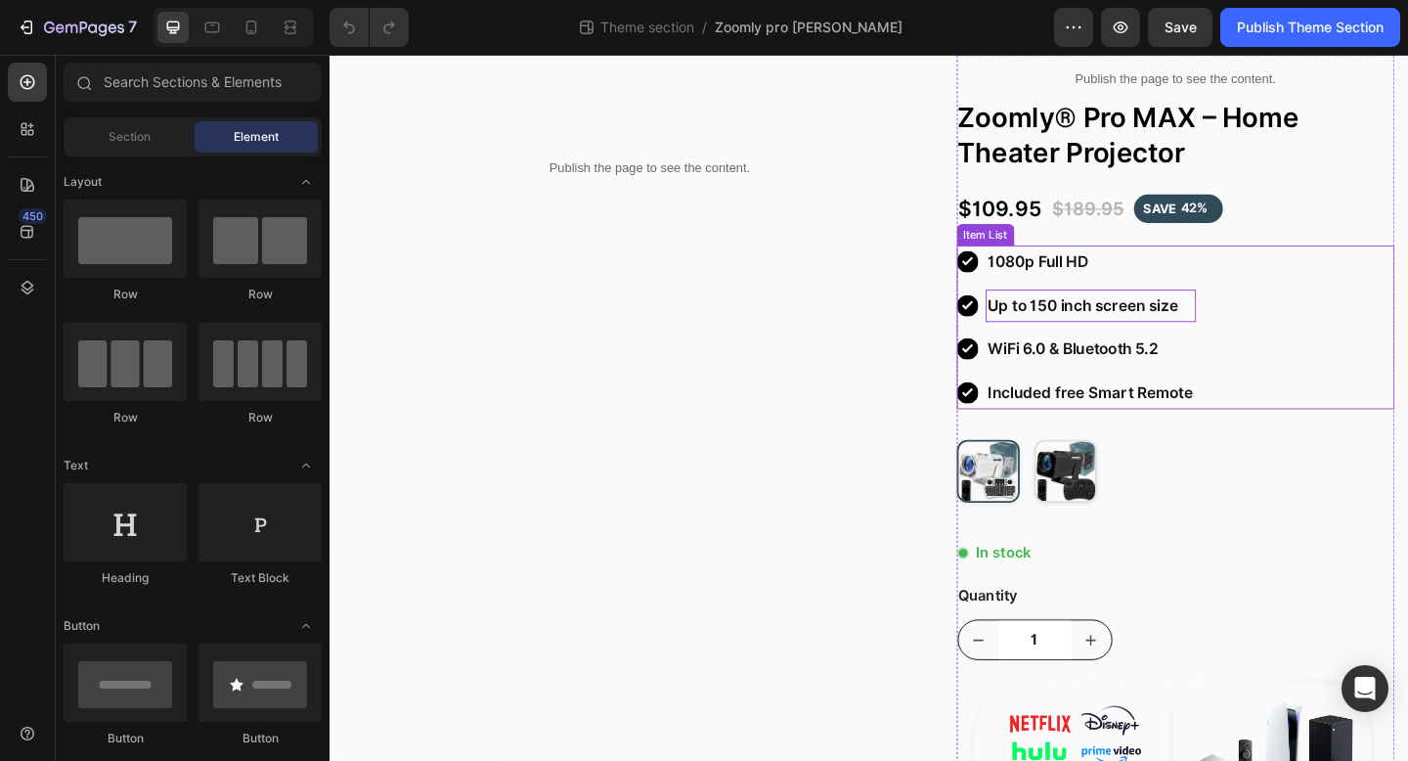
click at [1122, 329] on p "Up to 150 inch screen size" at bounding box center [1157, 329] width 223 height 30
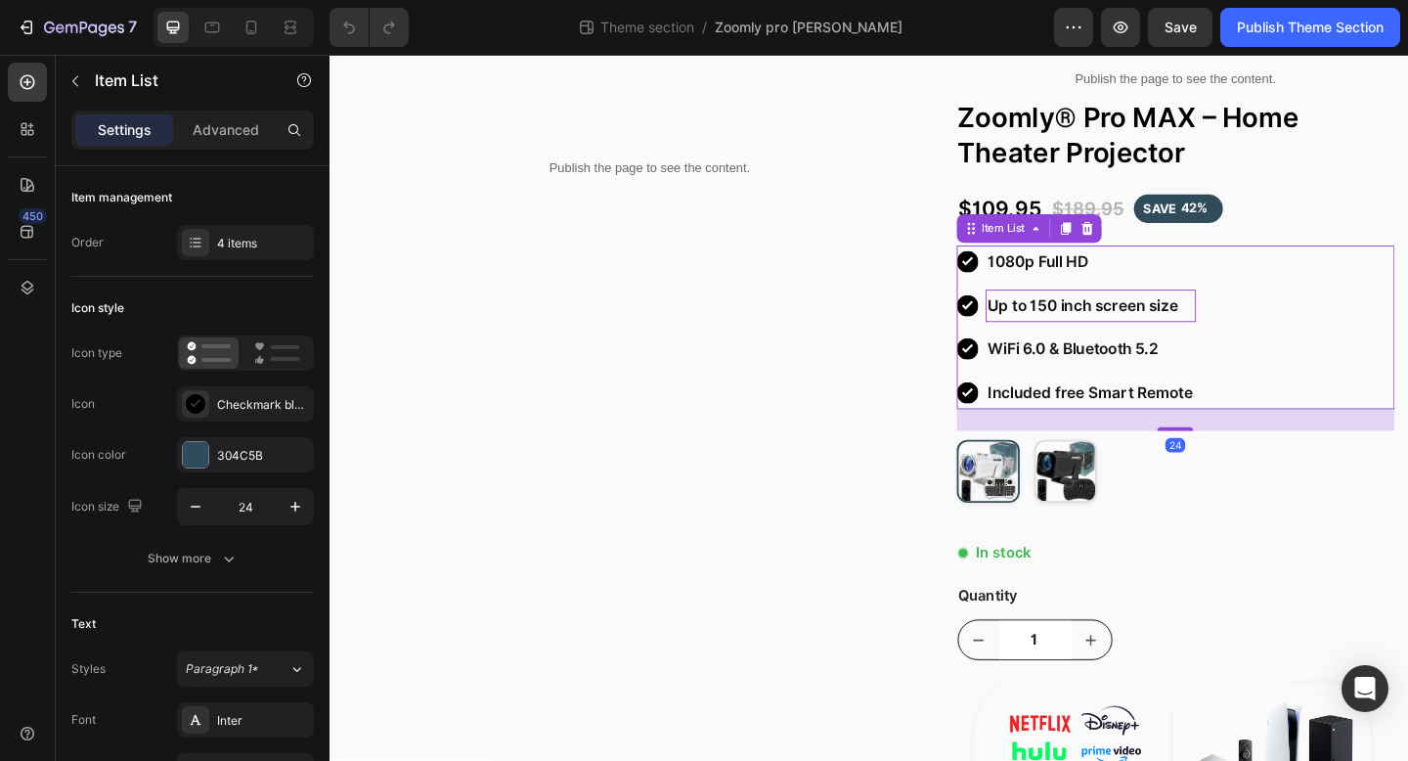
click at [1115, 329] on p "Up to 150 inch screen size" at bounding box center [1157, 329] width 223 height 30
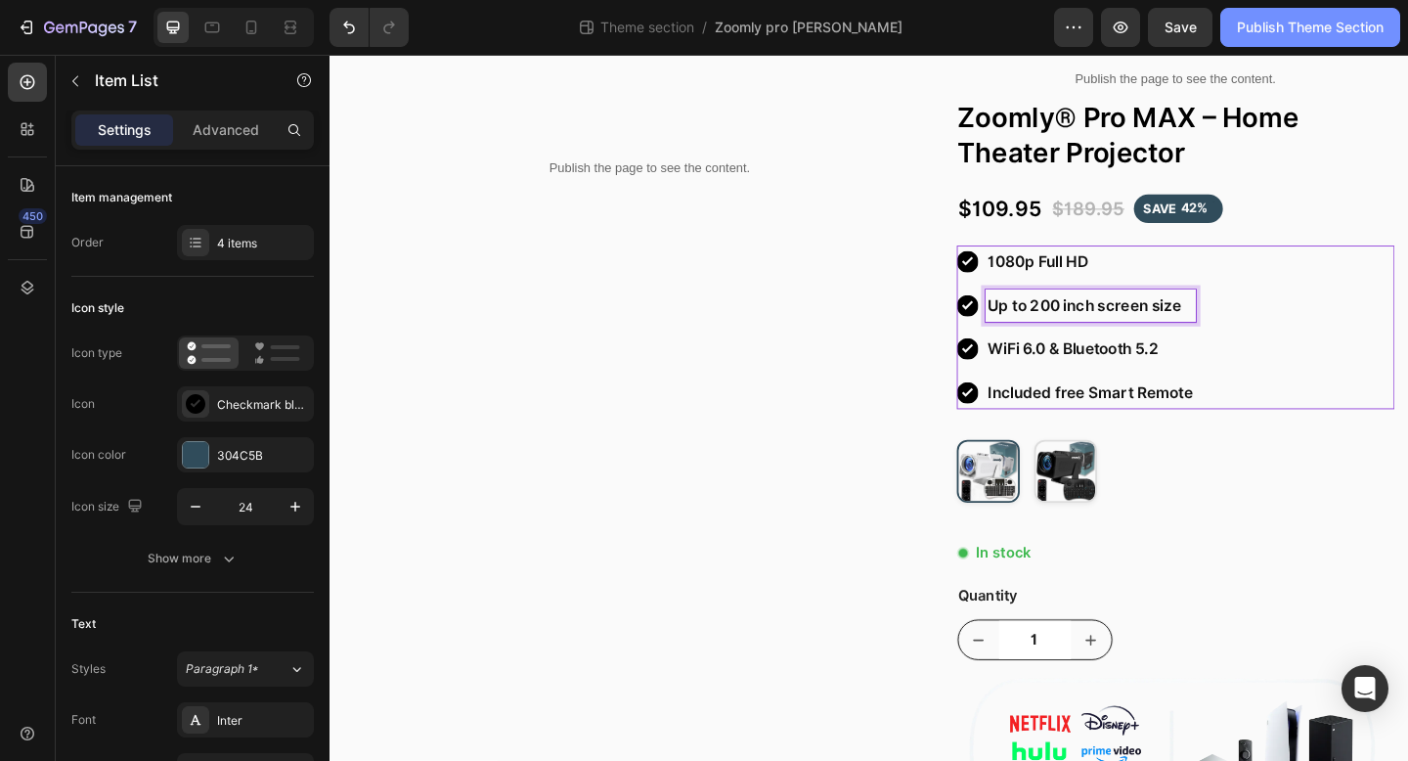
click at [1274, 32] on div "Publish Theme Section" at bounding box center [1310, 28] width 147 height 21
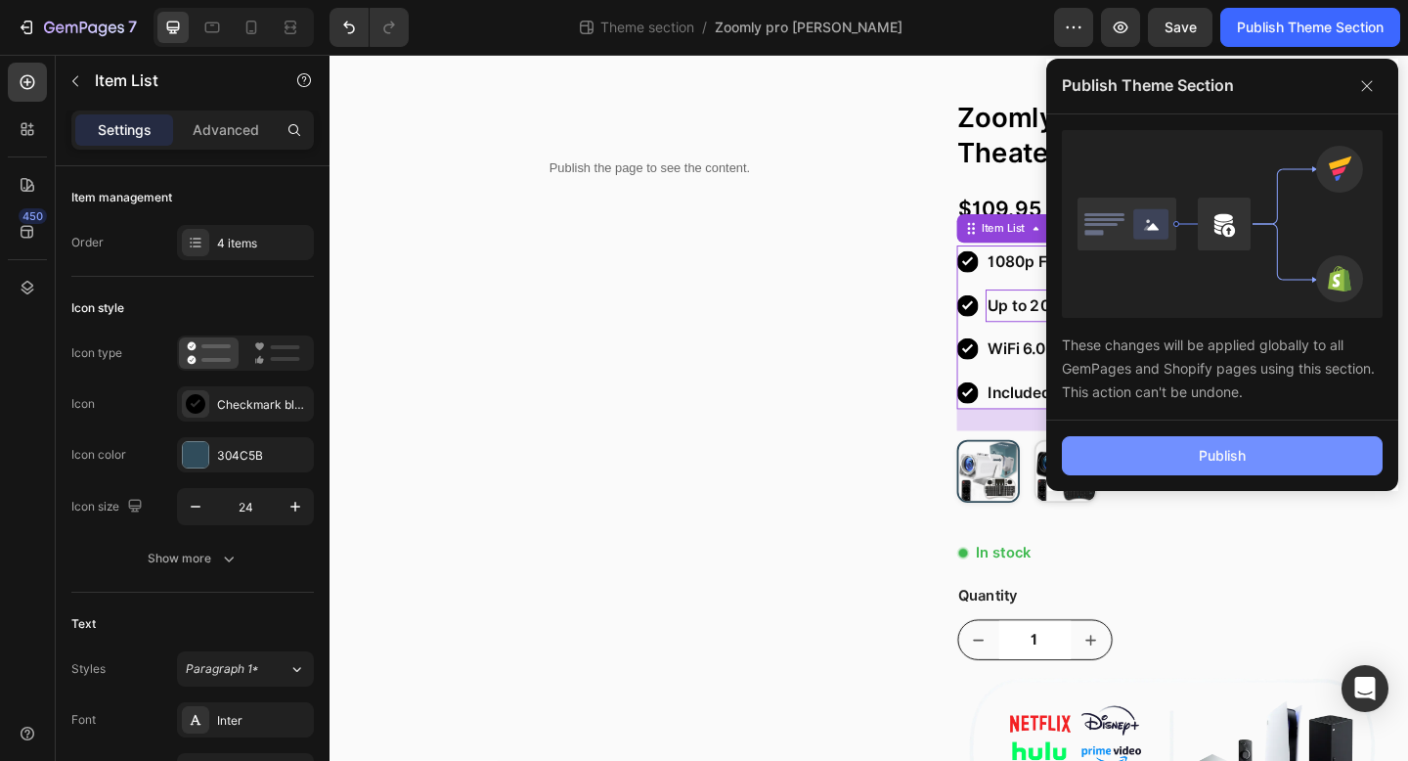
click at [1128, 464] on button "Publish" at bounding box center [1222, 455] width 321 height 39
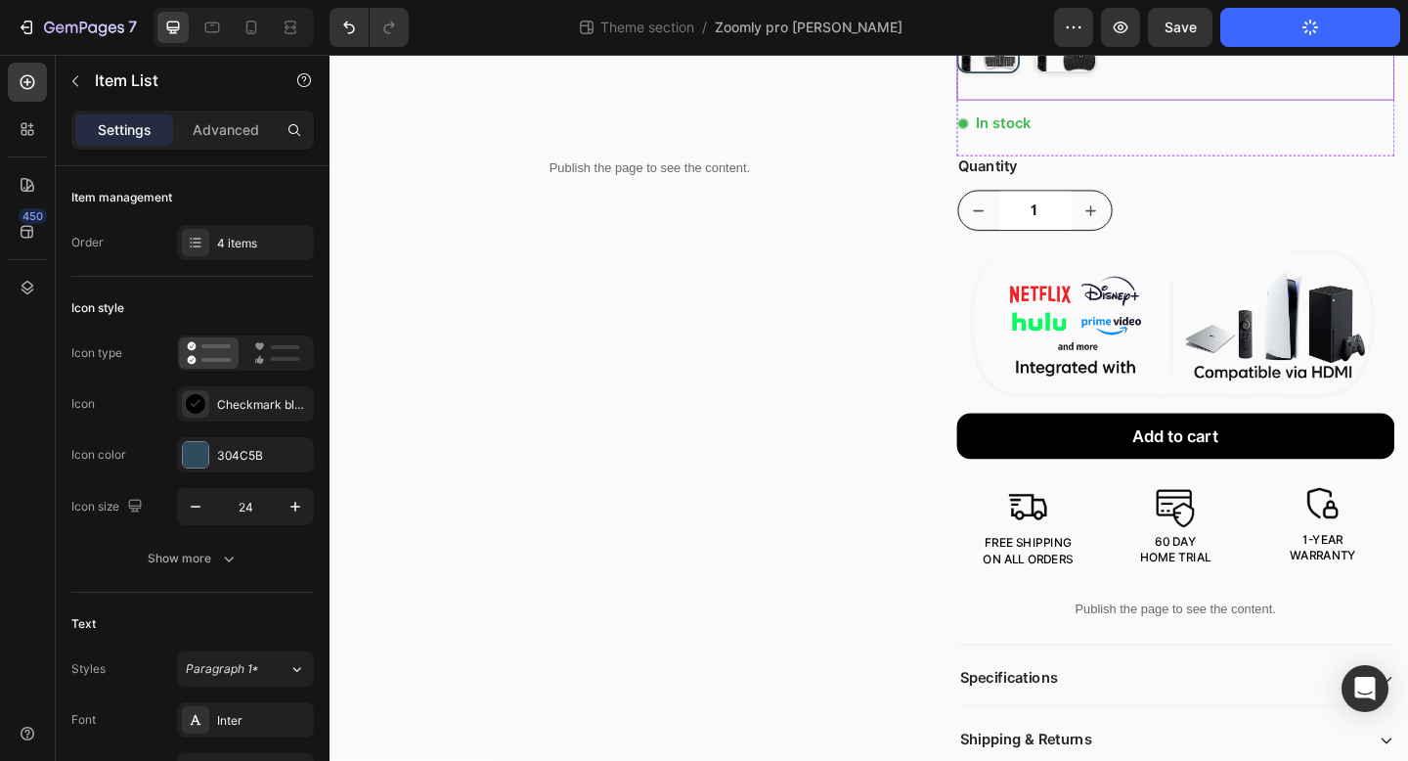
scroll to position [959, 0]
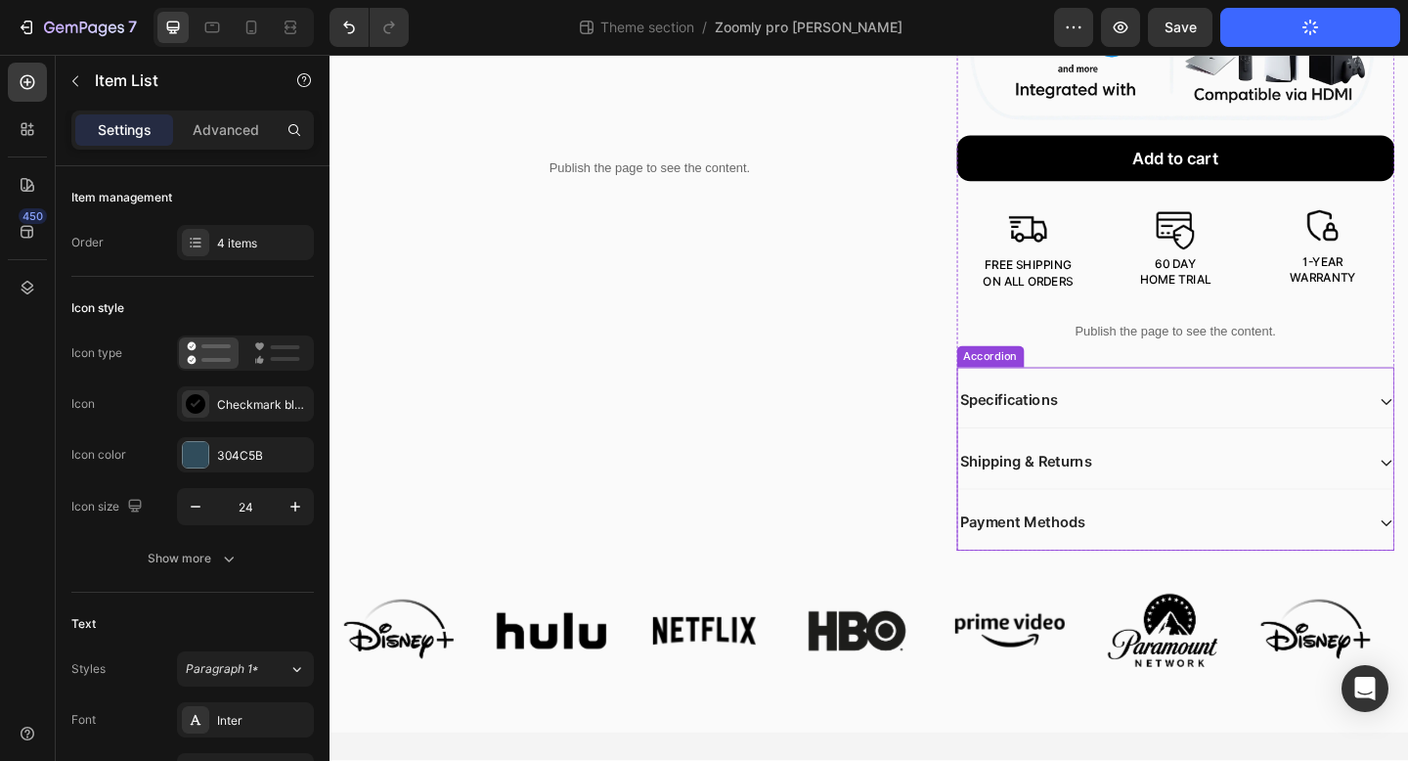
click at [1205, 440] on div "Specifications" at bounding box center [1235, 432] width 444 height 26
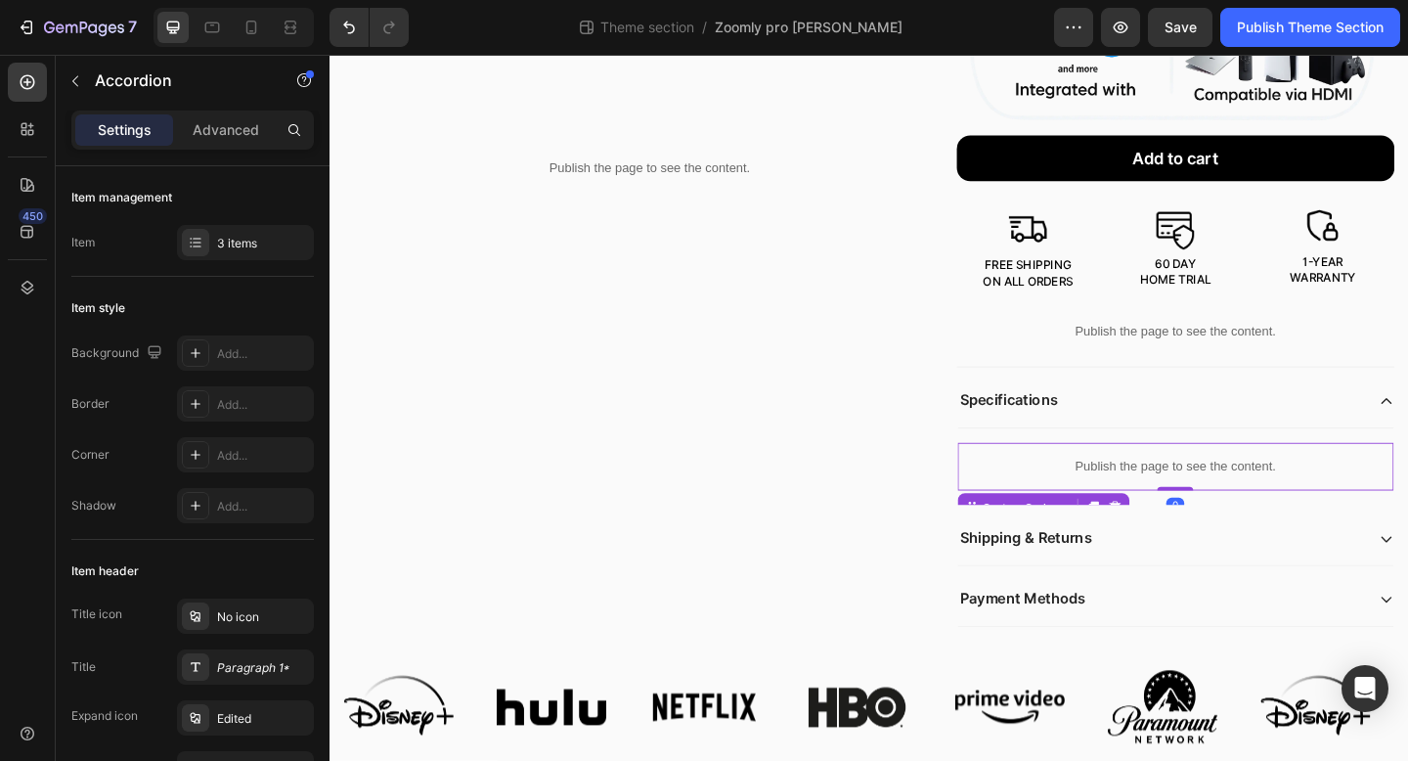
click at [1165, 496] on p "Publish the page to see the content." at bounding box center [1250, 503] width 475 height 21
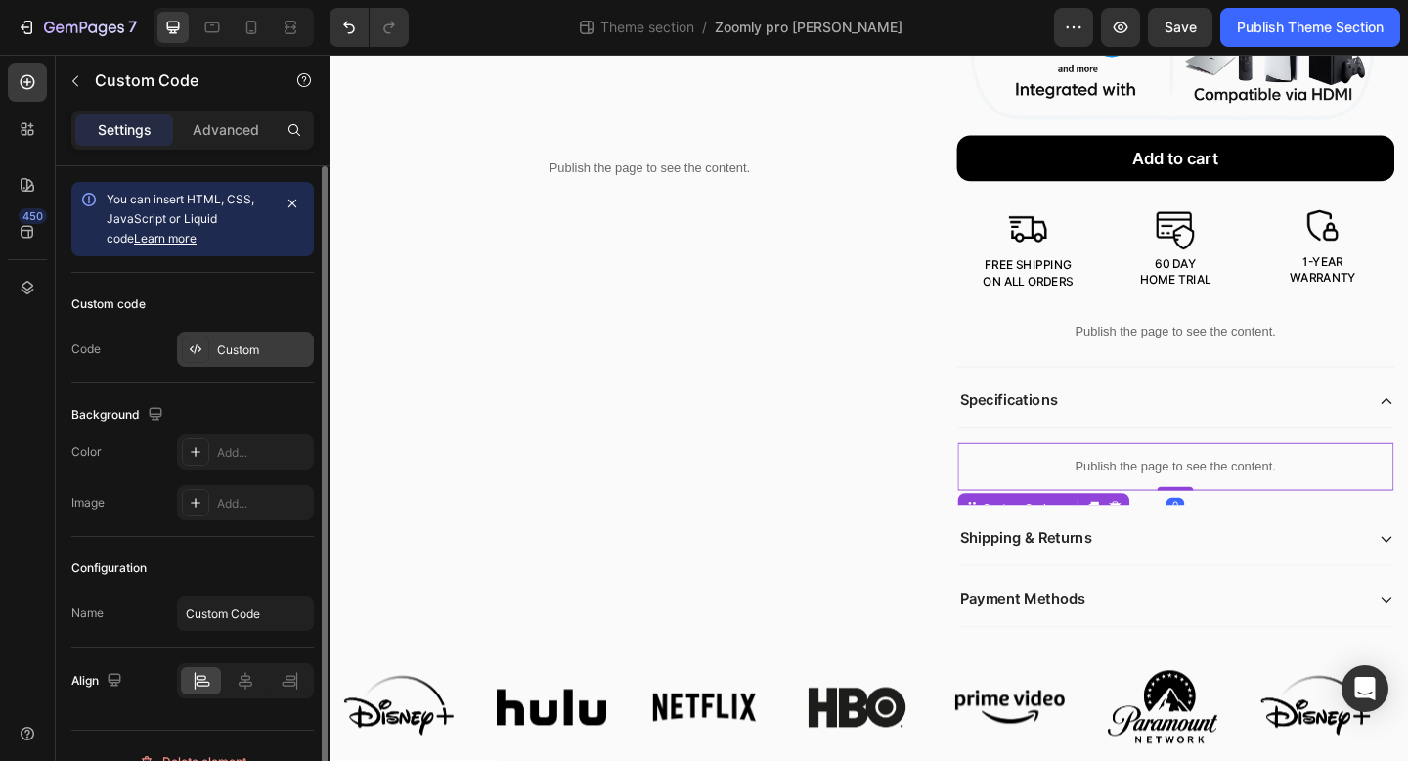
click at [224, 341] on div "Custom" at bounding box center [263, 350] width 92 height 18
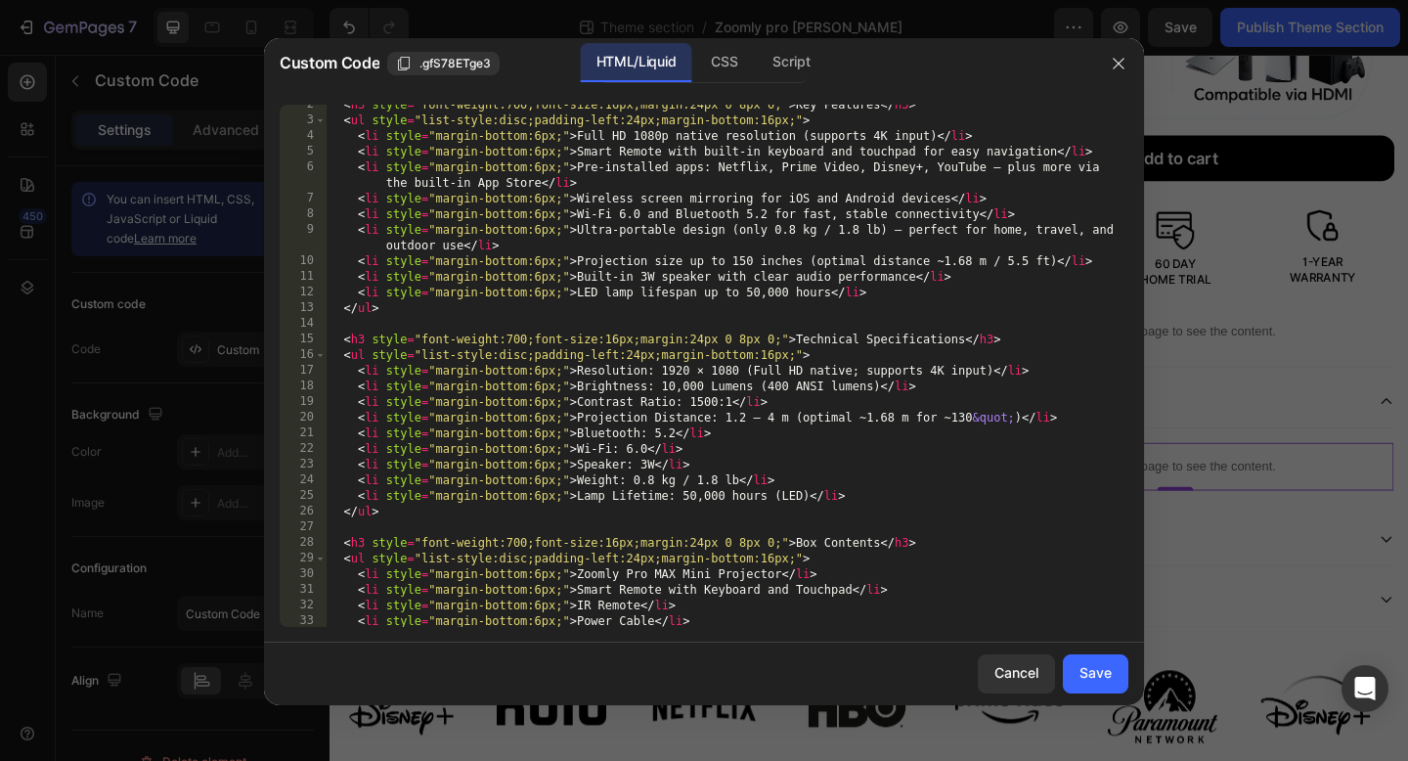
scroll to position [38, 0]
click at [749, 261] on div "< h3 style = "font-weight:700;font-size:16px;margin:24px 0 8px 0;" > Key Featur…" at bounding box center [727, 374] width 803 height 553
type textarea "<li style="margin-bottom:6px;">Projection size up to 200 inches (optimal distan…"
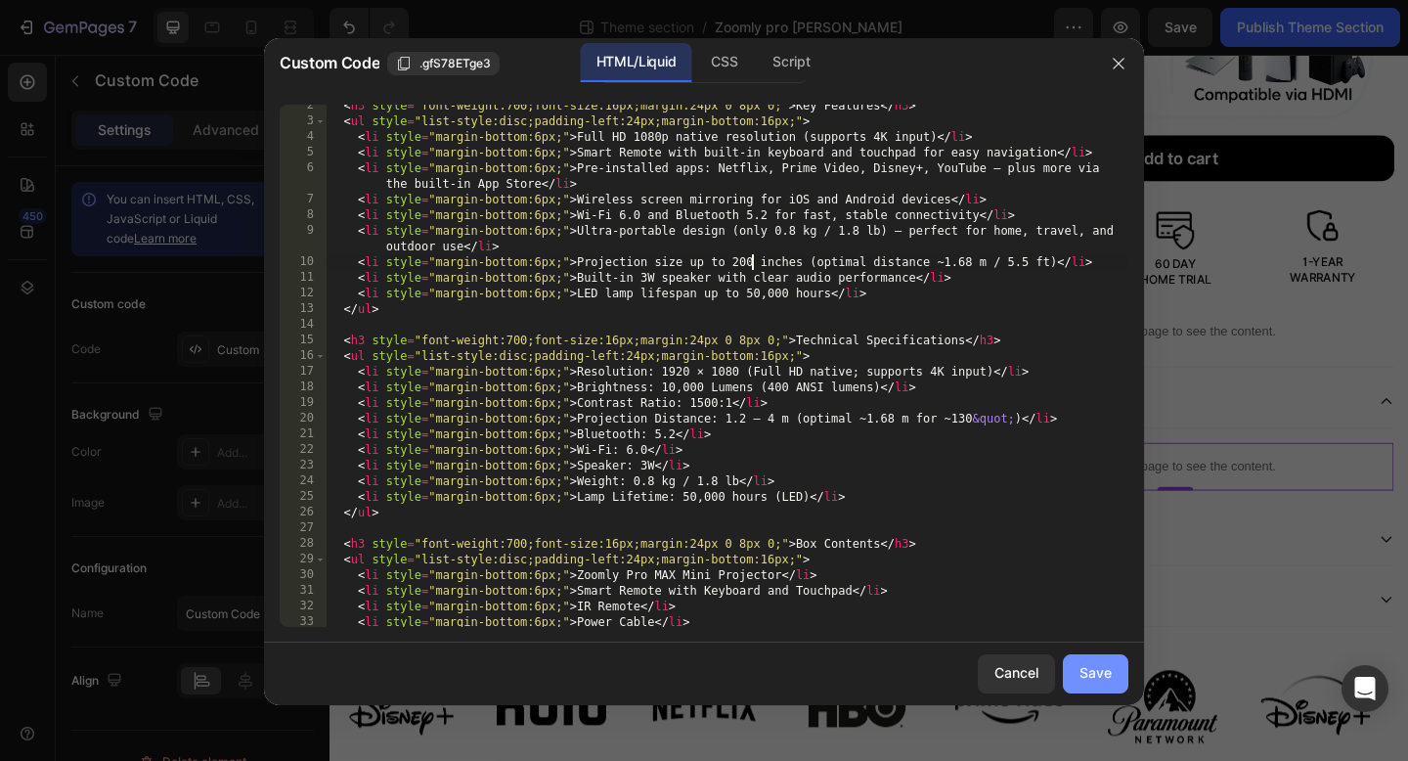
click at [1098, 670] on div "Save" at bounding box center [1096, 673] width 32 height 21
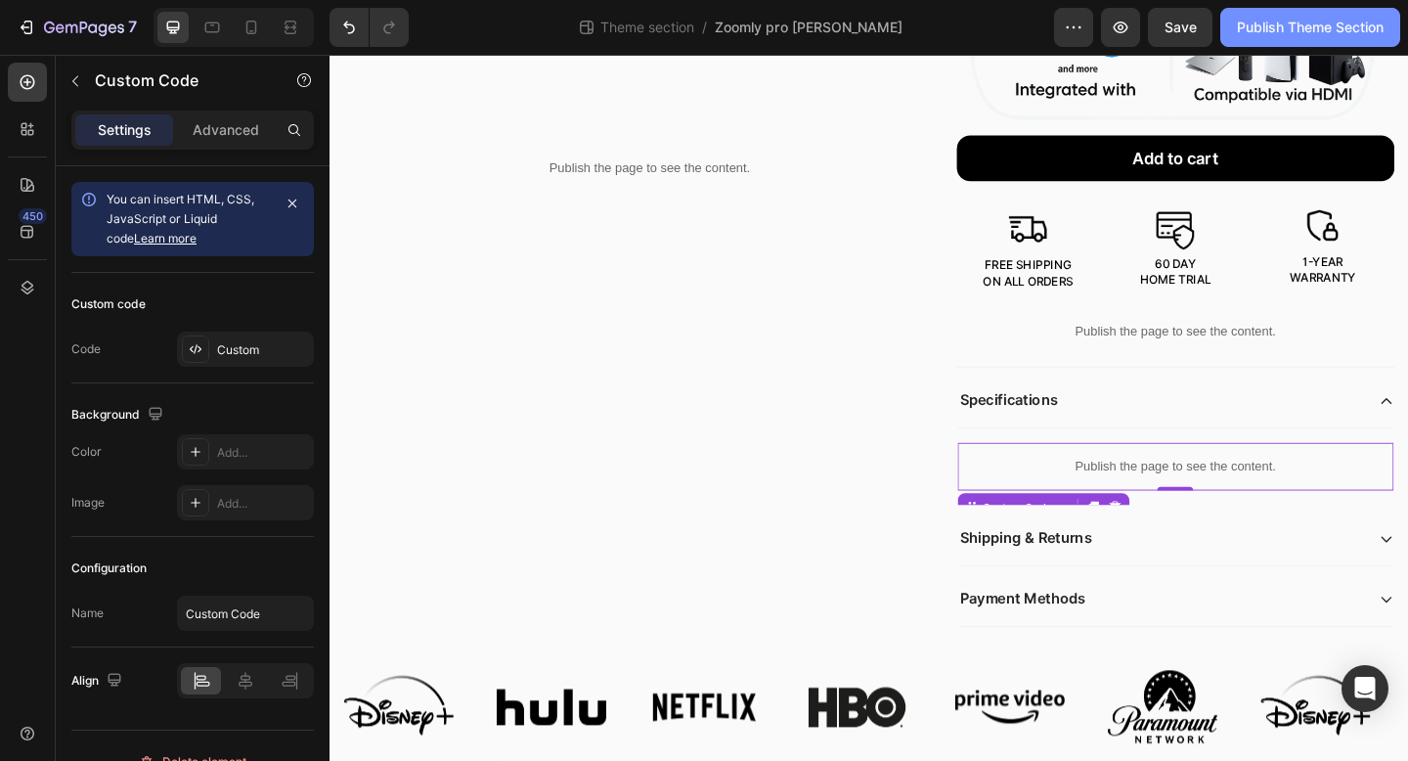
click at [1262, 25] on div "Publish Theme Section" at bounding box center [1310, 28] width 147 height 21
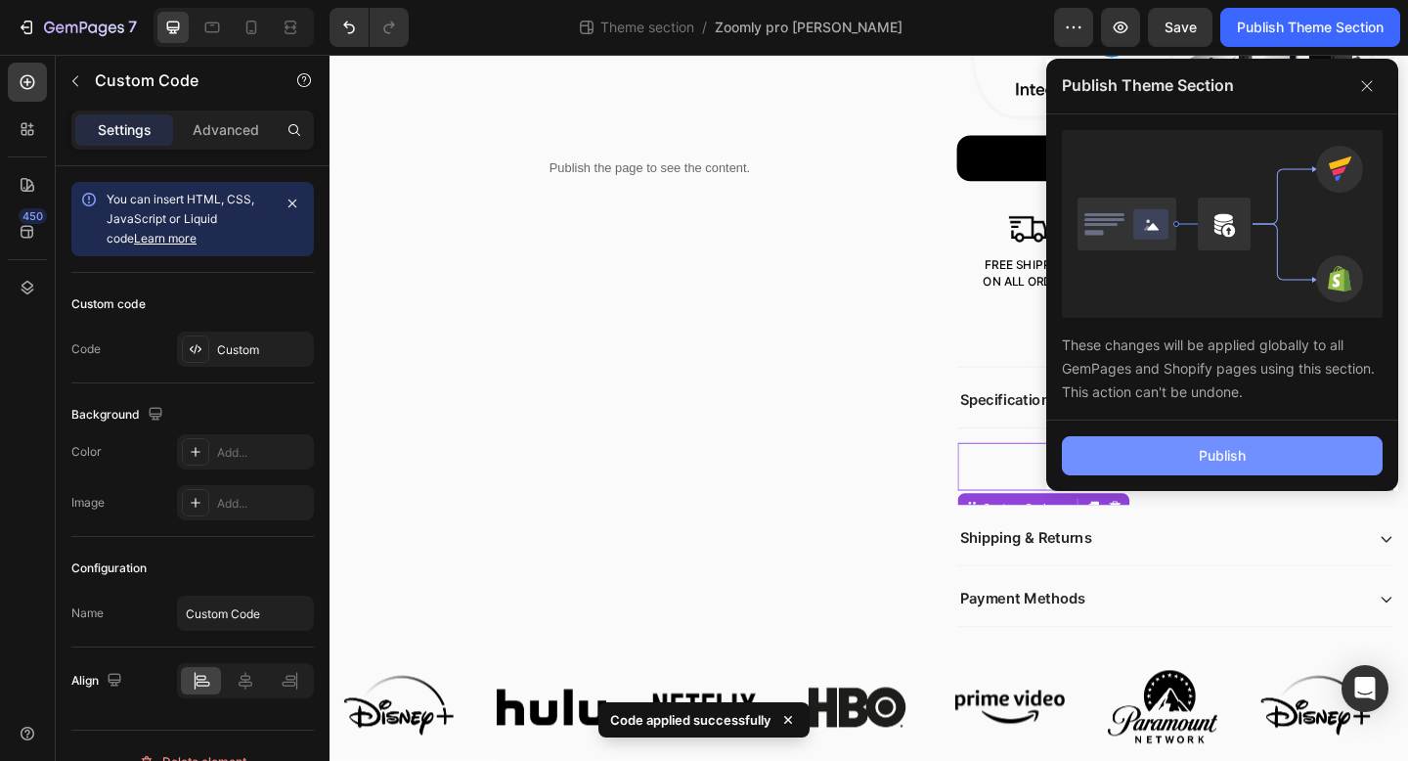
click at [1160, 449] on button "Publish" at bounding box center [1222, 455] width 321 height 39
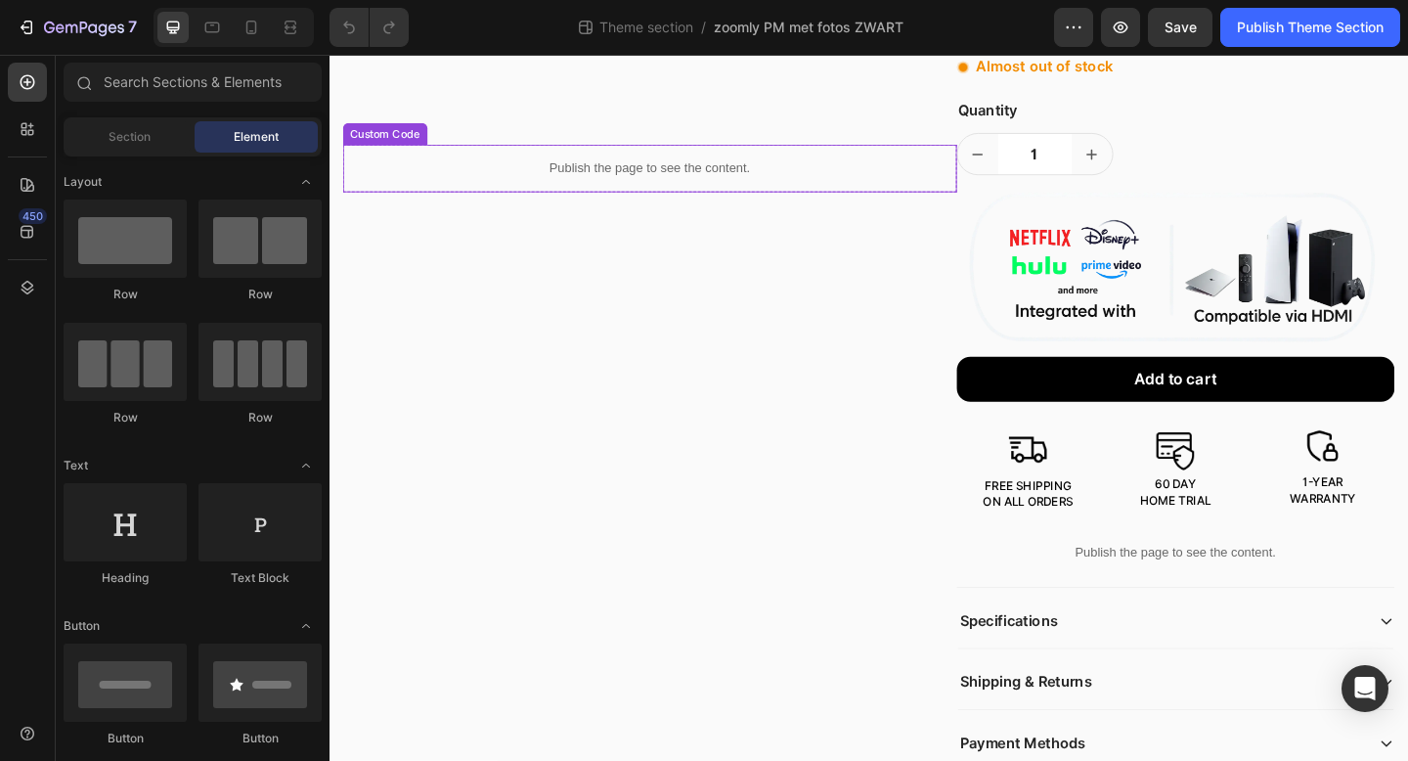
scroll to position [738, 0]
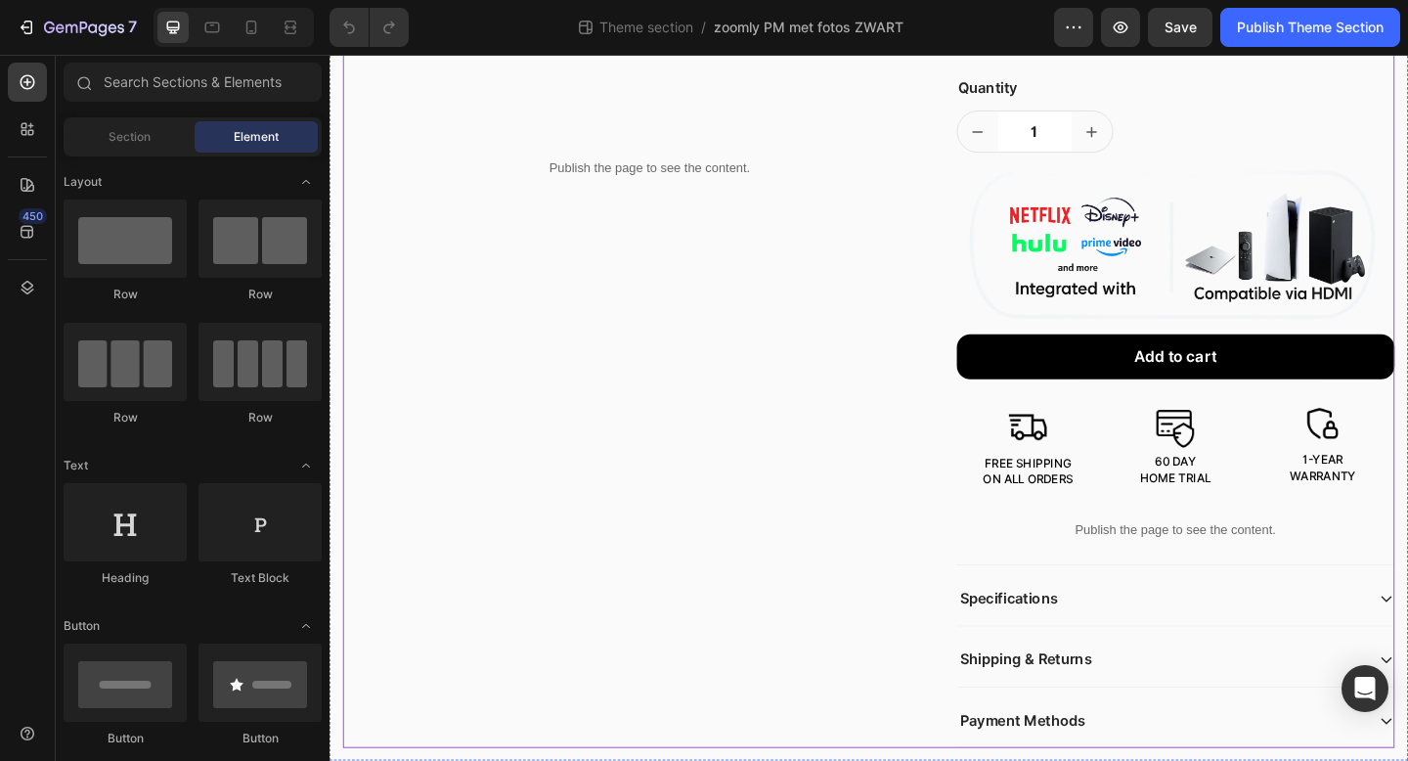
click at [731, 759] on div "Publish the page to see the content. Custom Code Row" at bounding box center [678, 155] width 668 height 1306
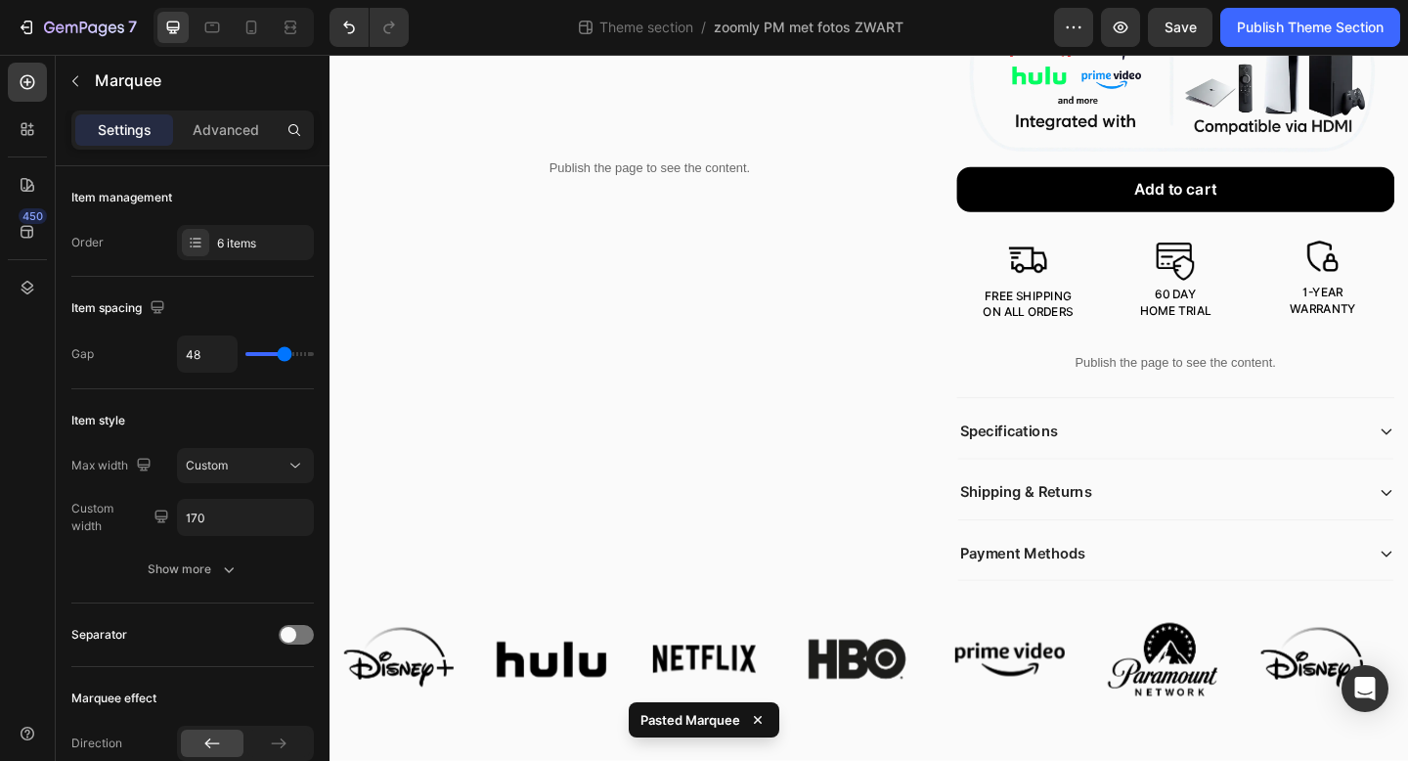
scroll to position [920, 0]
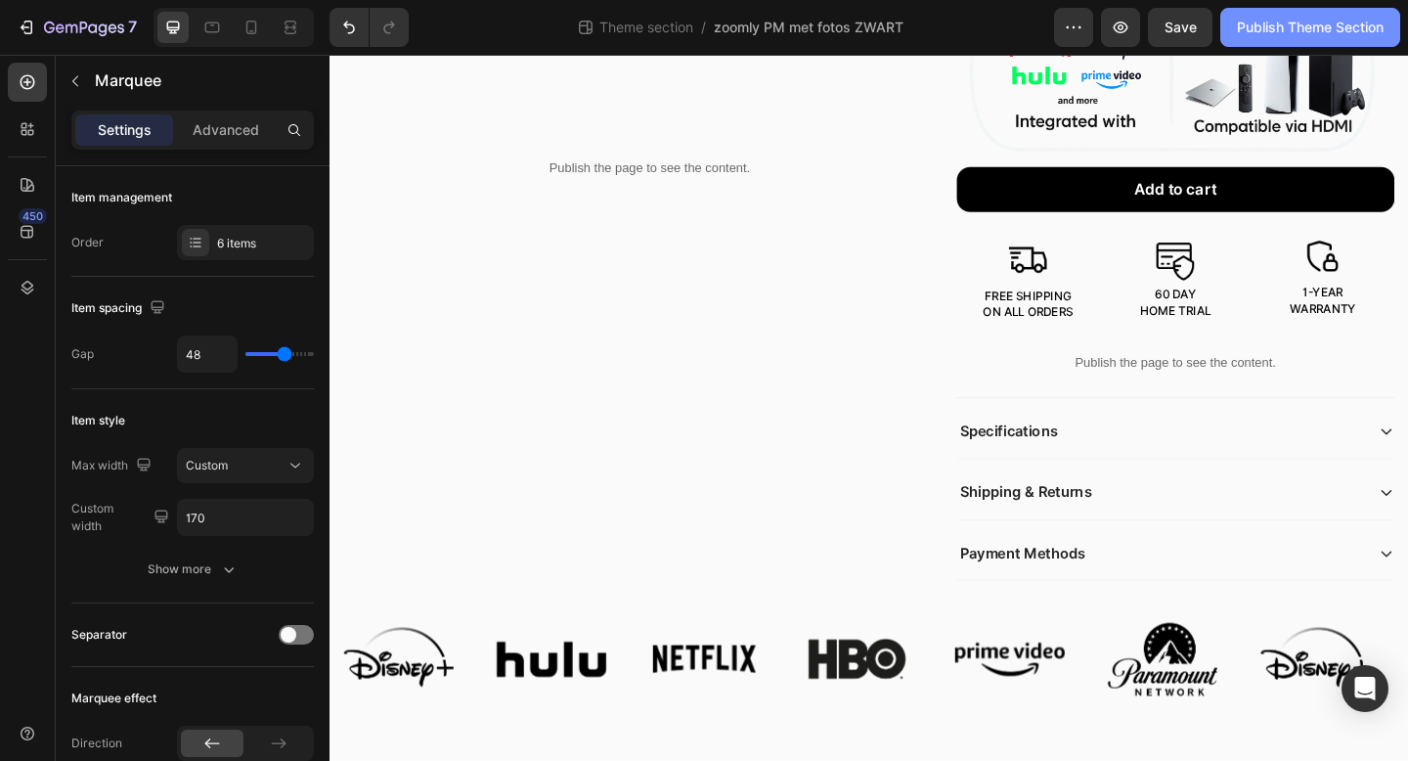
click at [1242, 29] on div "Publish Theme Section" at bounding box center [1310, 28] width 147 height 21
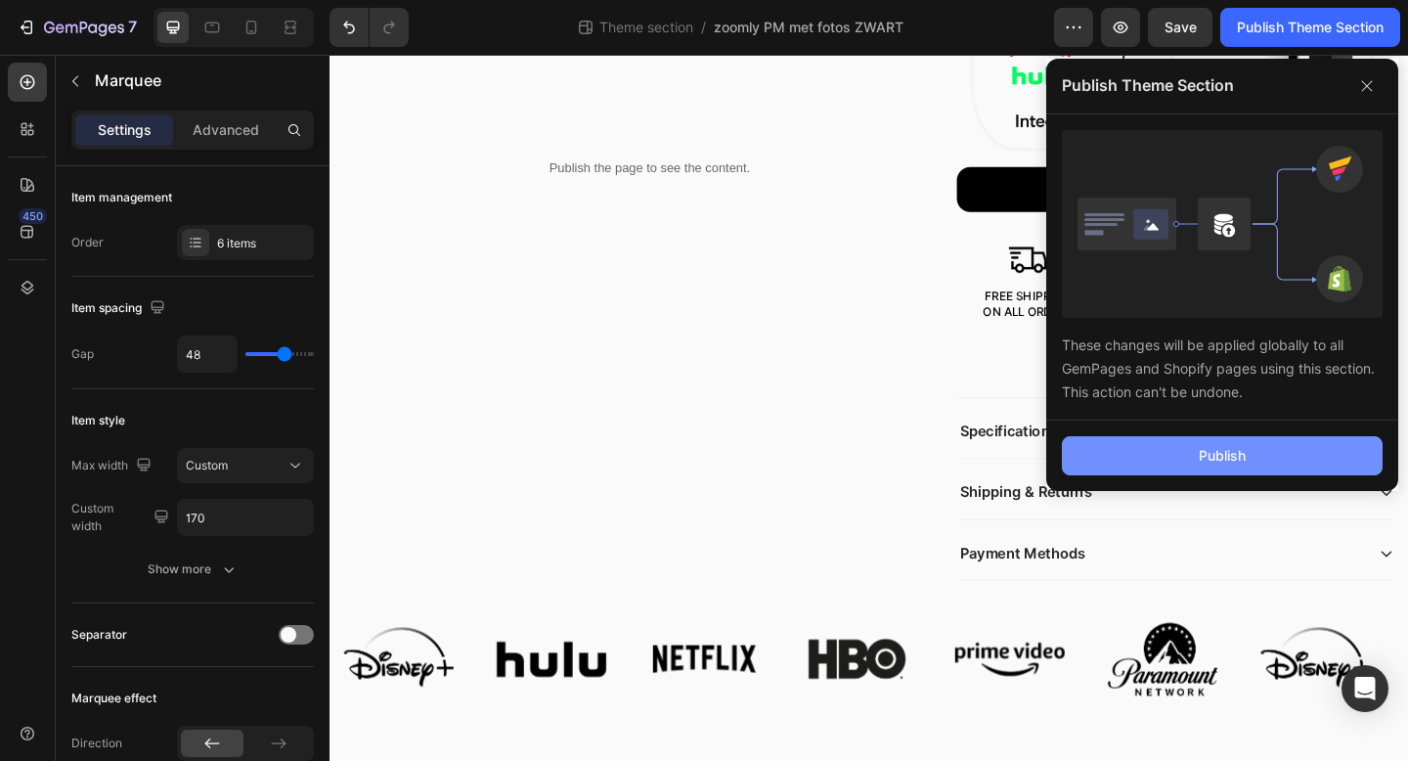
click at [1170, 464] on button "Publish" at bounding box center [1222, 455] width 321 height 39
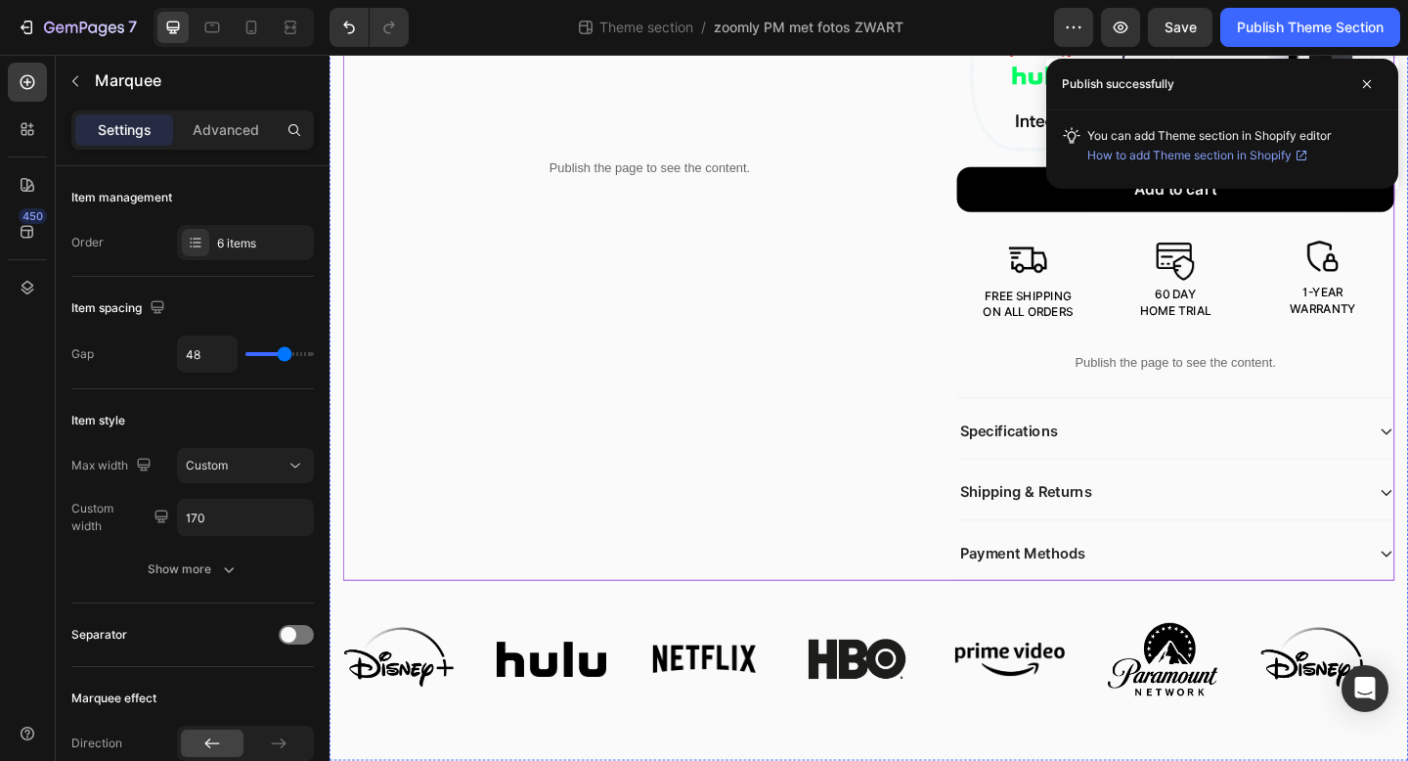
scroll to position [0, 0]
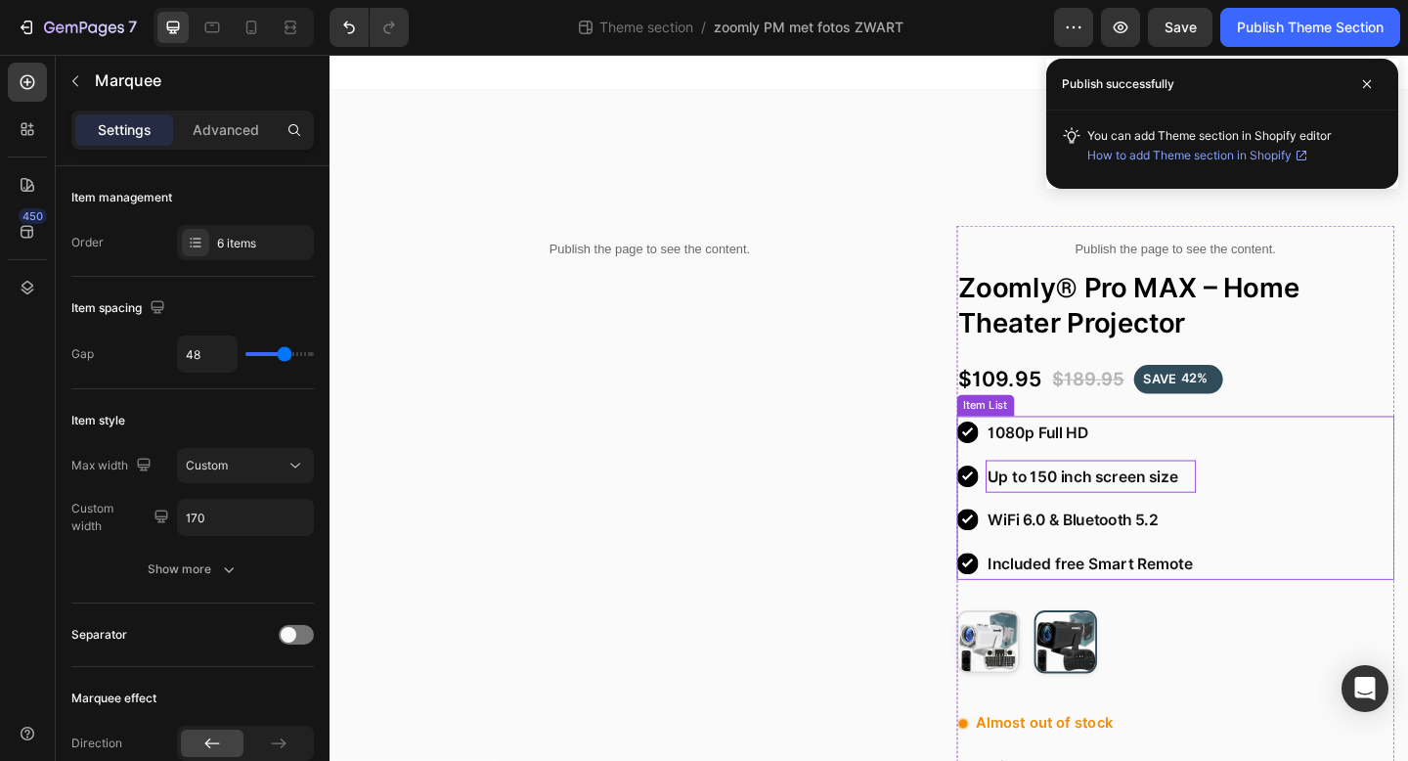
click at [1109, 503] on p "Up to 150 inch screen size" at bounding box center [1157, 514] width 223 height 30
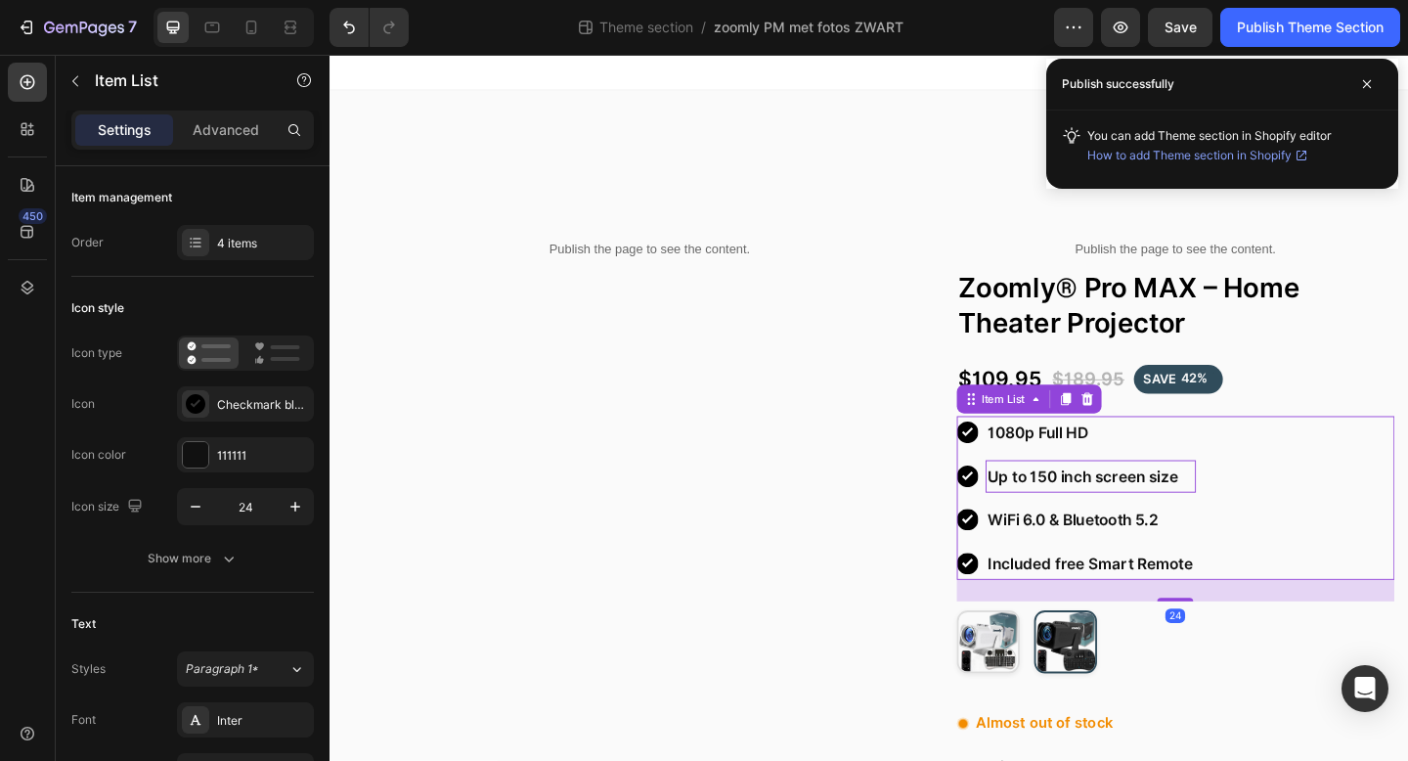
click at [1112, 513] on p "Up to 150 inch screen size" at bounding box center [1157, 514] width 223 height 30
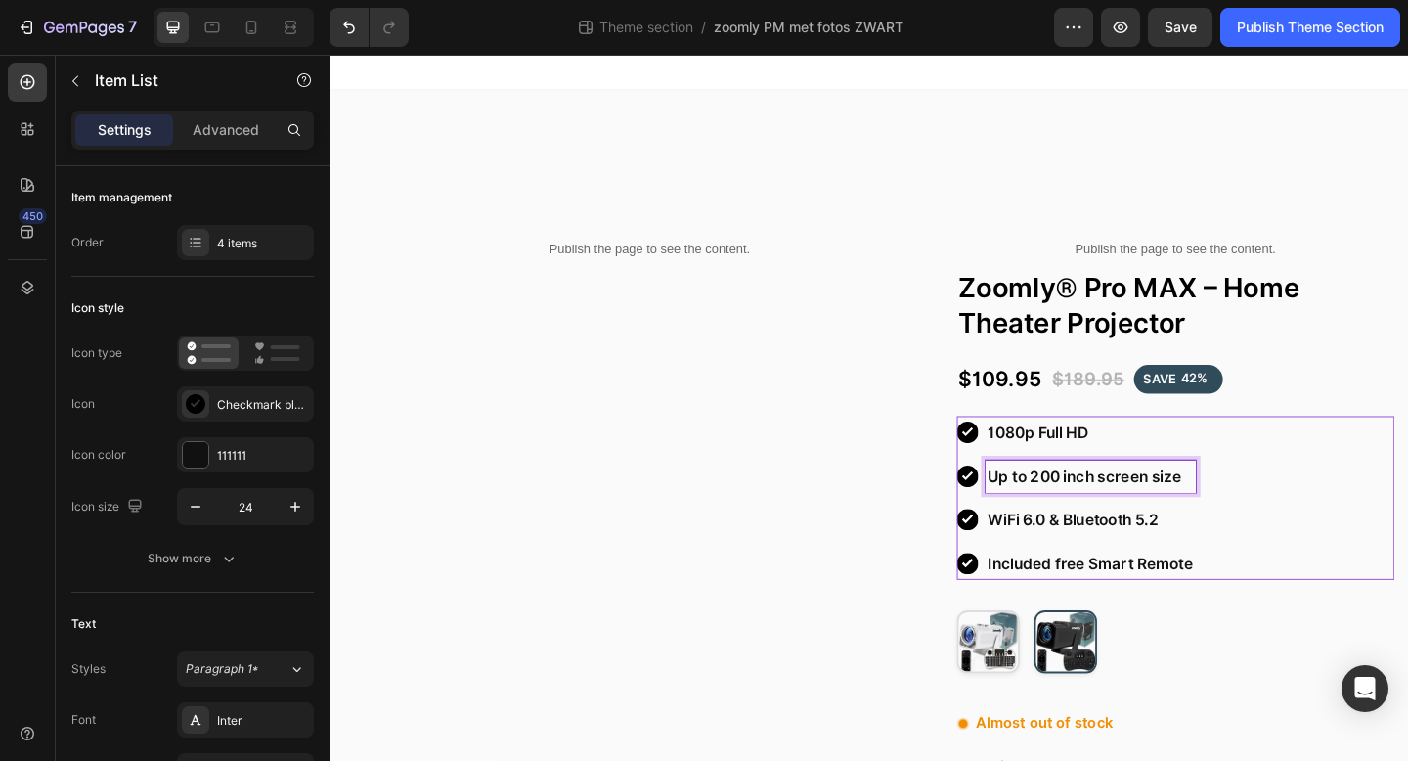
click at [1291, 47] on div "7 Theme section / zoomly PM met fotos [PERSON_NAME] Preview Save Publish Theme …" at bounding box center [704, 28] width 1408 height 56
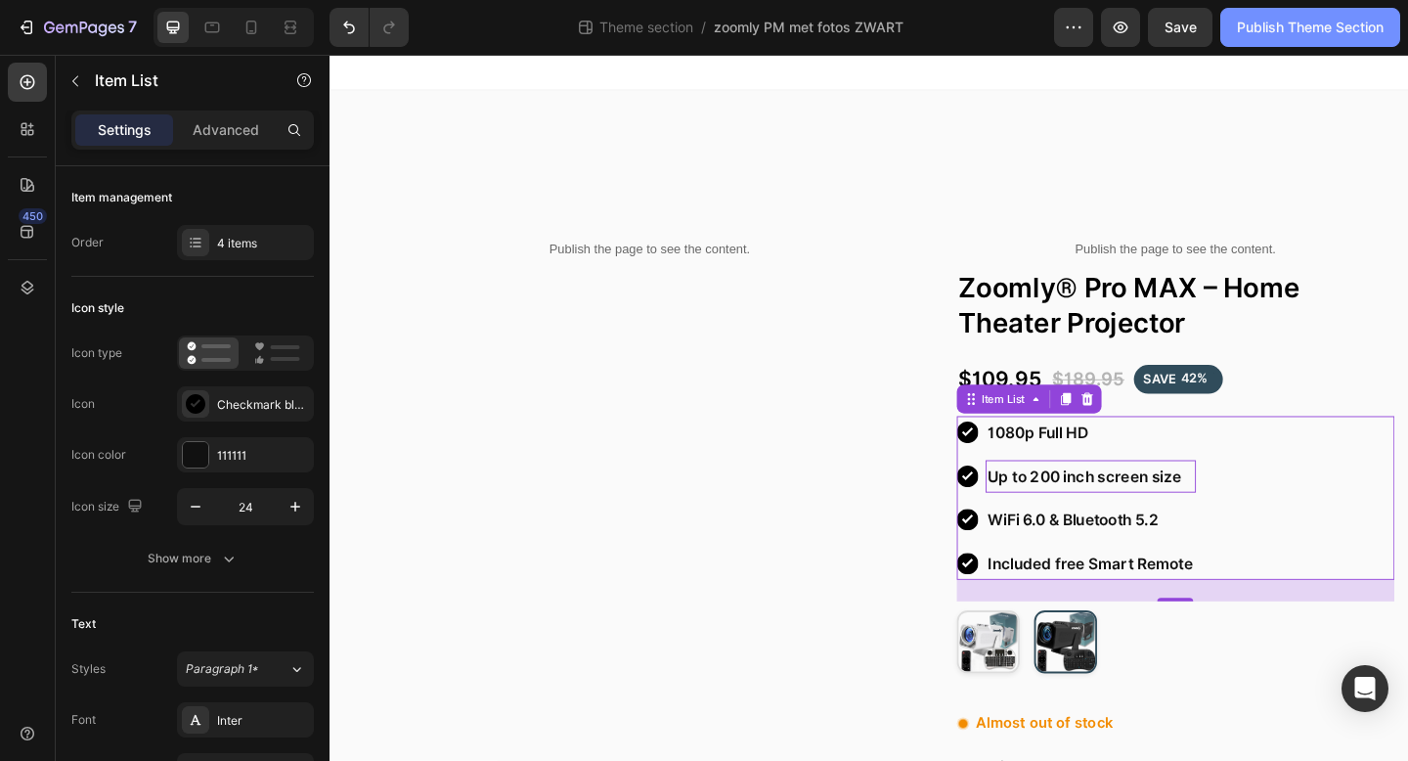
click at [1275, 36] on div "Publish Theme Section" at bounding box center [1310, 28] width 147 height 21
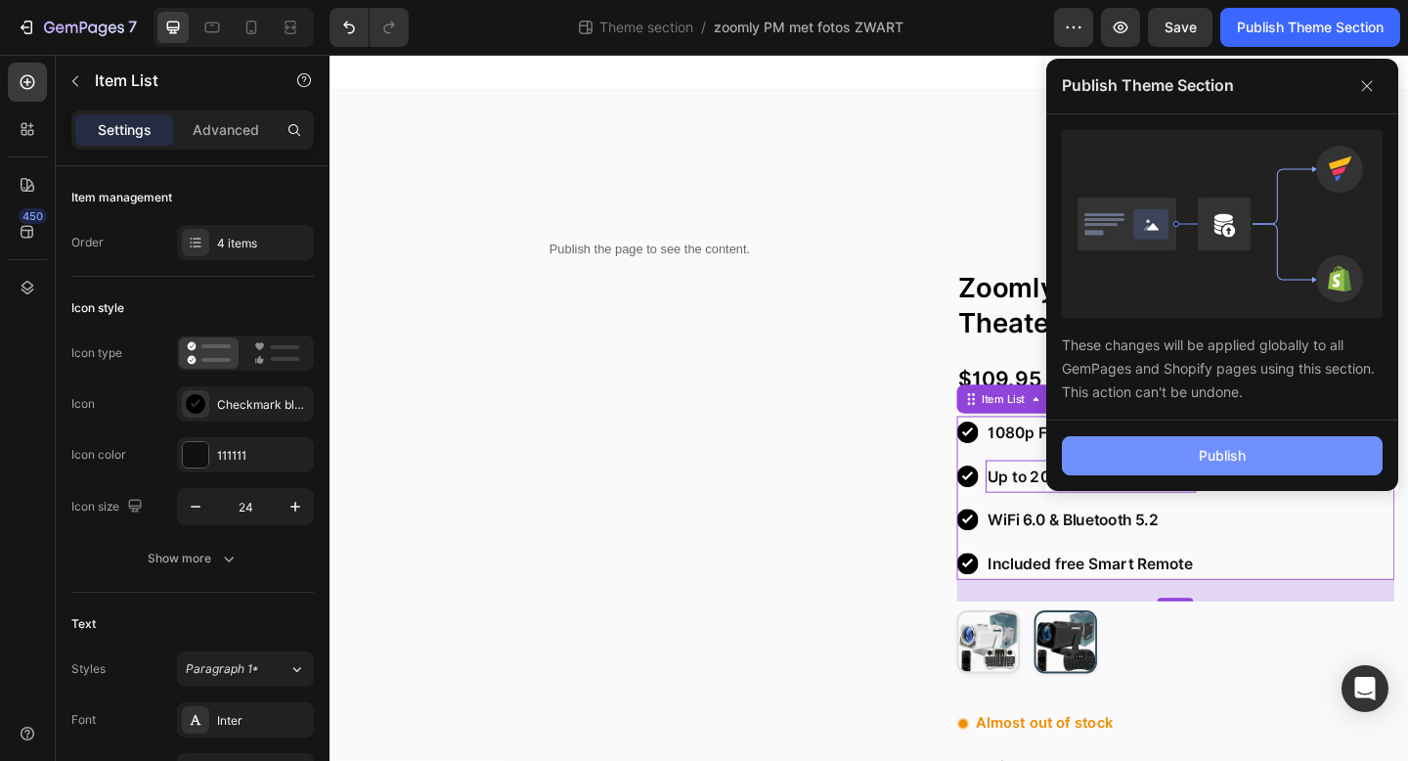
click at [1106, 462] on button "Publish" at bounding box center [1222, 455] width 321 height 39
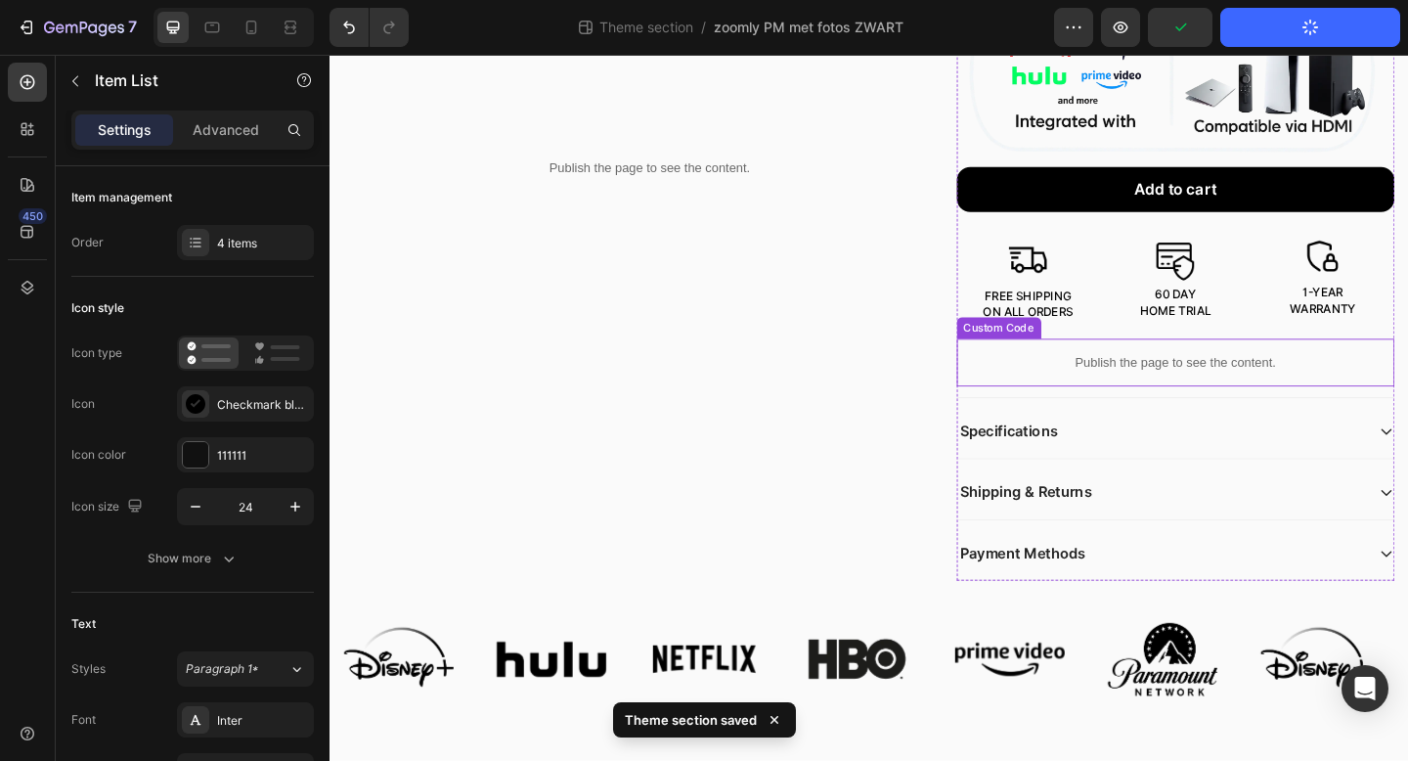
click at [1213, 454] on div "Specifications" at bounding box center [1235, 465] width 444 height 26
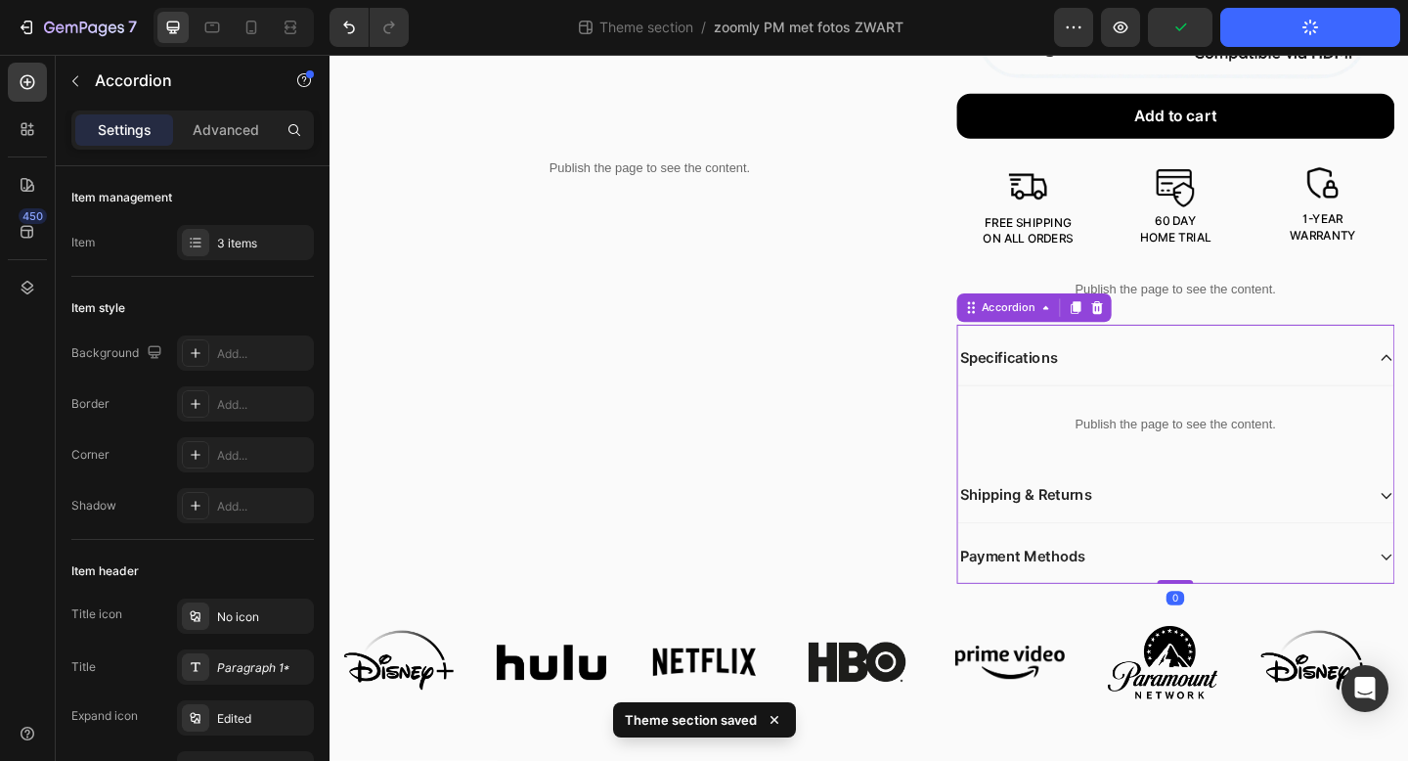
scroll to position [1002, 0]
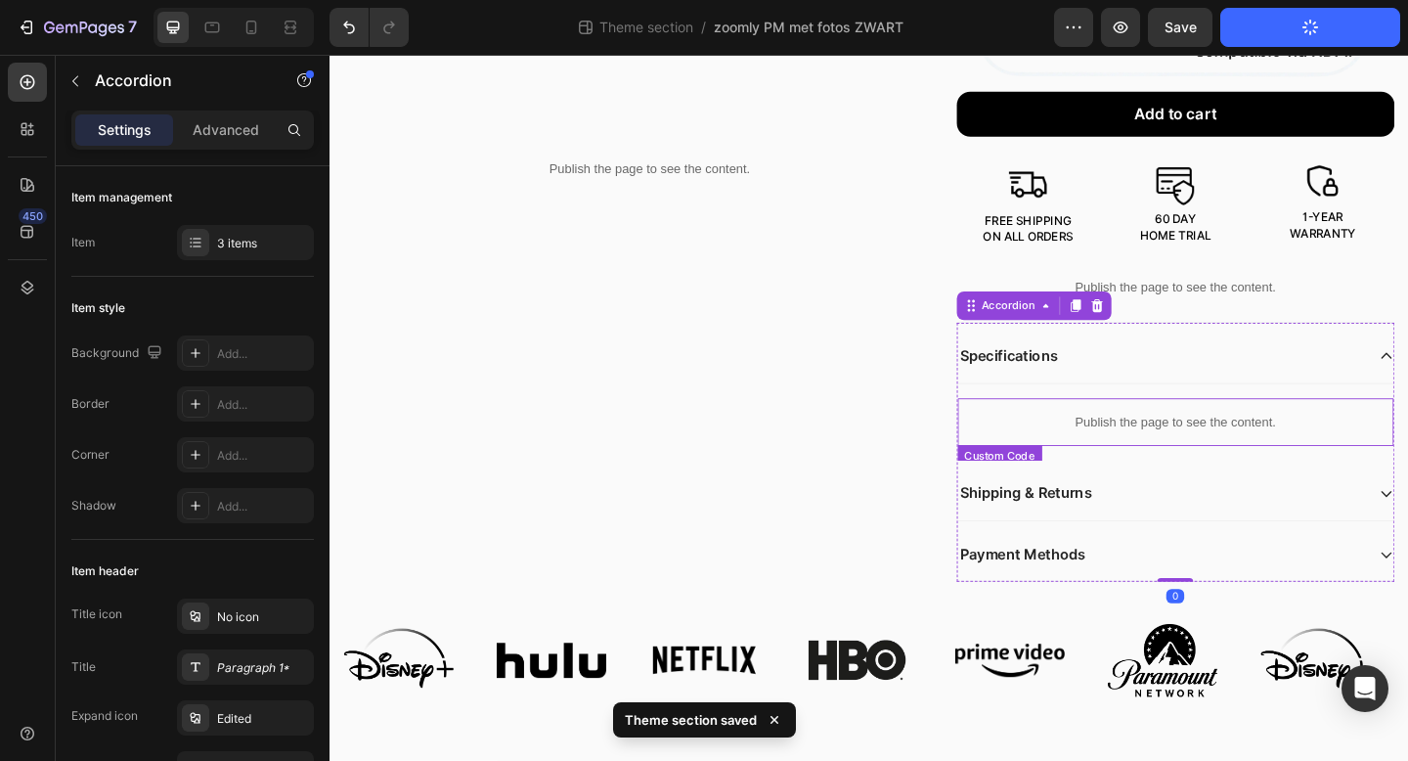
click at [1102, 441] on div "Publish the page to see the content." at bounding box center [1250, 454] width 475 height 52
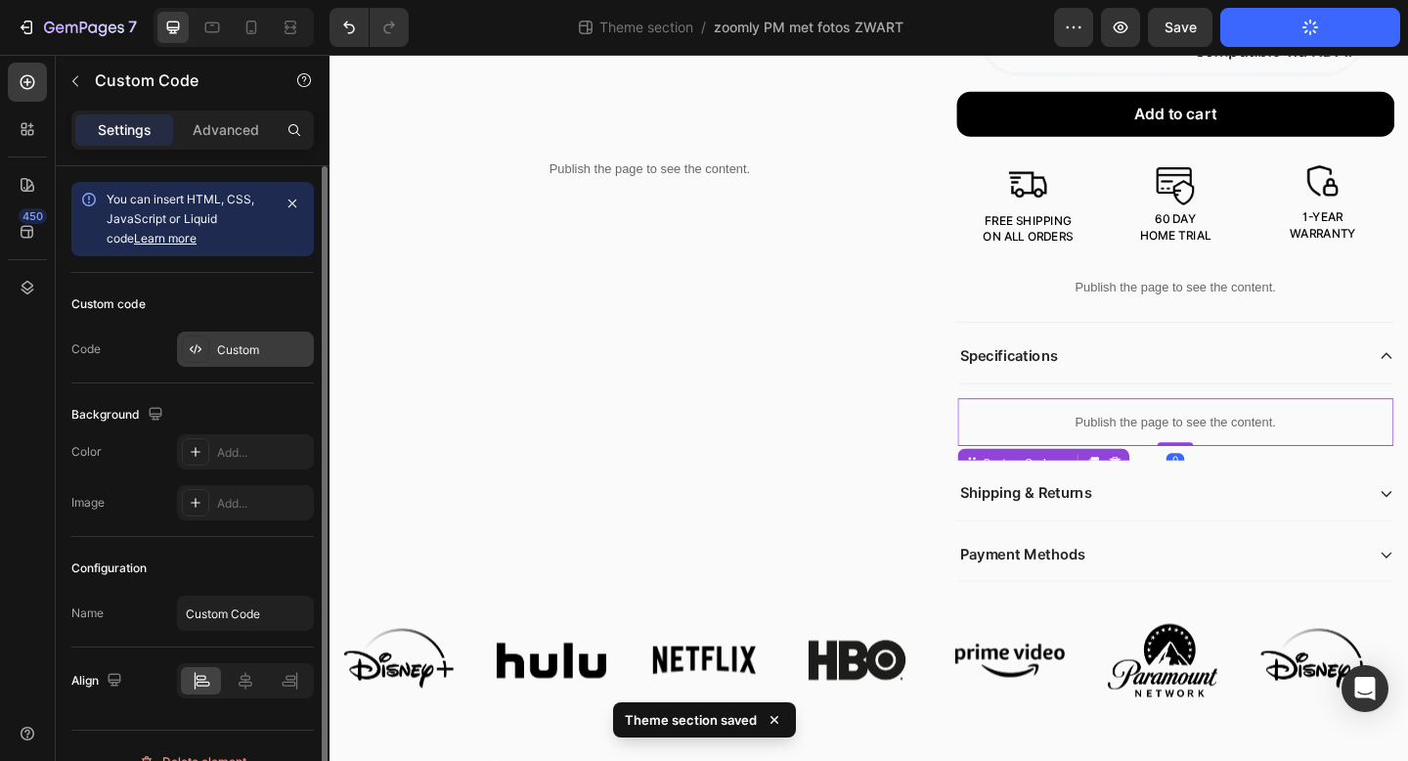
click at [272, 342] on div "Custom" at bounding box center [263, 350] width 92 height 18
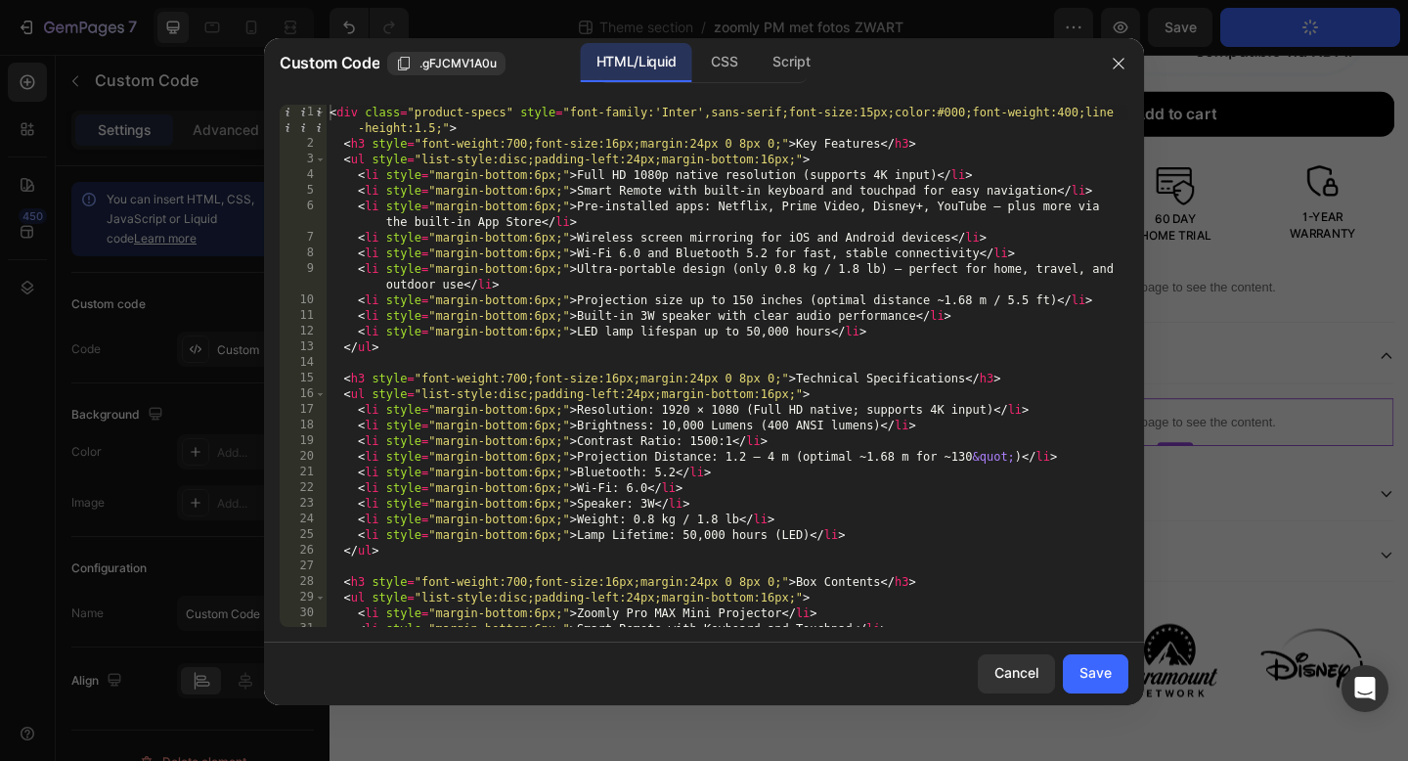
click at [753, 300] on div "< div class = "product-specs" style = "font-family:'Inter',sans-serif;font-size…" at bounding box center [727, 389] width 803 height 569
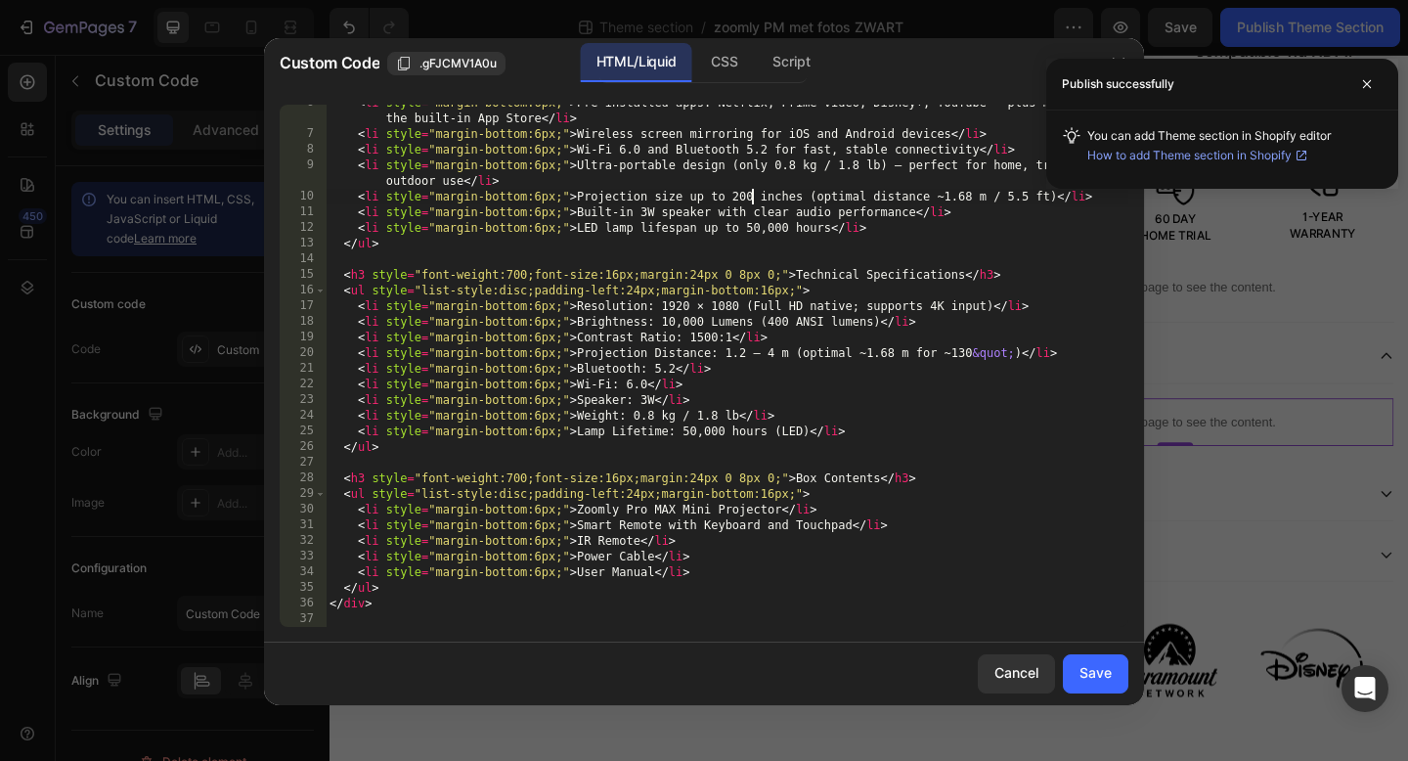
scroll to position [0, 0]
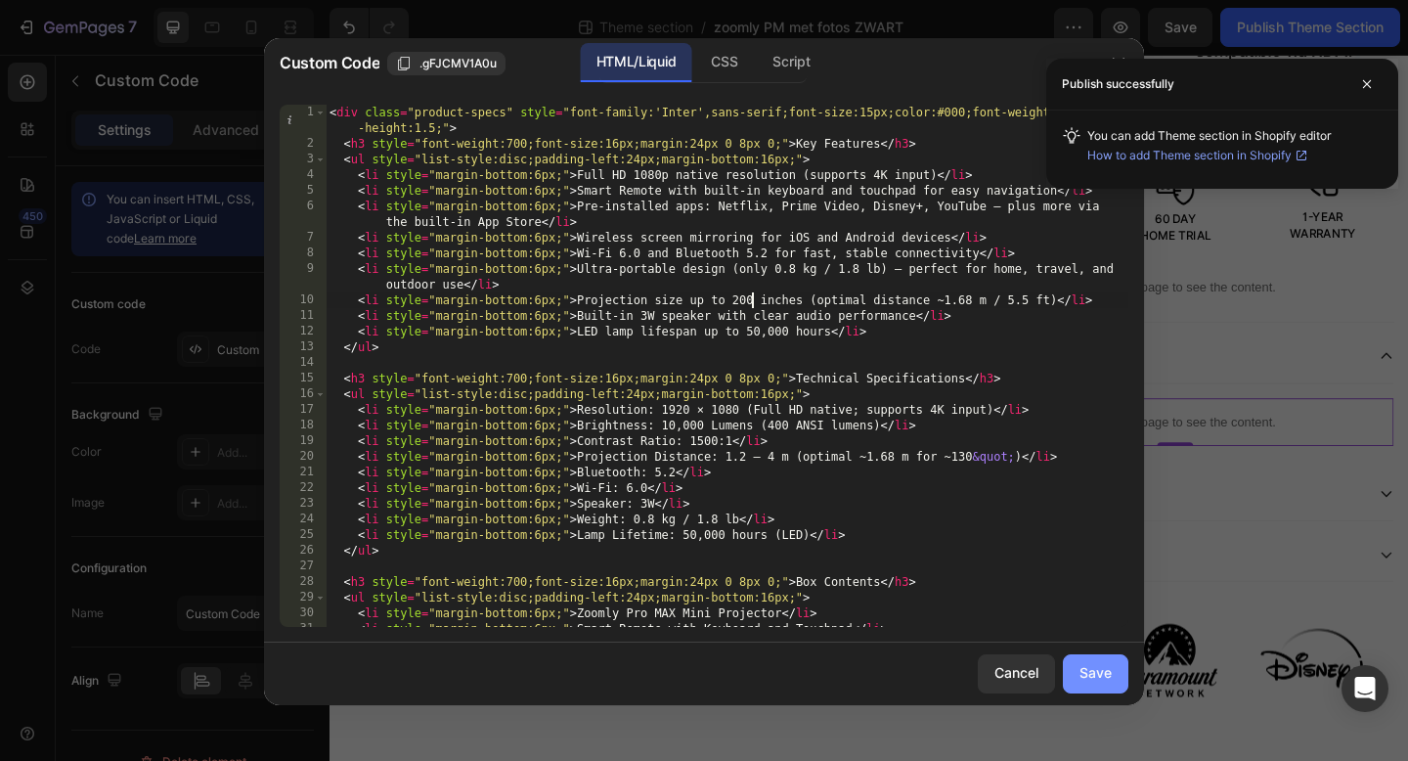
type textarea "<li style="margin-bottom:6px;">Projection size up to 200 inches (optimal distan…"
click at [1073, 675] on button "Save" at bounding box center [1096, 673] width 66 height 39
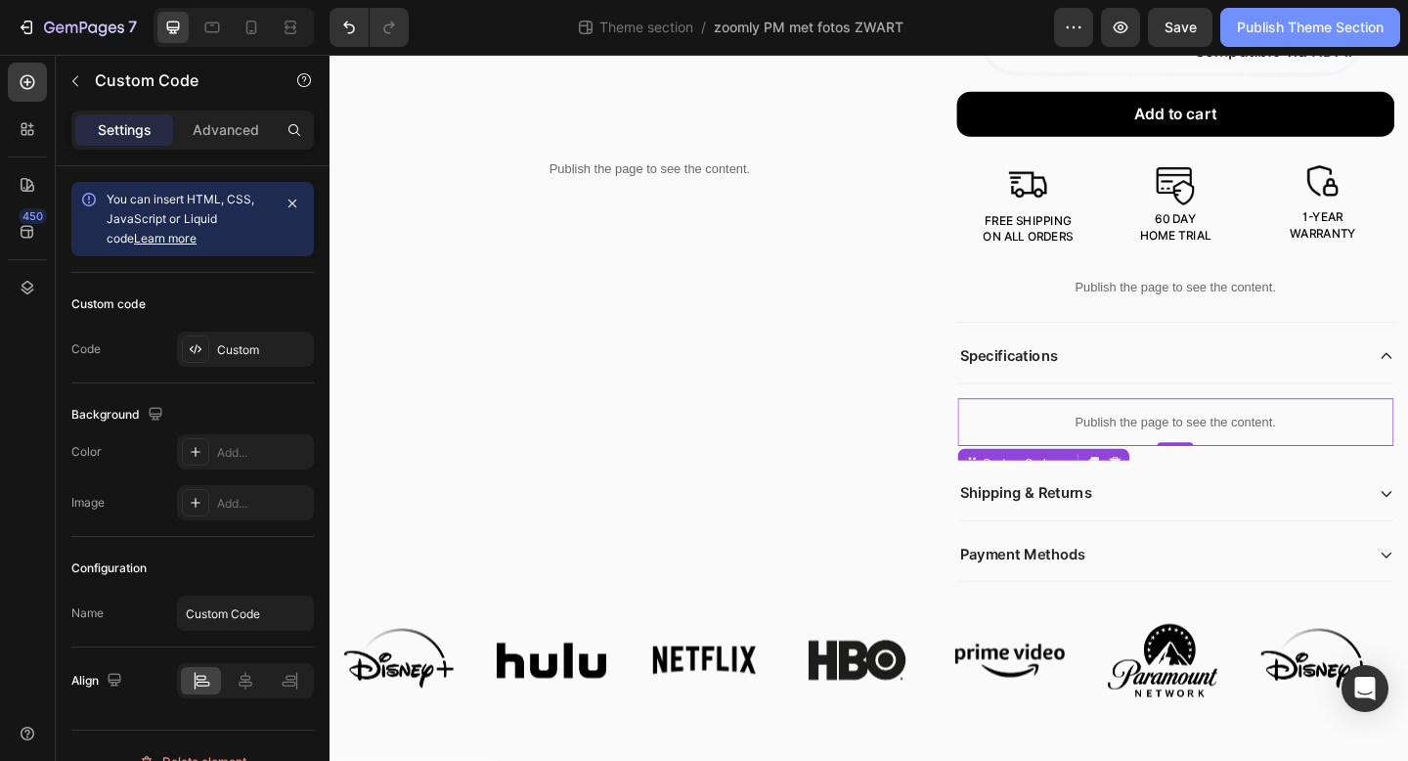
click at [1291, 26] on div "Publish Theme Section" at bounding box center [1310, 28] width 147 height 21
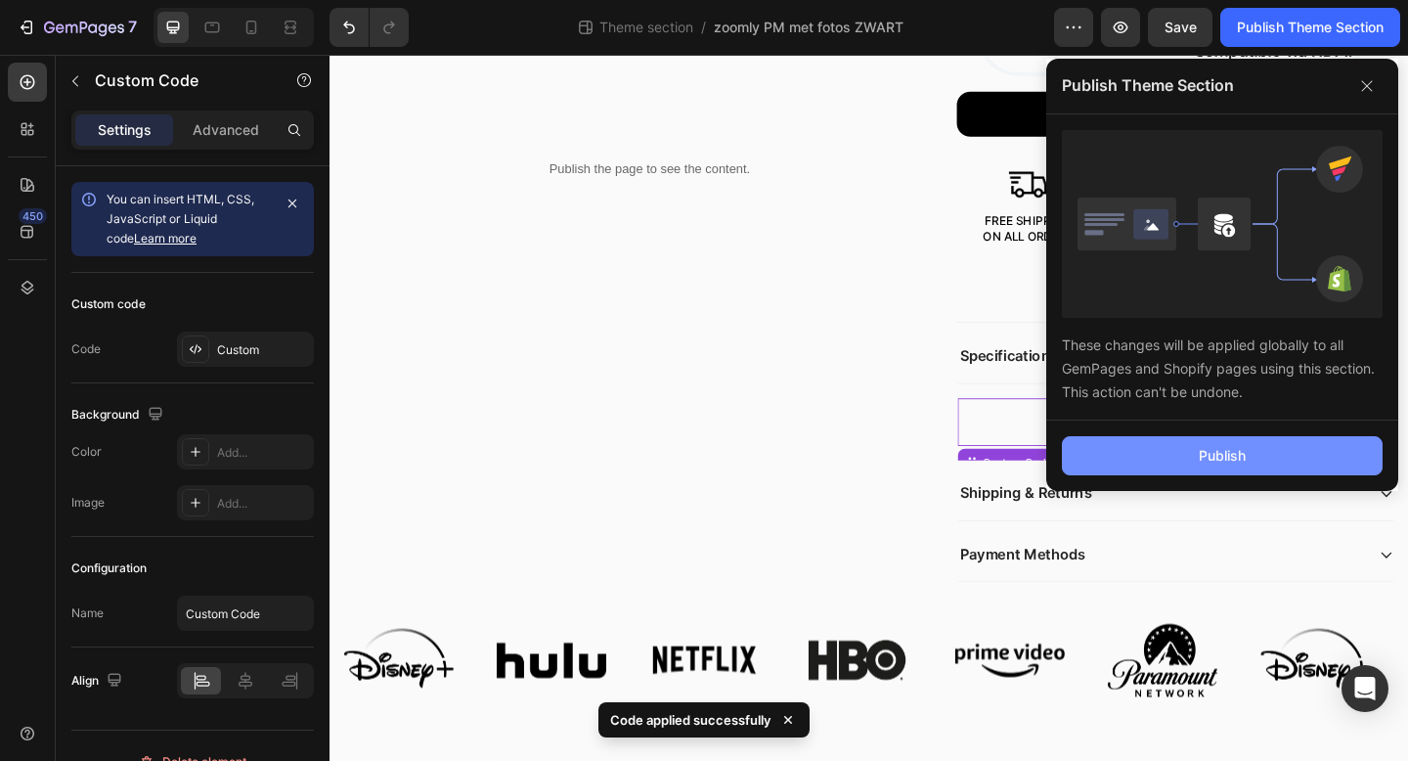
click at [1188, 467] on button "Publish" at bounding box center [1222, 455] width 321 height 39
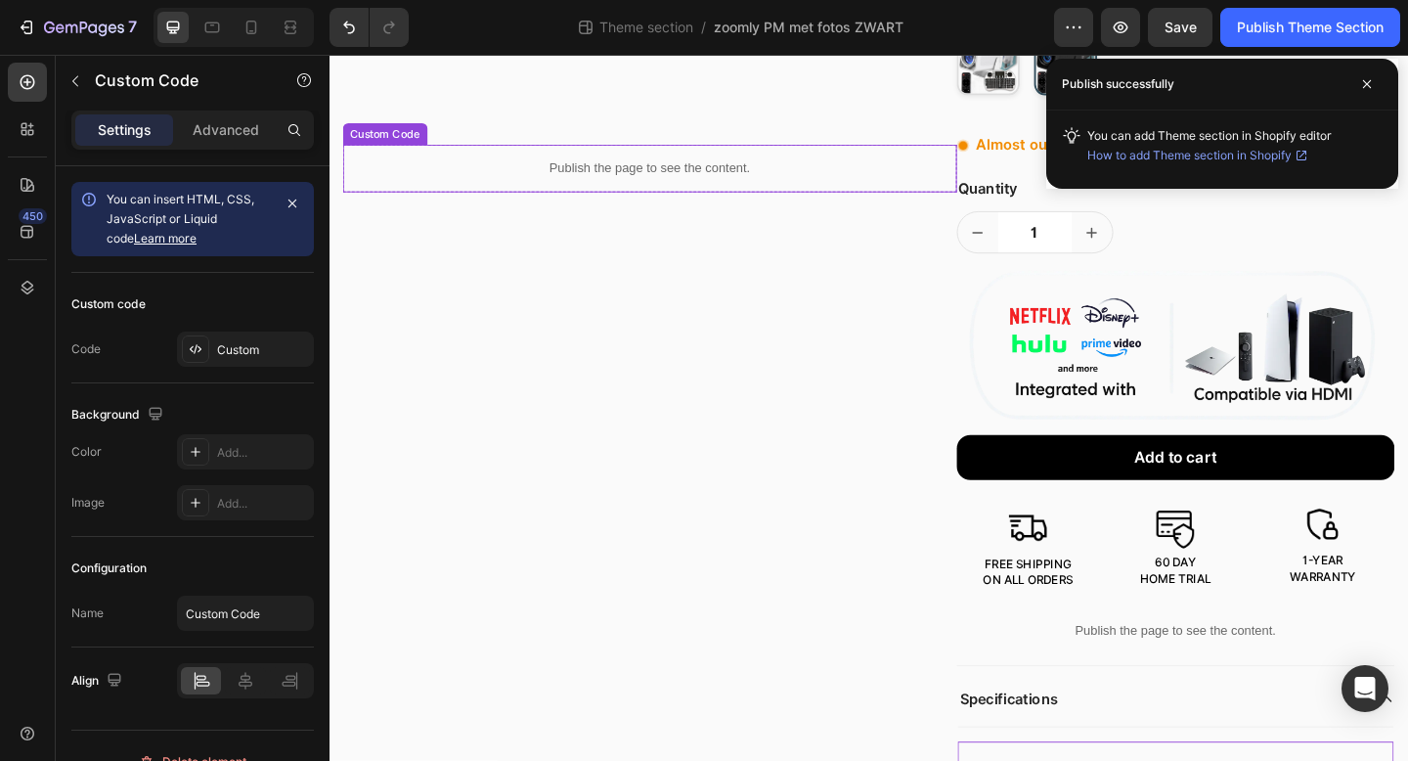
scroll to position [169, 0]
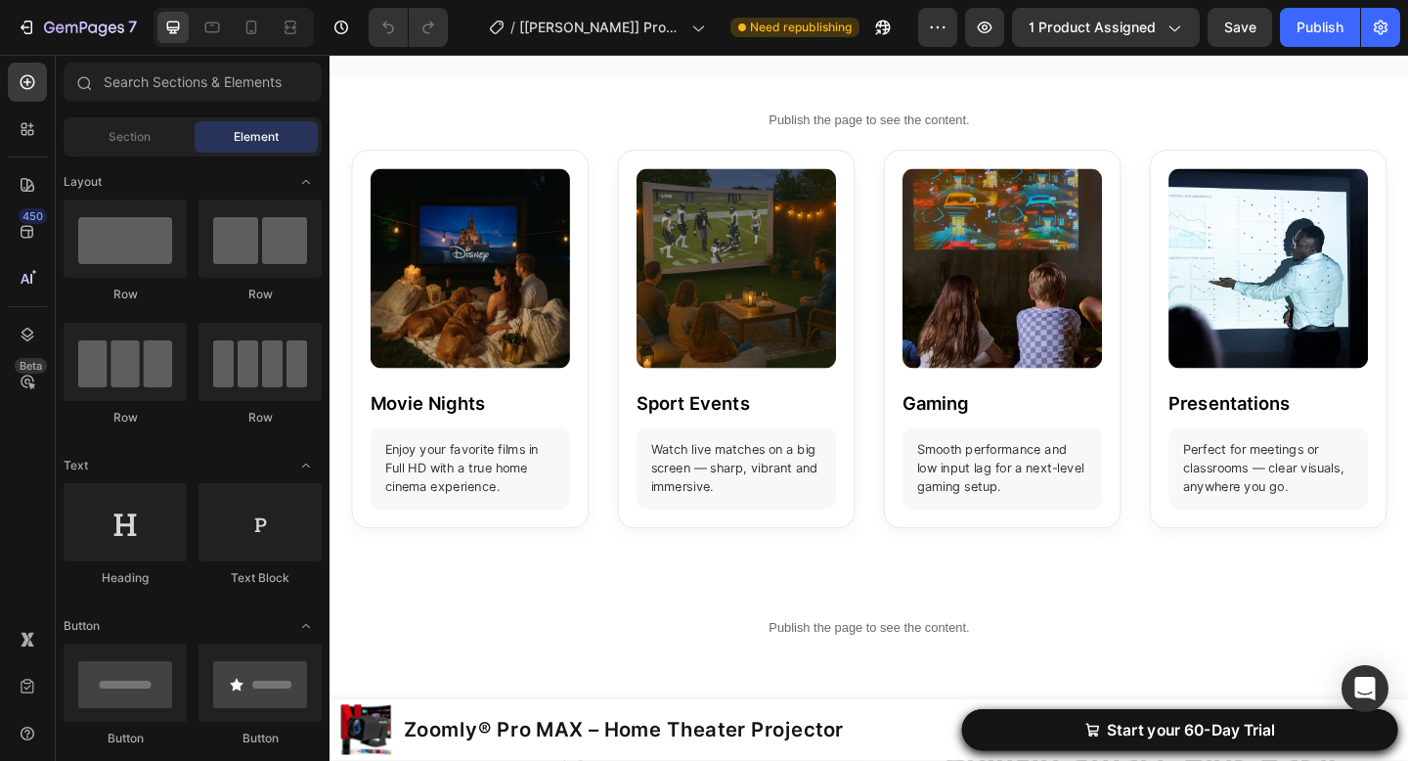
scroll to position [3031, 0]
